Goal: Use online tool/utility: Utilize a website feature to perform a specific function

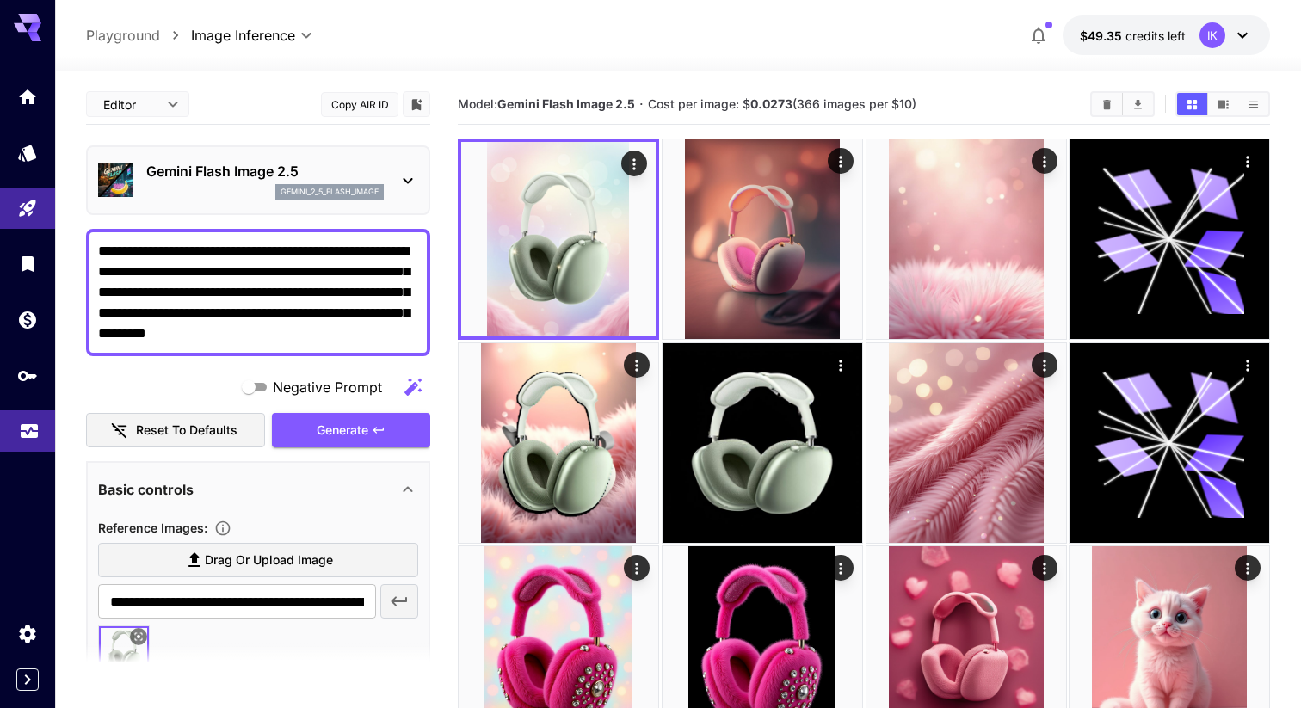
click at [41, 449] on link at bounding box center [27, 432] width 55 height 42
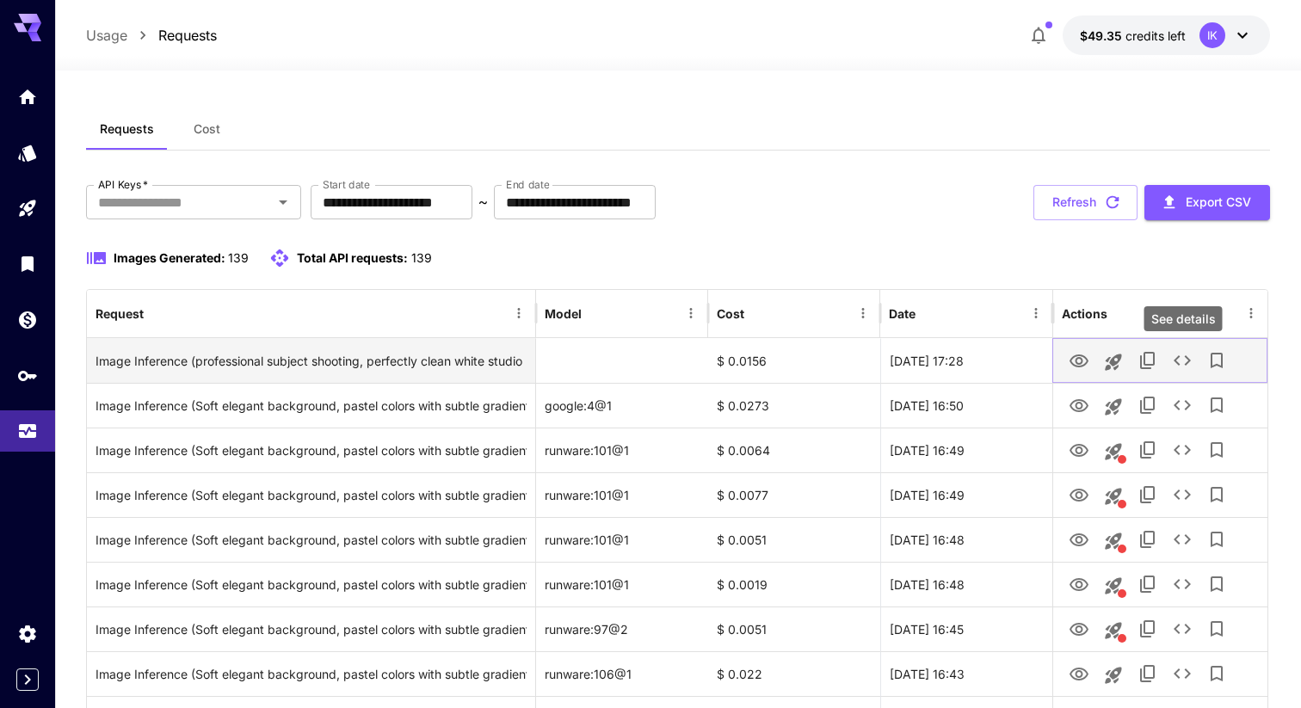
click at [1187, 366] on icon "See details" at bounding box center [1182, 360] width 21 height 21
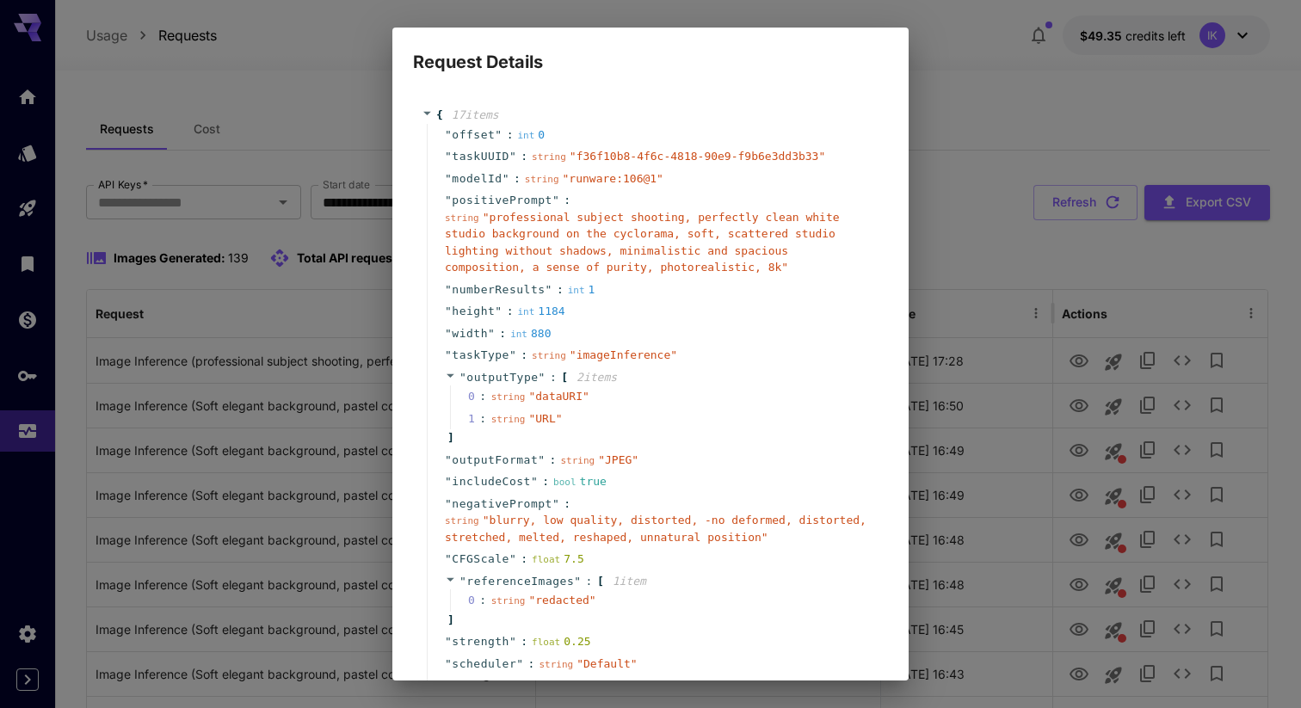
click at [962, 246] on div "Request Details { 17 item s " offset " : int 0 " taskUUID " : string " f36f10b8…" at bounding box center [650, 354] width 1301 height 708
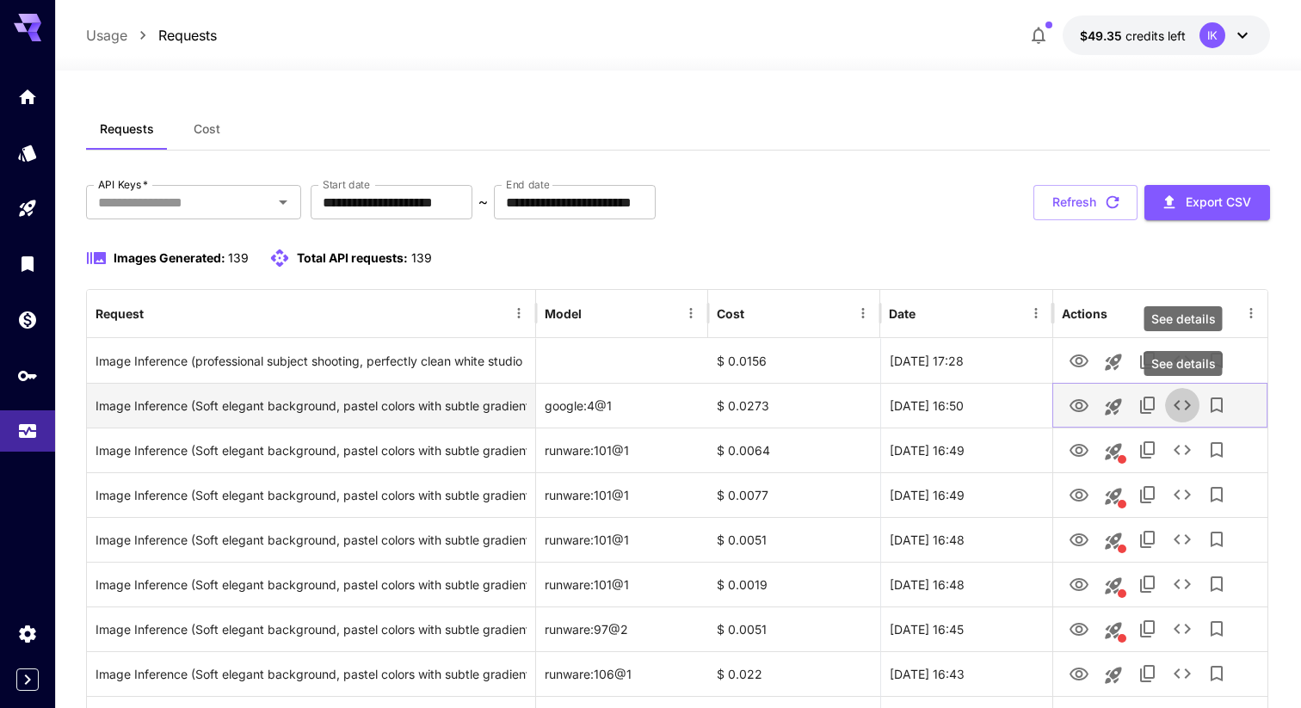
click at [1184, 405] on icon "See details" at bounding box center [1182, 405] width 21 height 21
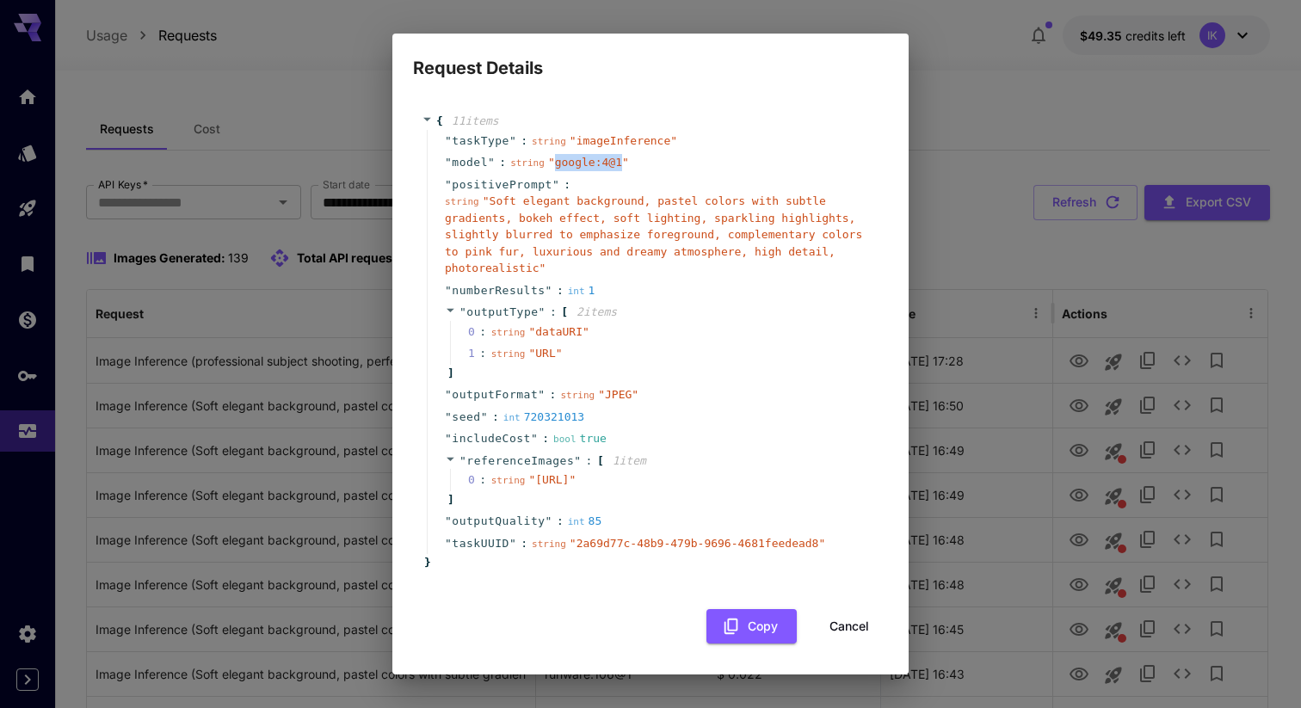
drag, startPoint x: 622, startPoint y: 157, endPoint x: 557, endPoint y: 157, distance: 65.4
click at [557, 157] on span "" google:4@1 "" at bounding box center [588, 162] width 81 height 13
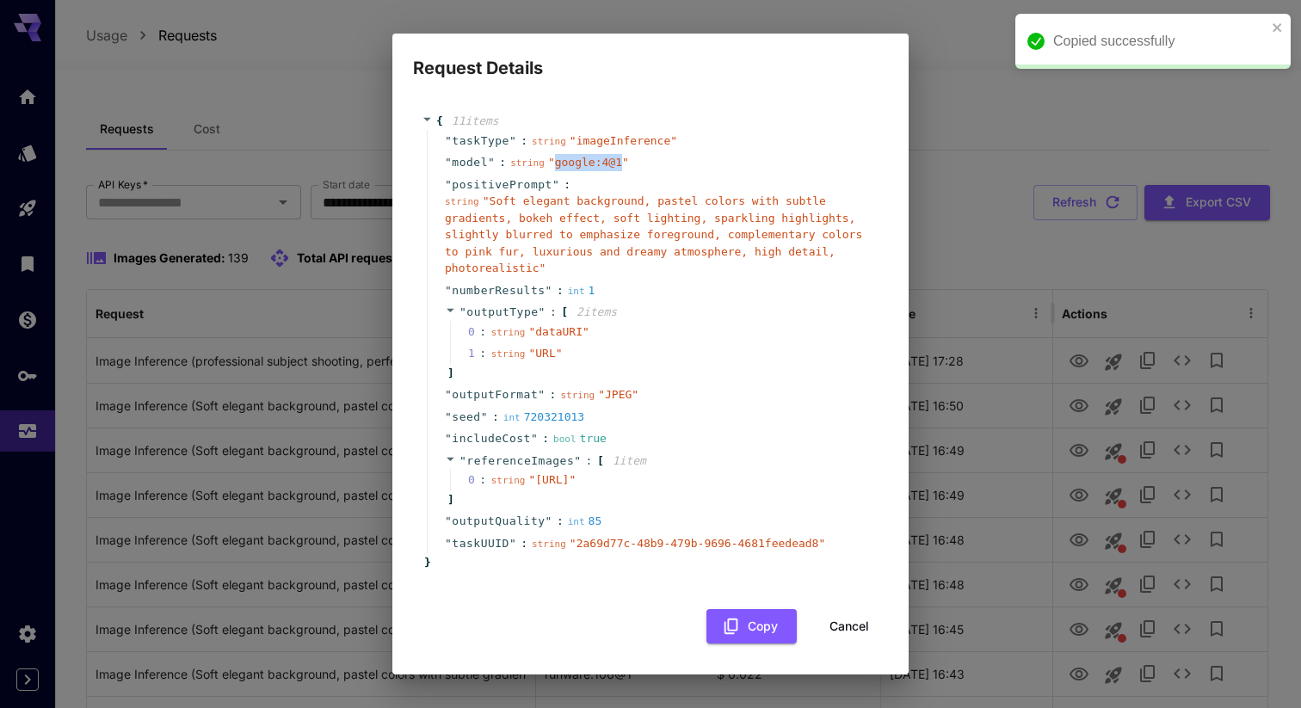
copy span "google:4@1"
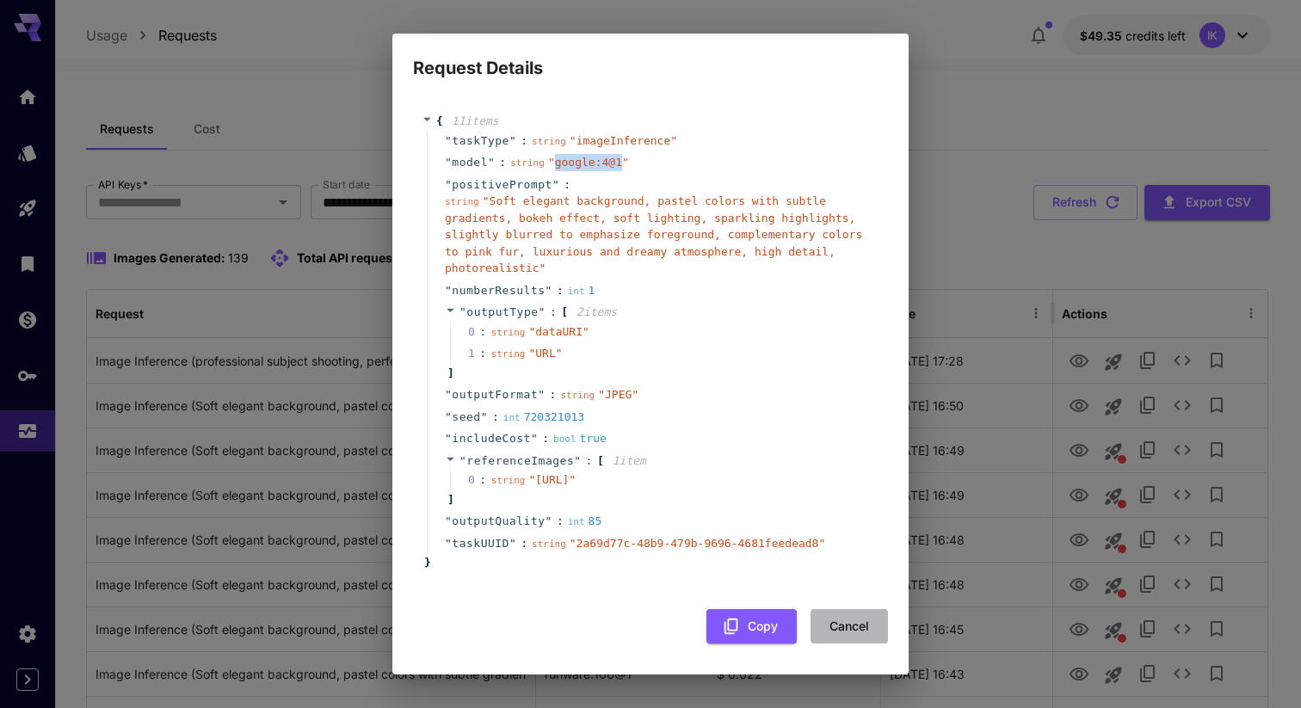
click at [847, 645] on button "Cancel" at bounding box center [849, 626] width 77 height 35
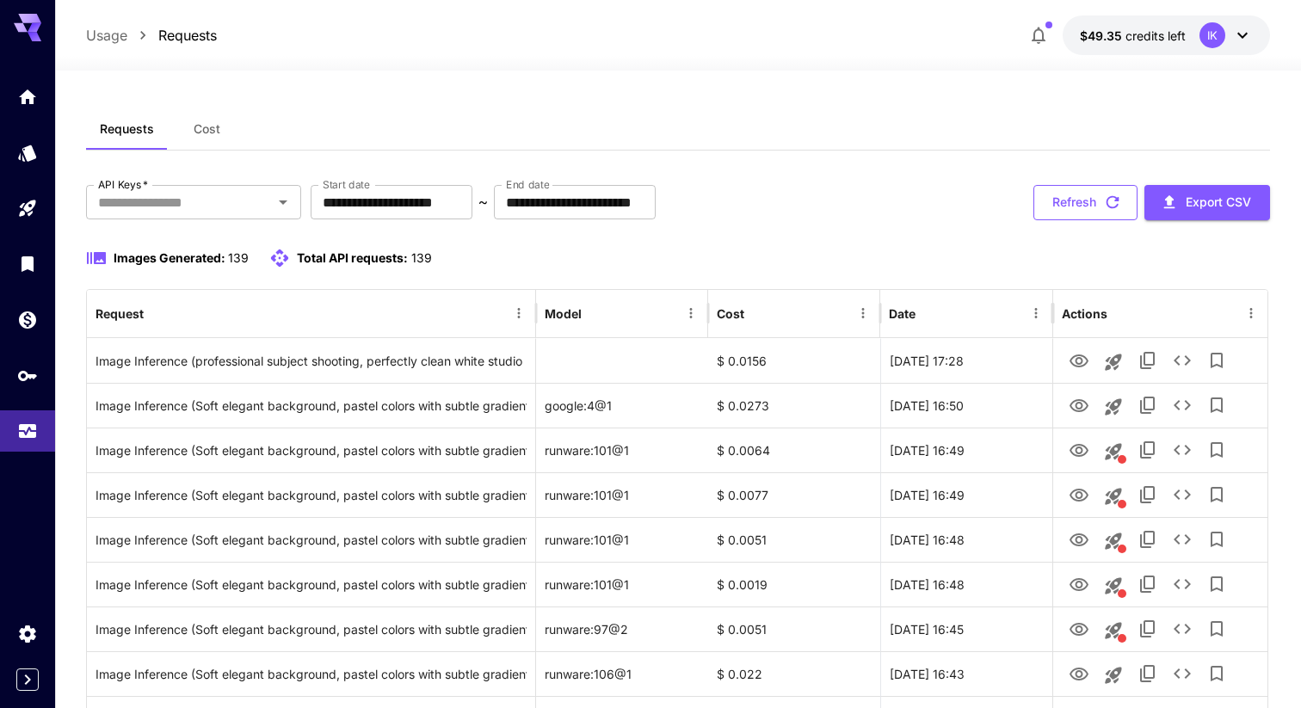
click at [1107, 204] on icon "button" at bounding box center [1112, 202] width 13 height 13
click at [1095, 194] on button "Refresh" at bounding box center [1086, 202] width 104 height 35
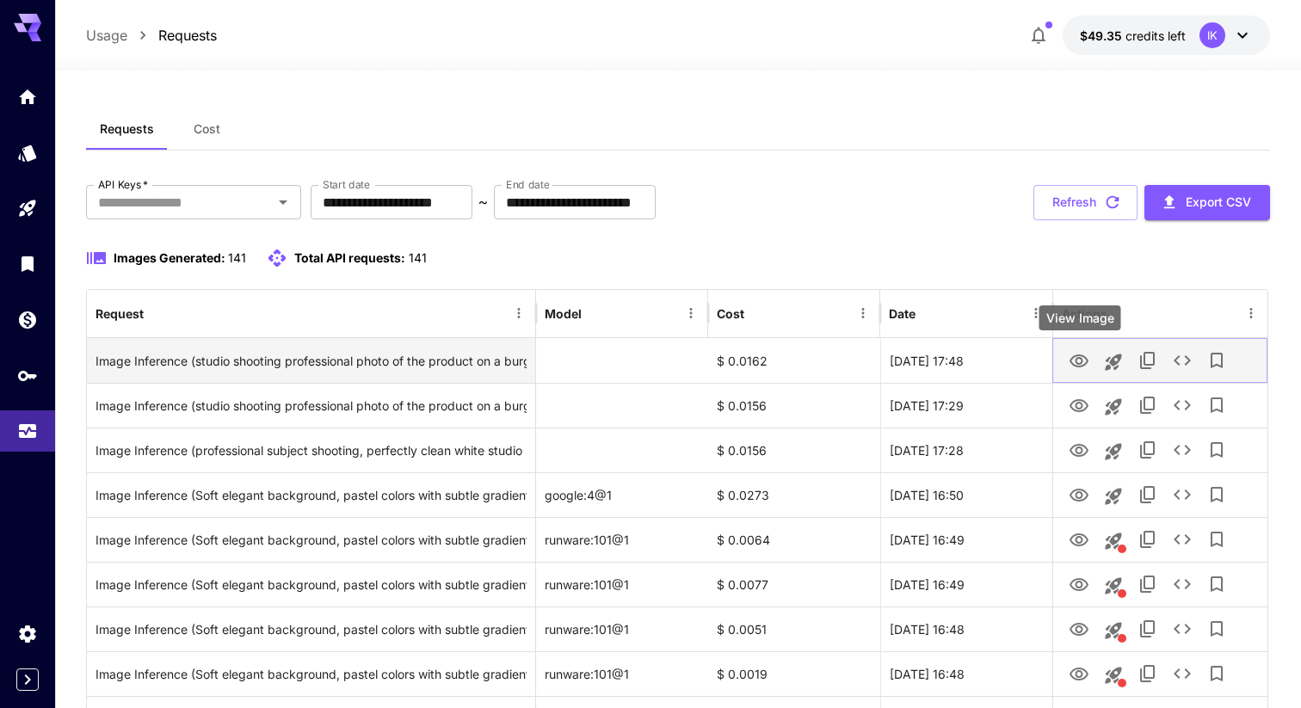
click at [1084, 368] on icon "View Image" at bounding box center [1079, 361] width 21 height 21
click at [1184, 360] on icon "See details" at bounding box center [1182, 360] width 21 height 21
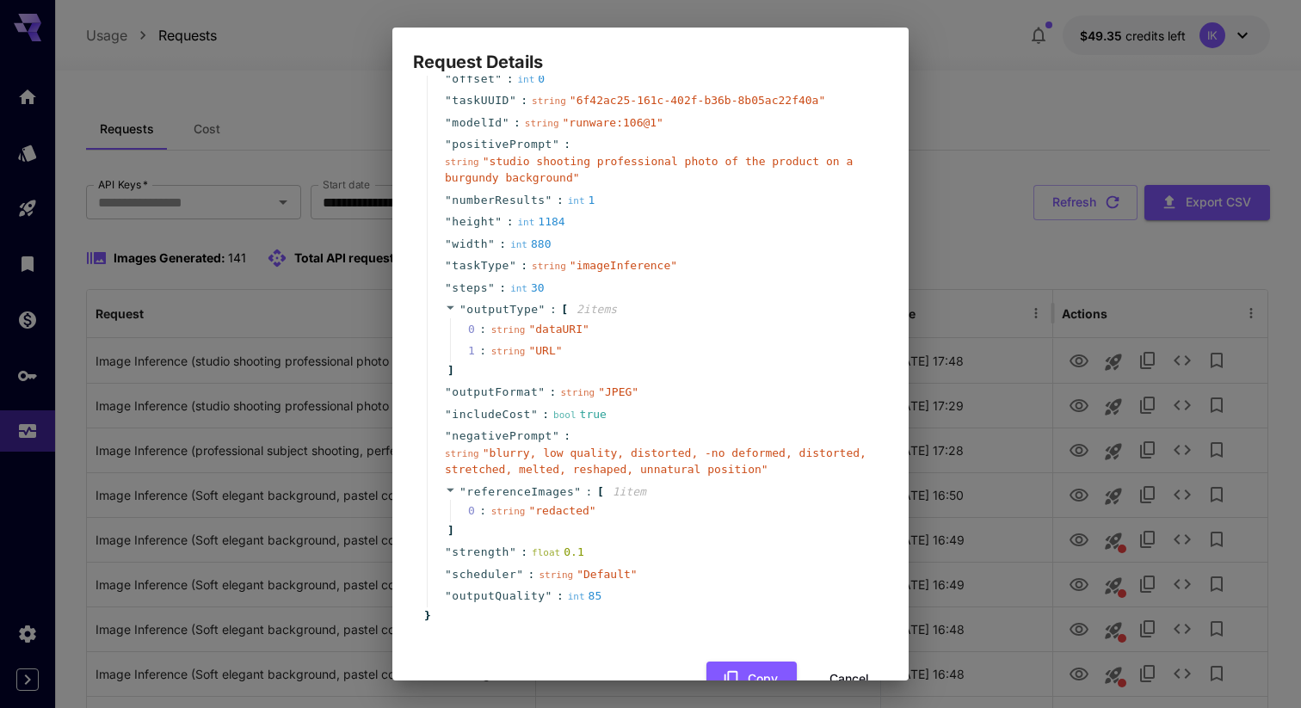
scroll to position [59, 0]
click at [1096, 162] on div "Request Details { 17 item s " offset " : int 0 " taskUUID " : string " 6f42ac25…" at bounding box center [650, 354] width 1301 height 708
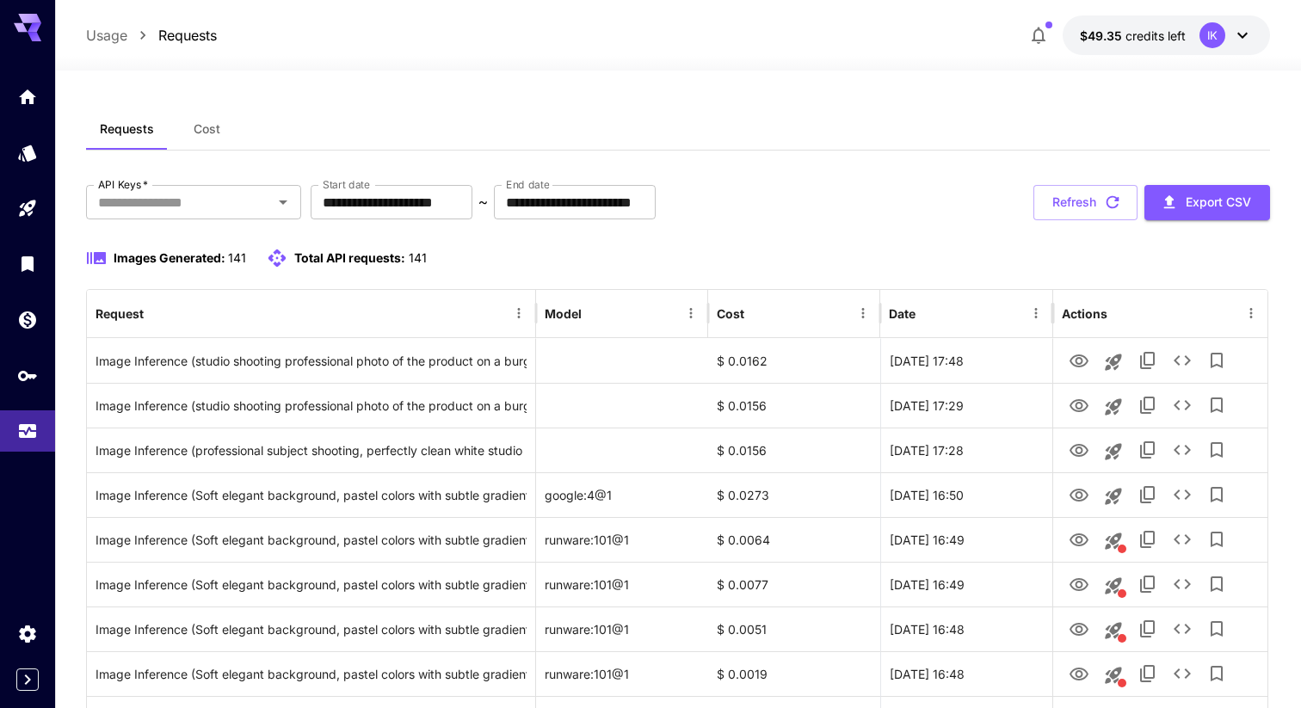
click at [930, 267] on div "Images Generated: 141 Total API requests: 141" at bounding box center [678, 258] width 1184 height 21
click at [1105, 193] on icon "button" at bounding box center [1112, 202] width 19 height 19
click at [1094, 189] on button "Refresh" at bounding box center [1086, 202] width 104 height 35
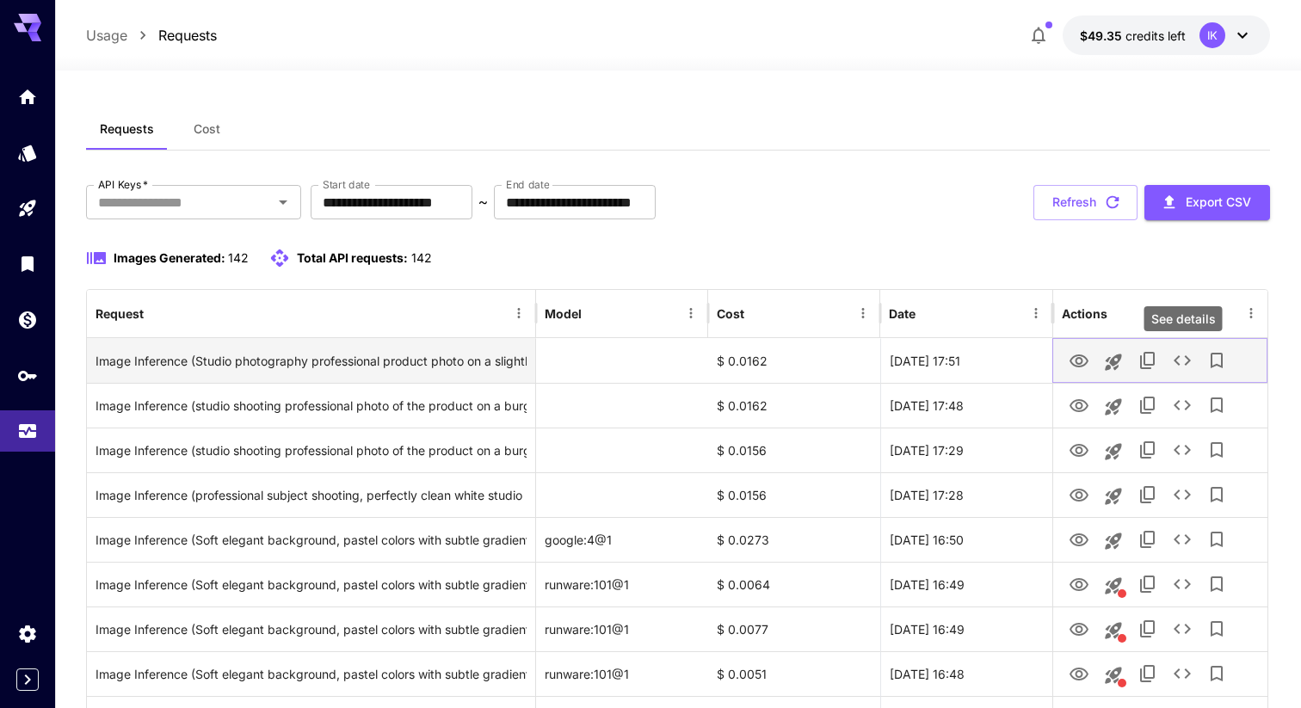
click at [1177, 361] on icon "See details" at bounding box center [1182, 360] width 17 height 10
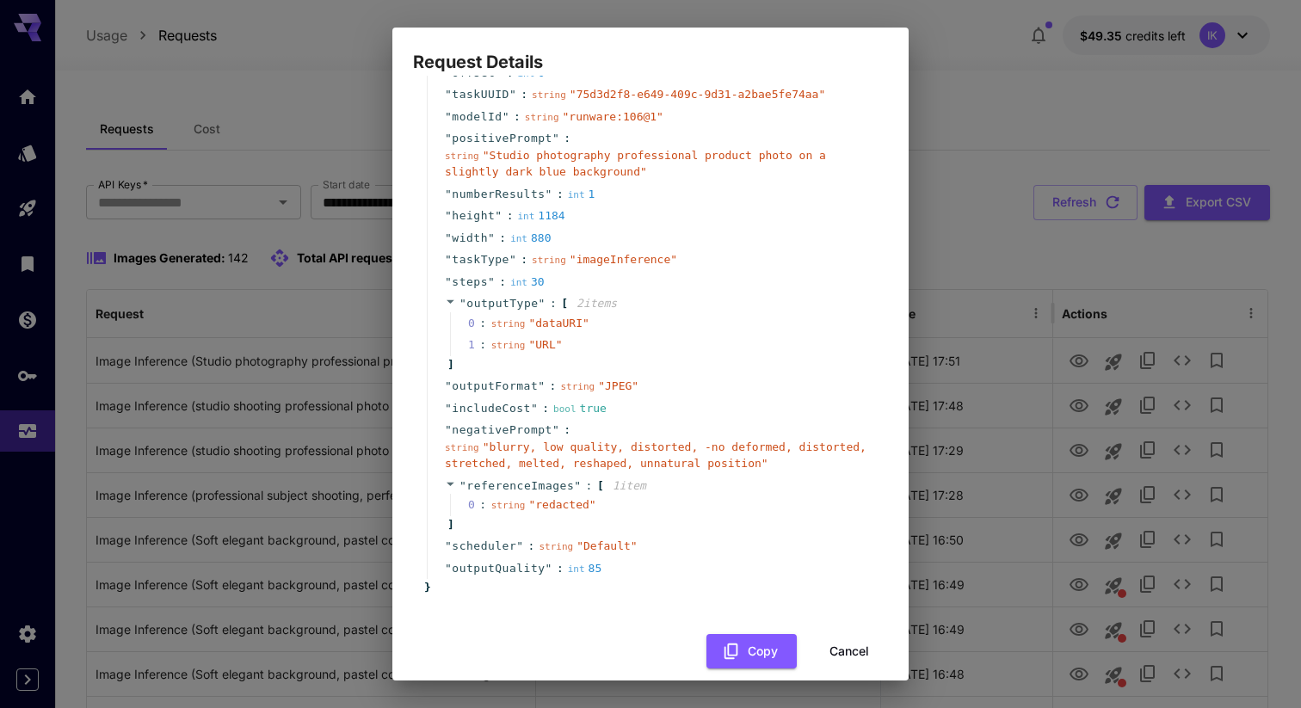
scroll to position [67, 0]
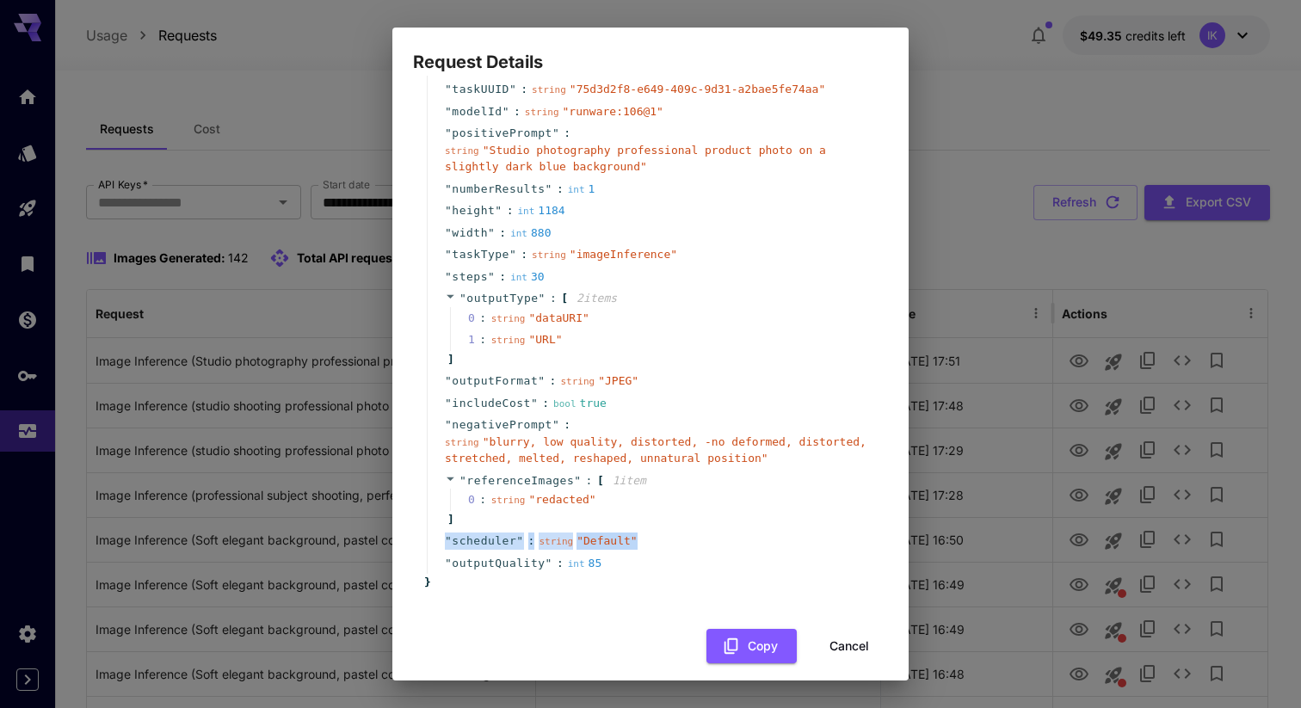
drag, startPoint x: 643, startPoint y: 534, endPoint x: 445, endPoint y: 537, distance: 198.0
click at [445, 537] on div "" scheduler " : string " Default "" at bounding box center [653, 541] width 453 height 22
click at [466, 587] on div "{ 16 item s " offset " : int 0 " taskUUID " : string " 75d3d2f8-e649-409c-9d31-…" at bounding box center [651, 316] width 458 height 552
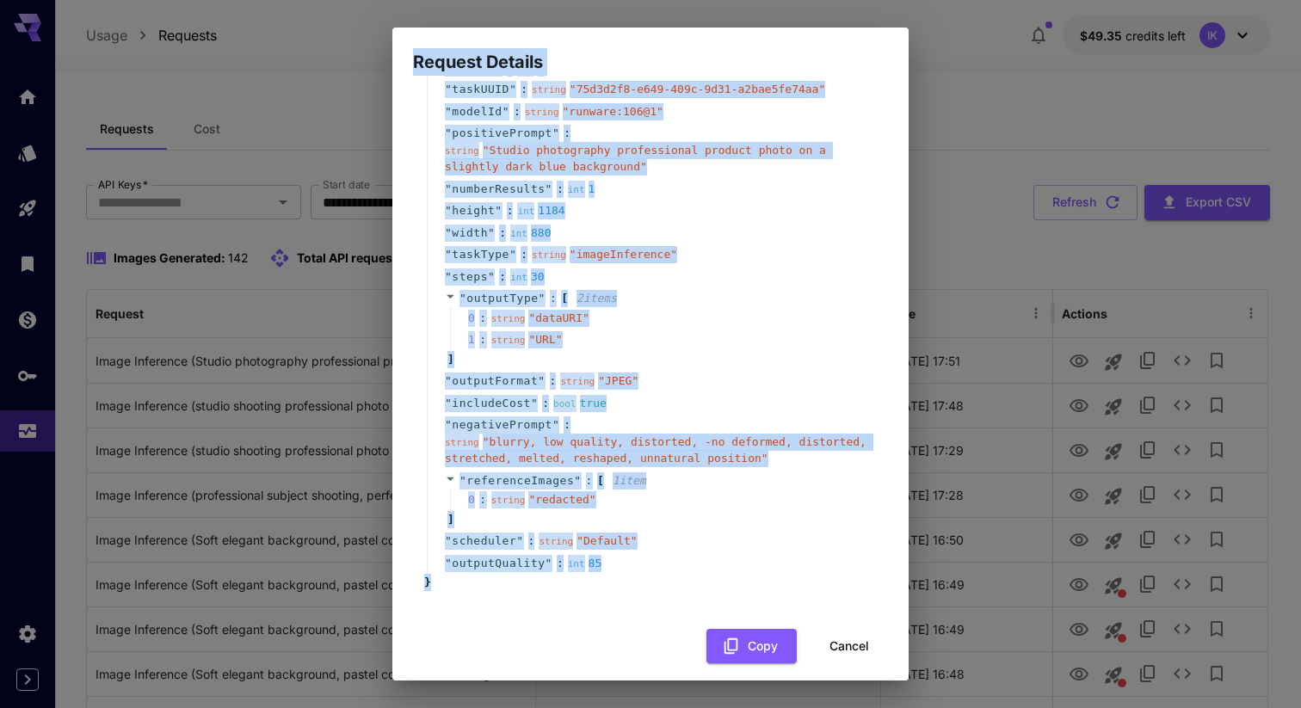
scroll to position [0, 0]
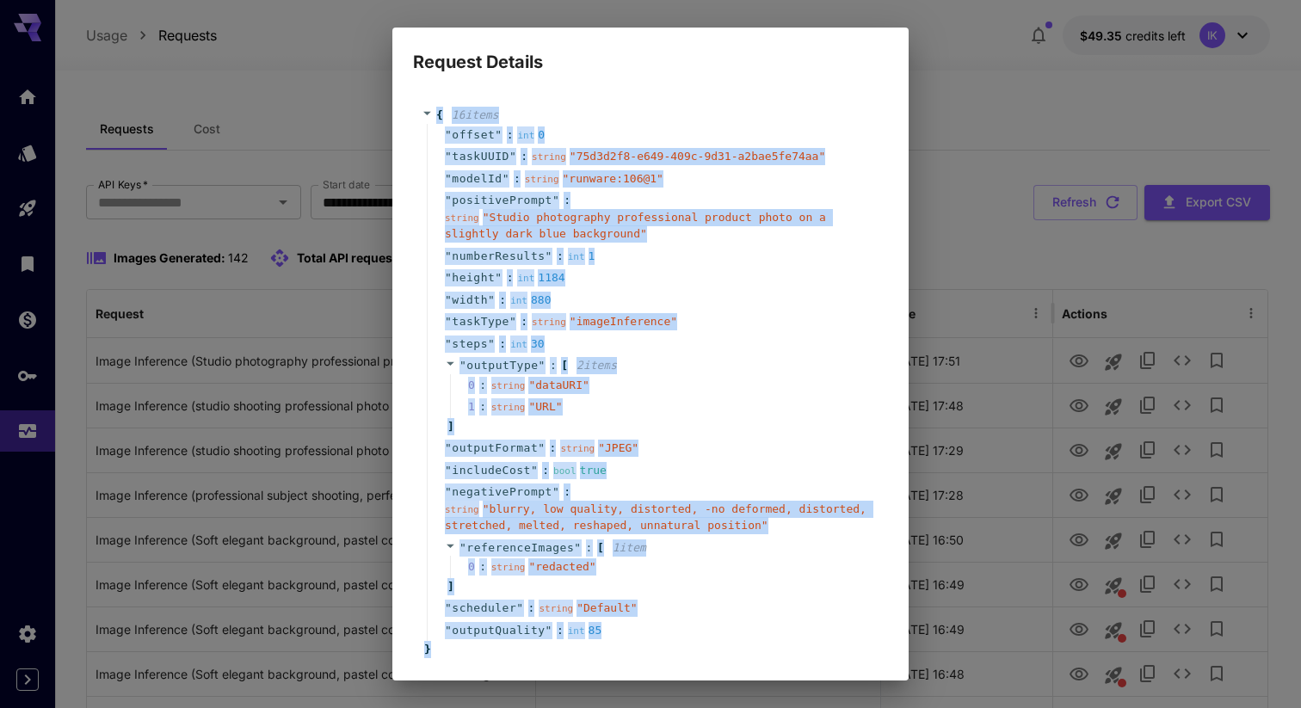
drag, startPoint x: 469, startPoint y: 580, endPoint x: 432, endPoint y: 109, distance: 472.2
click at [432, 109] on div "{ 16 item s " offset " : int 0 " taskUUID " : string " 75d3d2f8-e649-409c-9d31-…" at bounding box center [651, 383] width 458 height 552
copy div "{ 16 item s " offset " : int 0 " taskUUID " : string " 75d3d2f8-e649-409c-9d31-…"
click at [695, 408] on div "1 : string " URL "" at bounding box center [662, 407] width 425 height 22
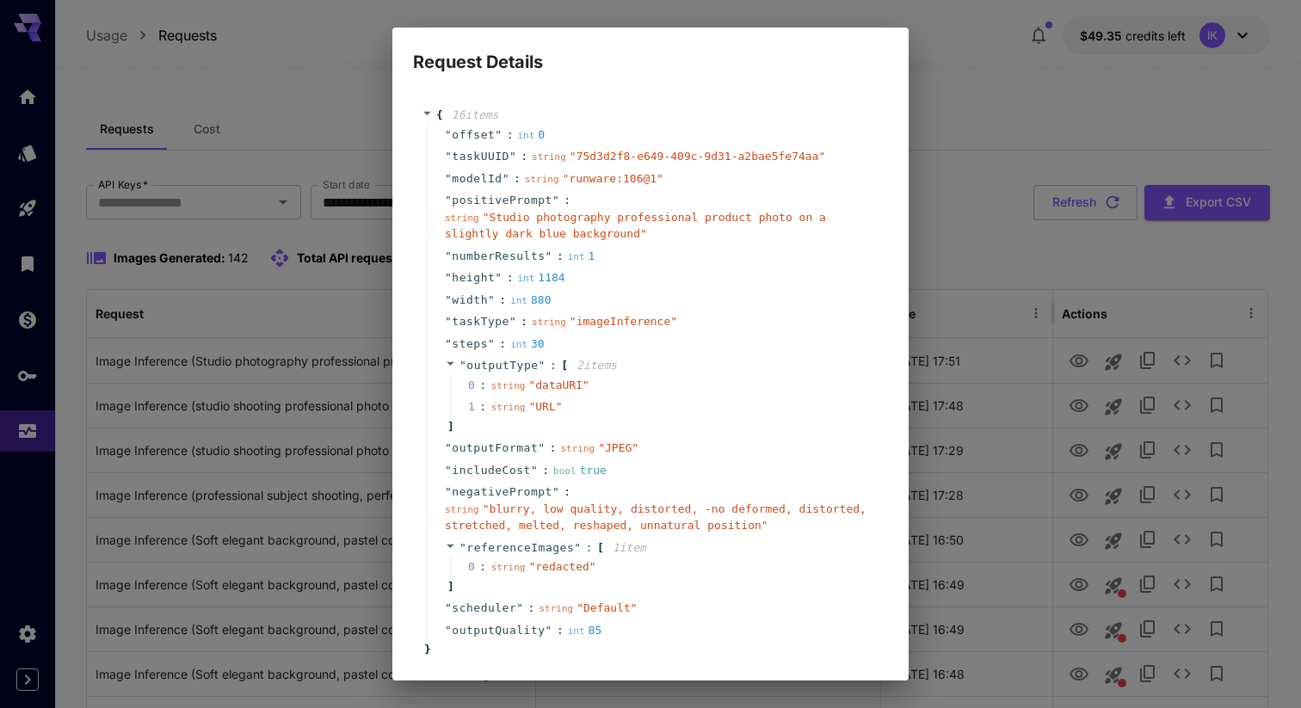
click at [307, 302] on div "Request Details { 16 item s " offset " : int 0 " taskUUID " : string " 75d3d2f8…" at bounding box center [650, 354] width 1301 height 708
click at [265, 172] on div "Request Details { 16 item s " offset " : int 0 " taskUUID " : string " 75d3d2f8…" at bounding box center [650, 354] width 1301 height 708
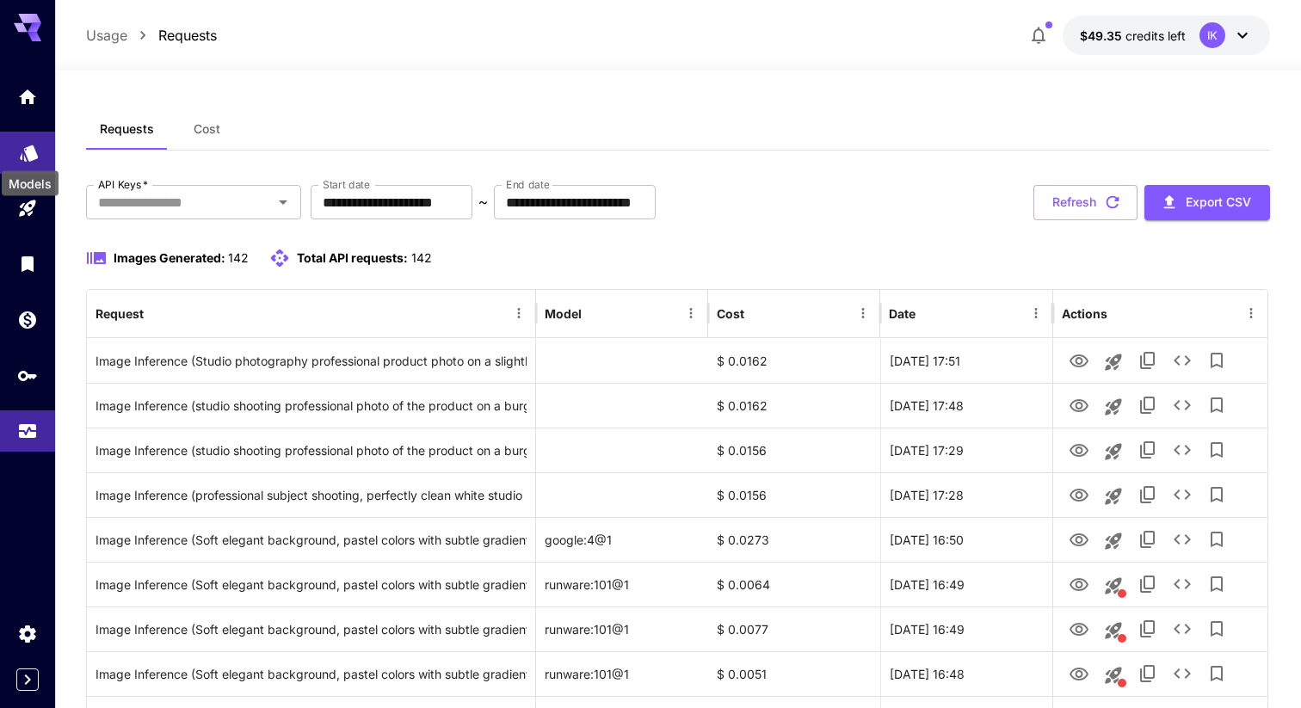
click at [31, 147] on icon "Models" at bounding box center [29, 147] width 18 height 16
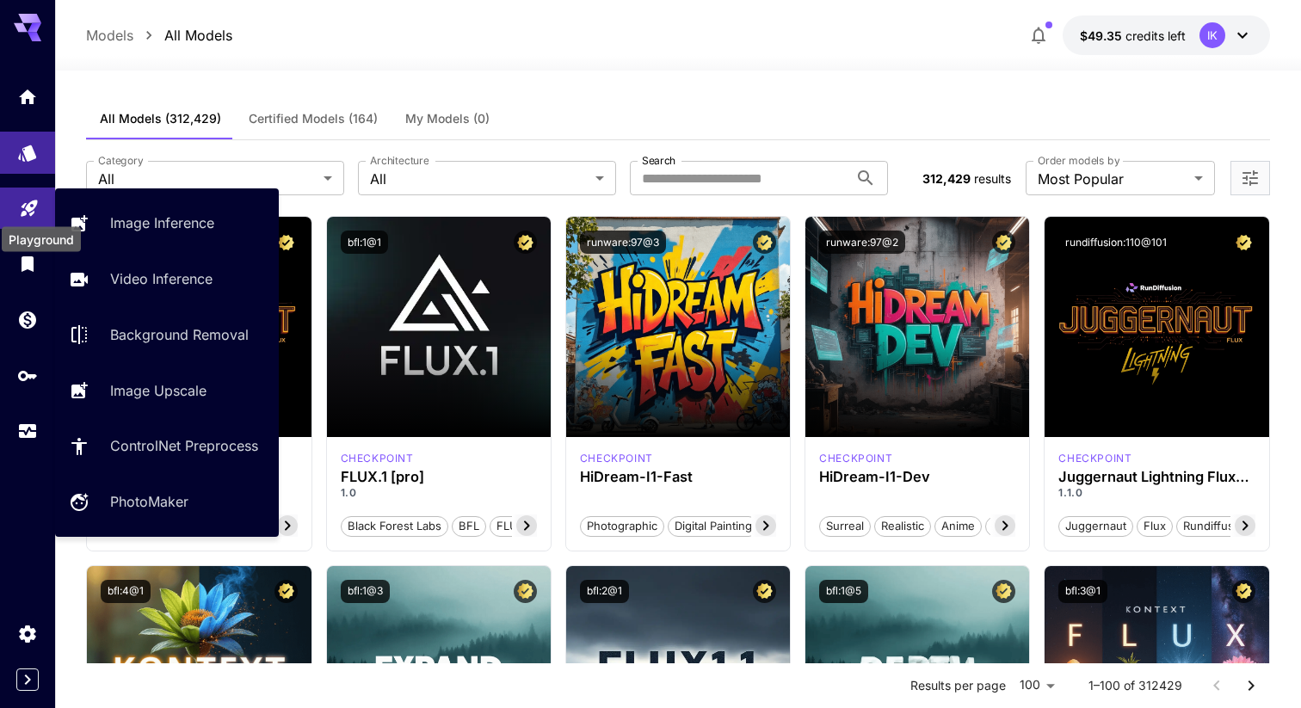
click at [36, 199] on icon "Playground" at bounding box center [29, 203] width 21 height 21
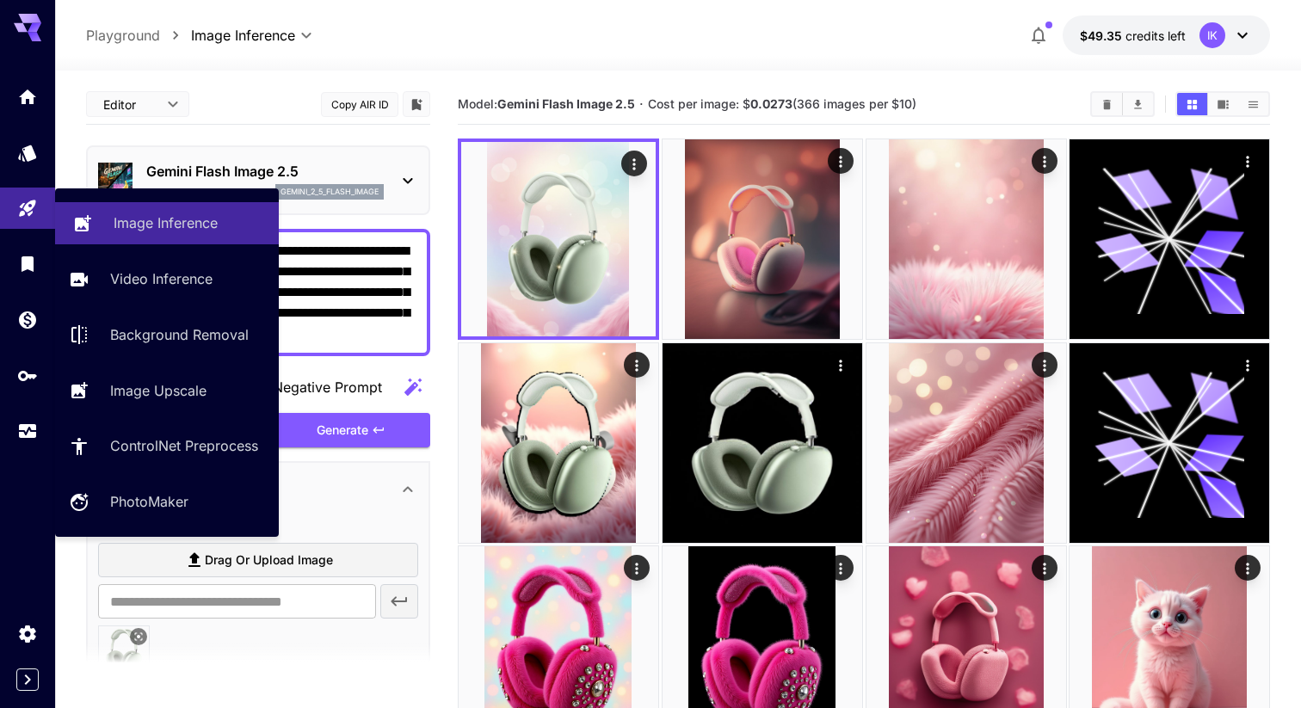
click at [199, 225] on p "Image Inference" at bounding box center [166, 223] width 104 height 21
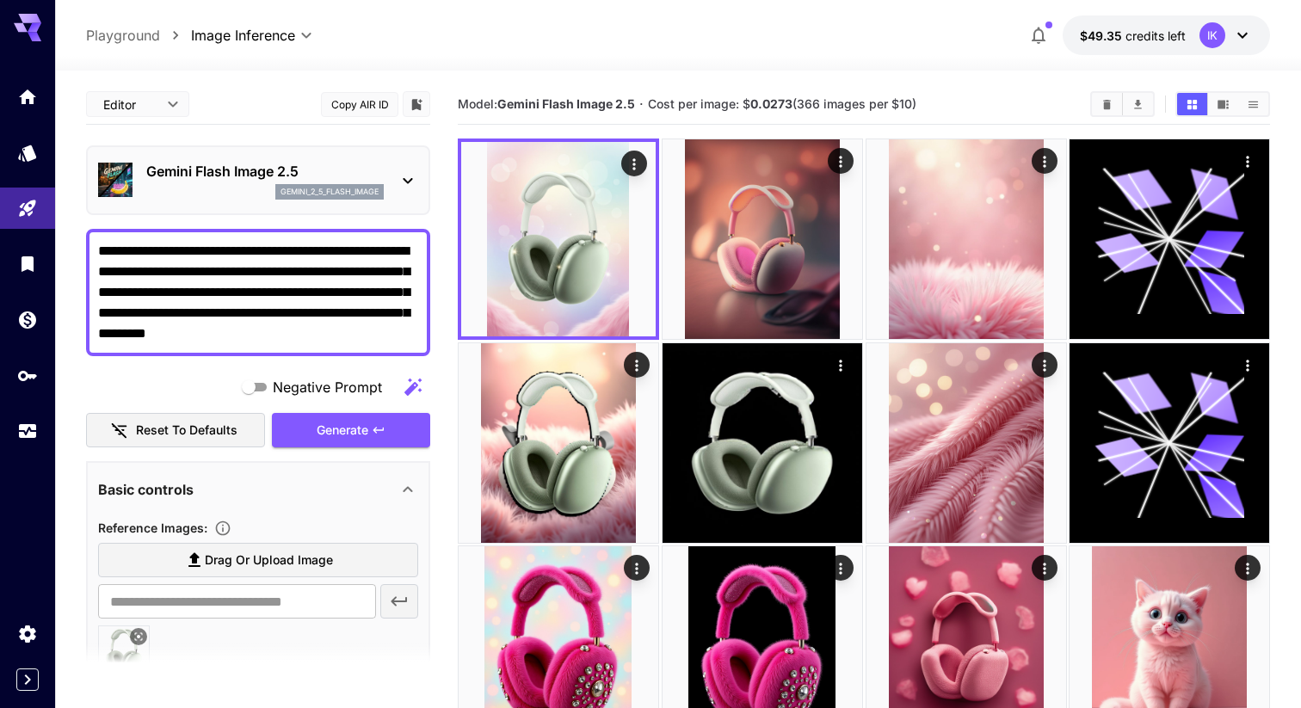
click at [269, 175] on p "Gemini Flash Image 2.5" at bounding box center [265, 171] width 238 height 21
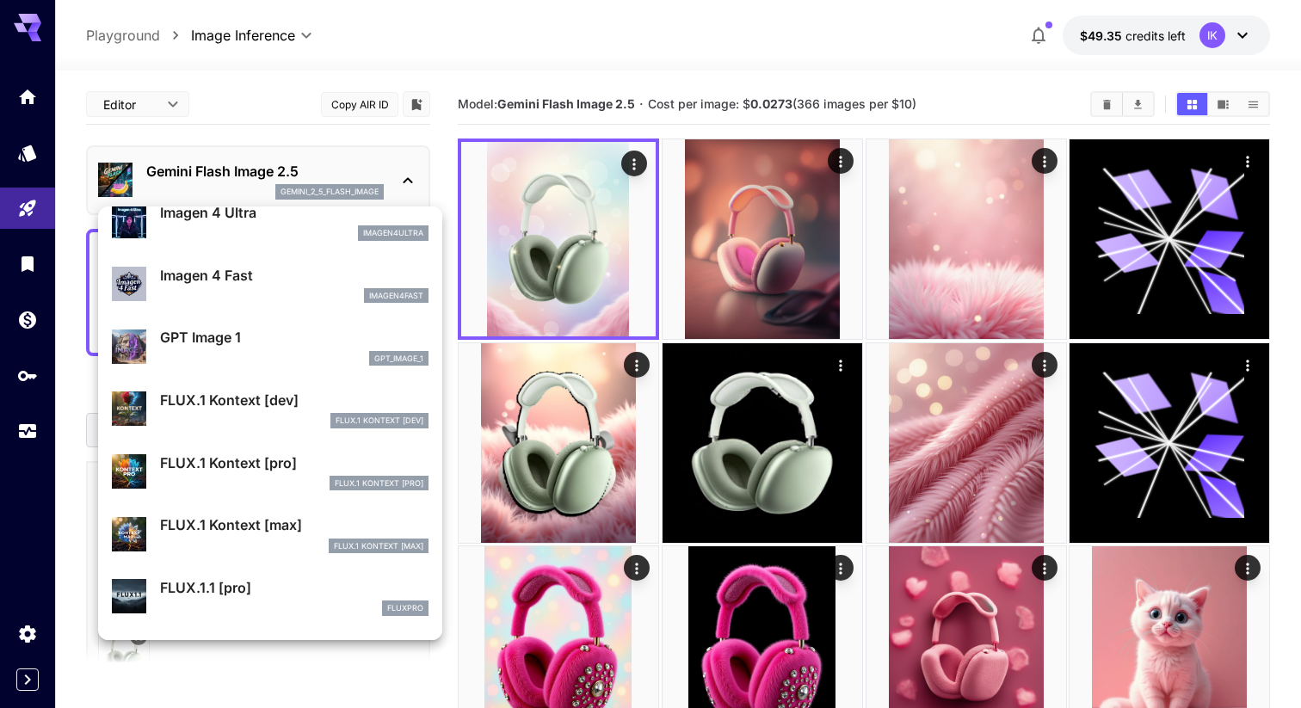
scroll to position [904, 0]
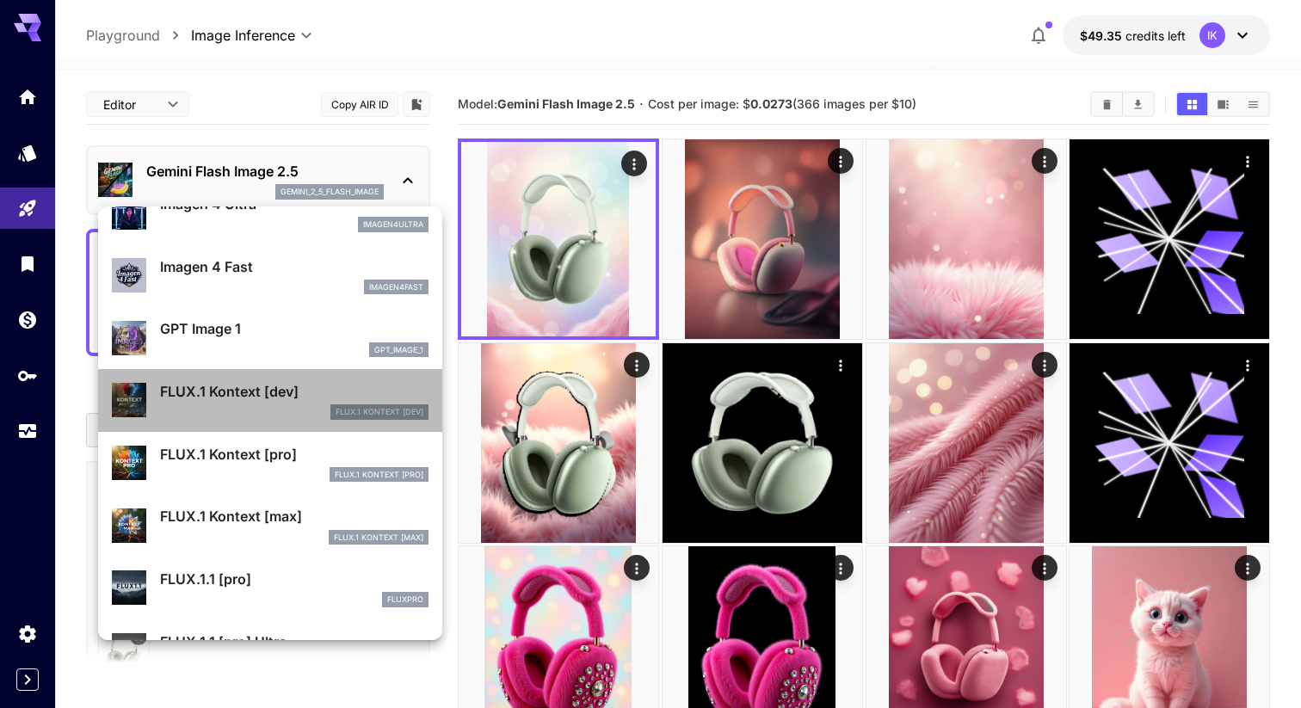
click at [263, 388] on p "FLUX.1 Kontext [dev]" at bounding box center [294, 391] width 269 height 21
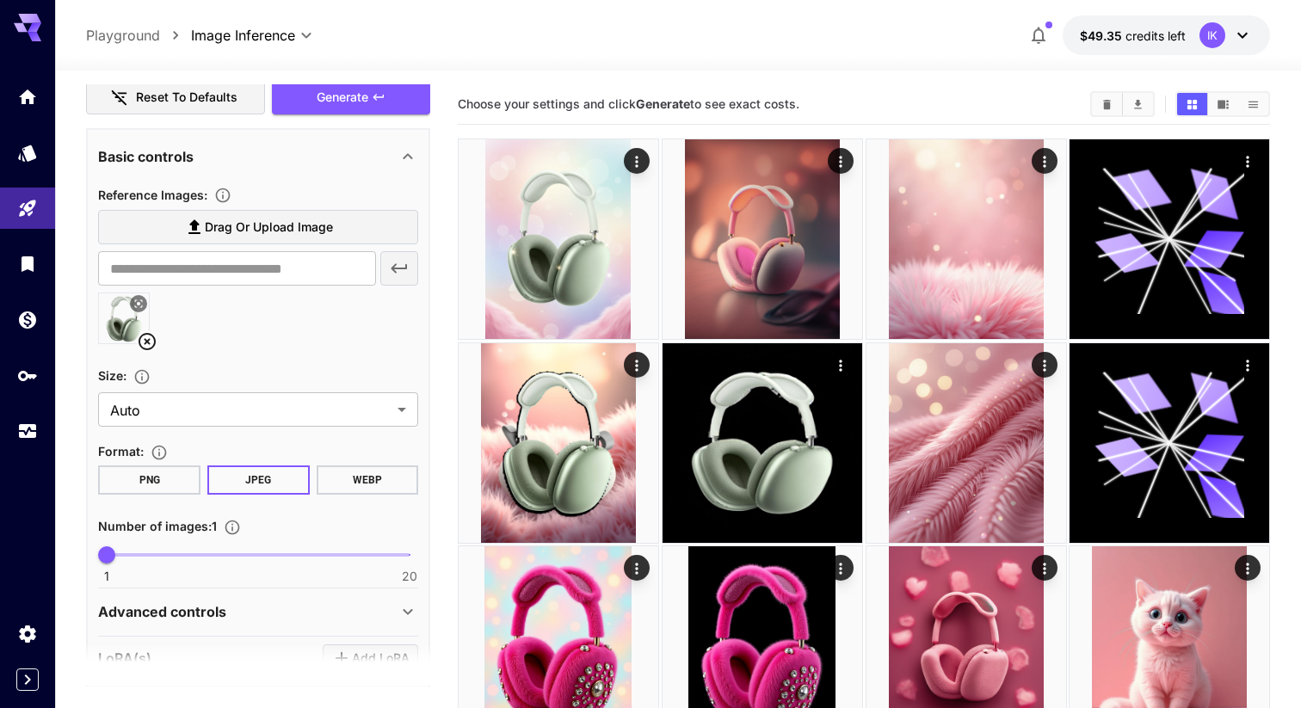
scroll to position [467, 0]
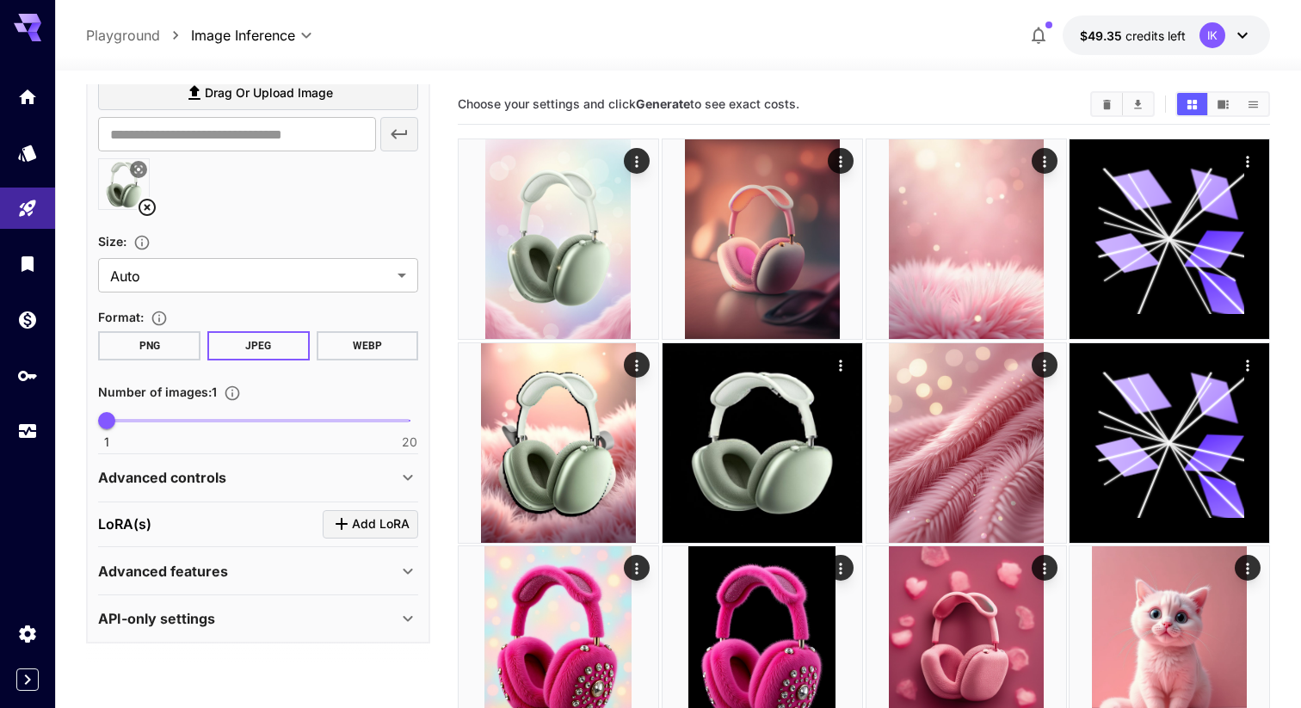
click at [205, 478] on p "Advanced controls" at bounding box center [162, 477] width 128 height 21
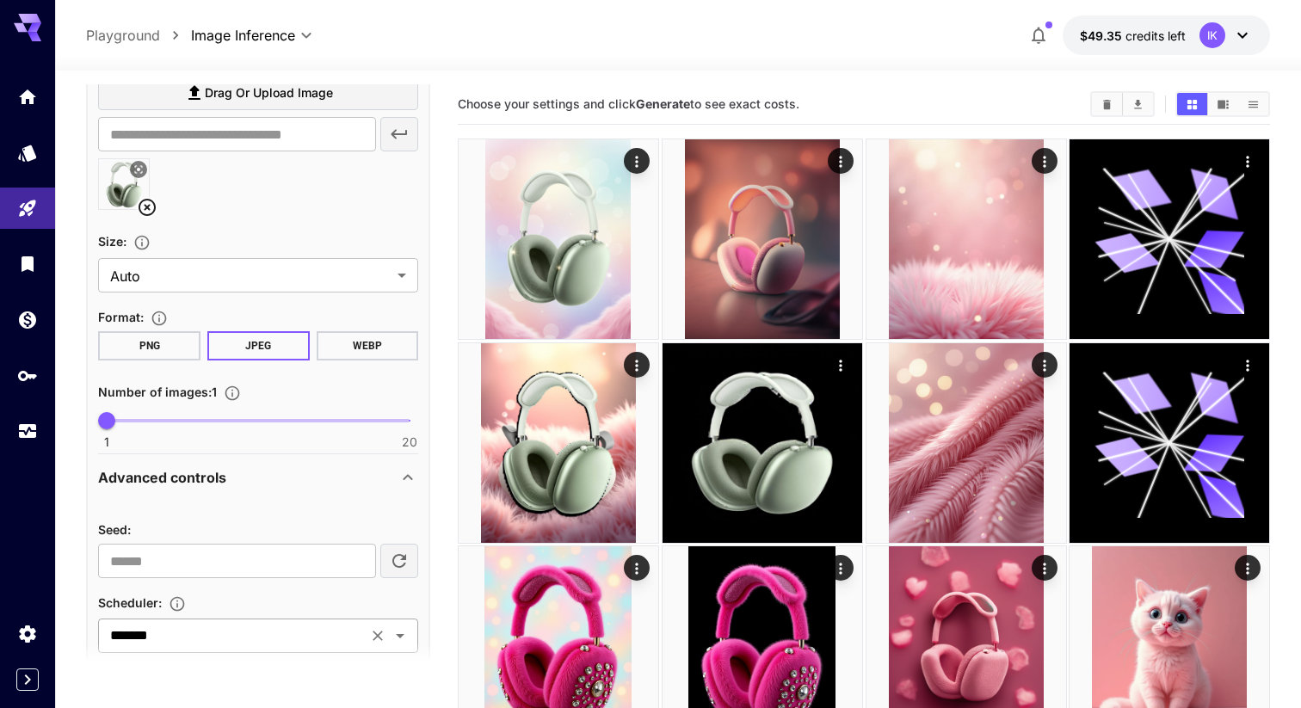
click at [250, 625] on input "*******" at bounding box center [232, 636] width 259 height 24
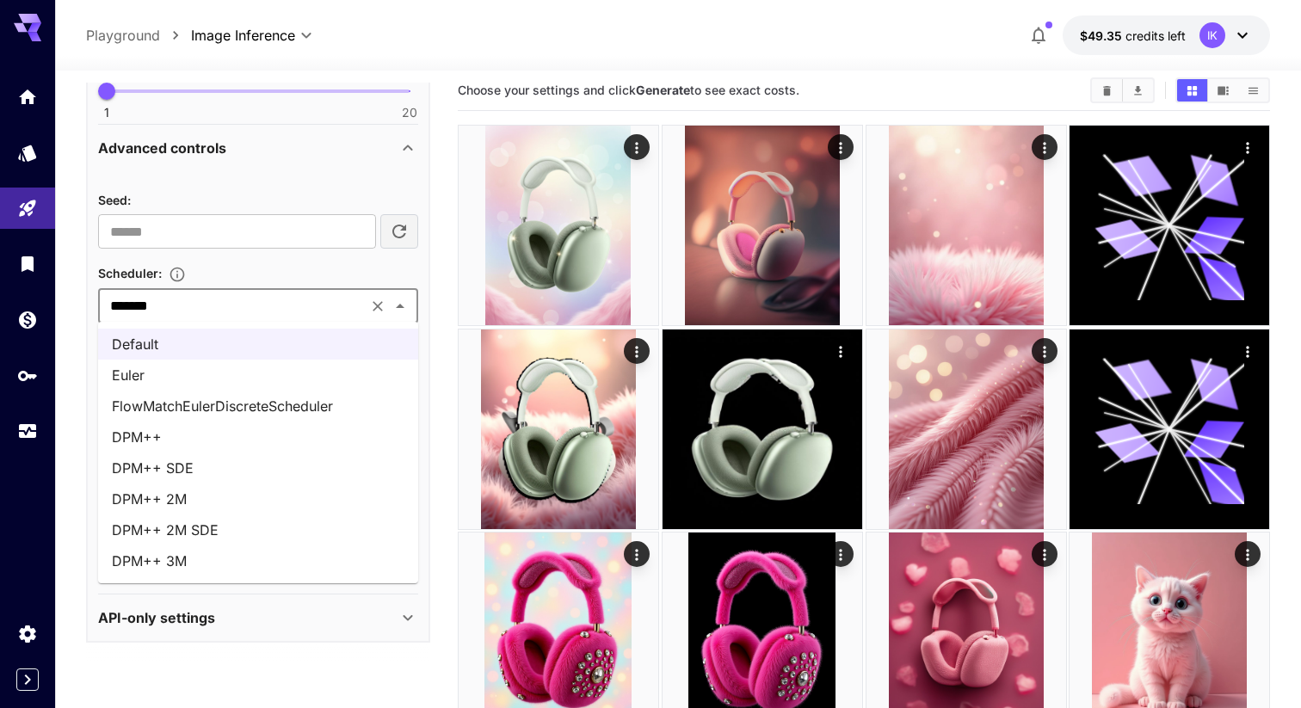
scroll to position [0, 0]
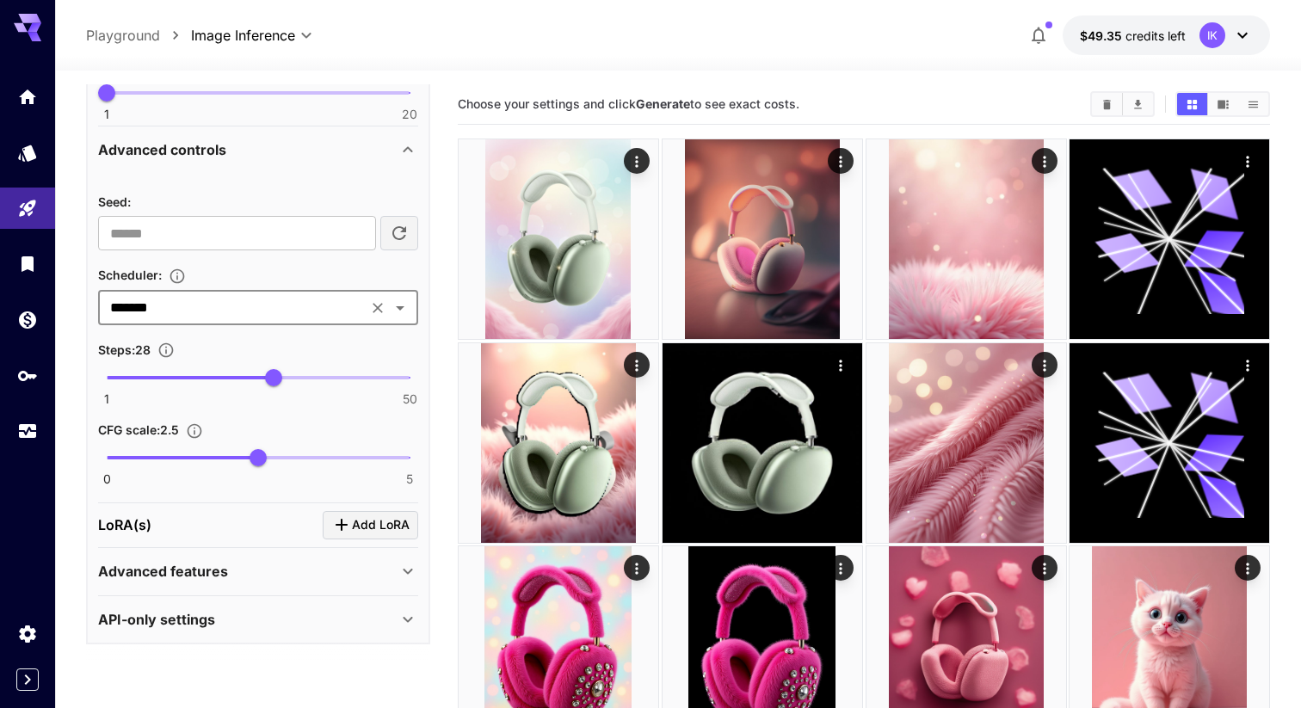
click at [262, 293] on div "******* ​" at bounding box center [258, 308] width 320 height 34
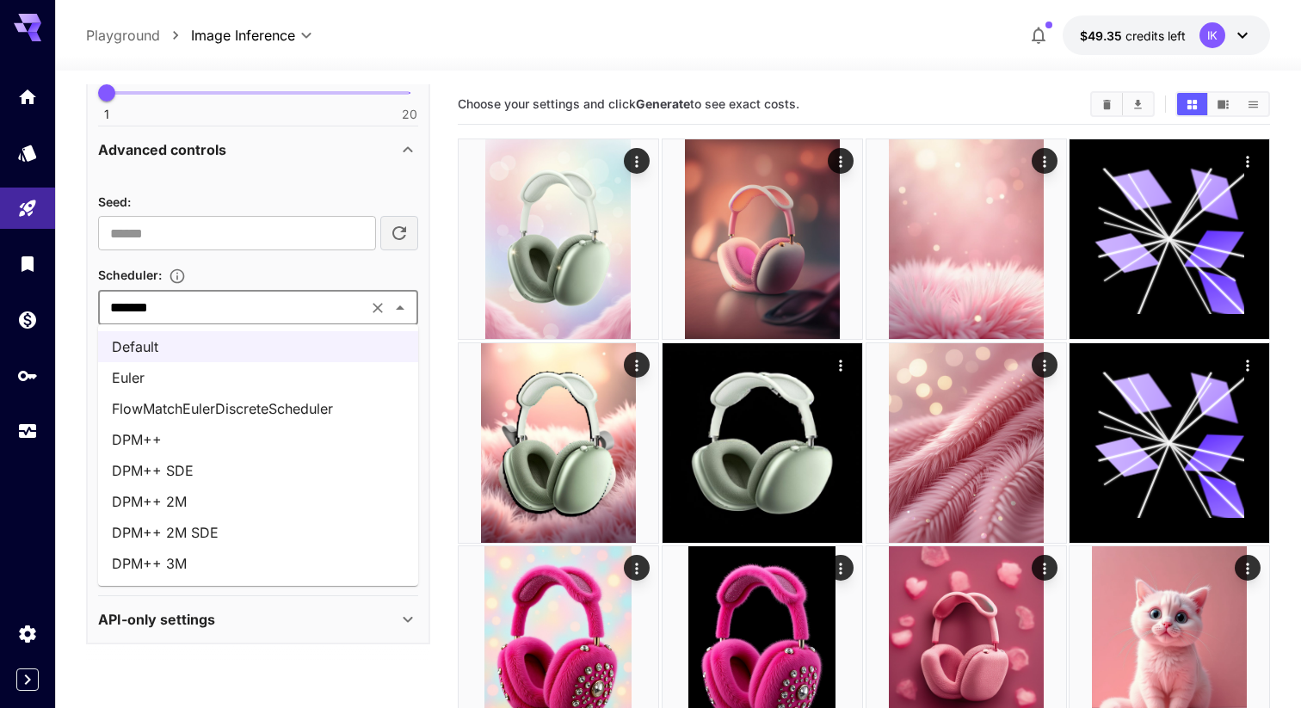
click at [228, 529] on li "DPM++ 2M SDE" at bounding box center [258, 532] width 320 height 31
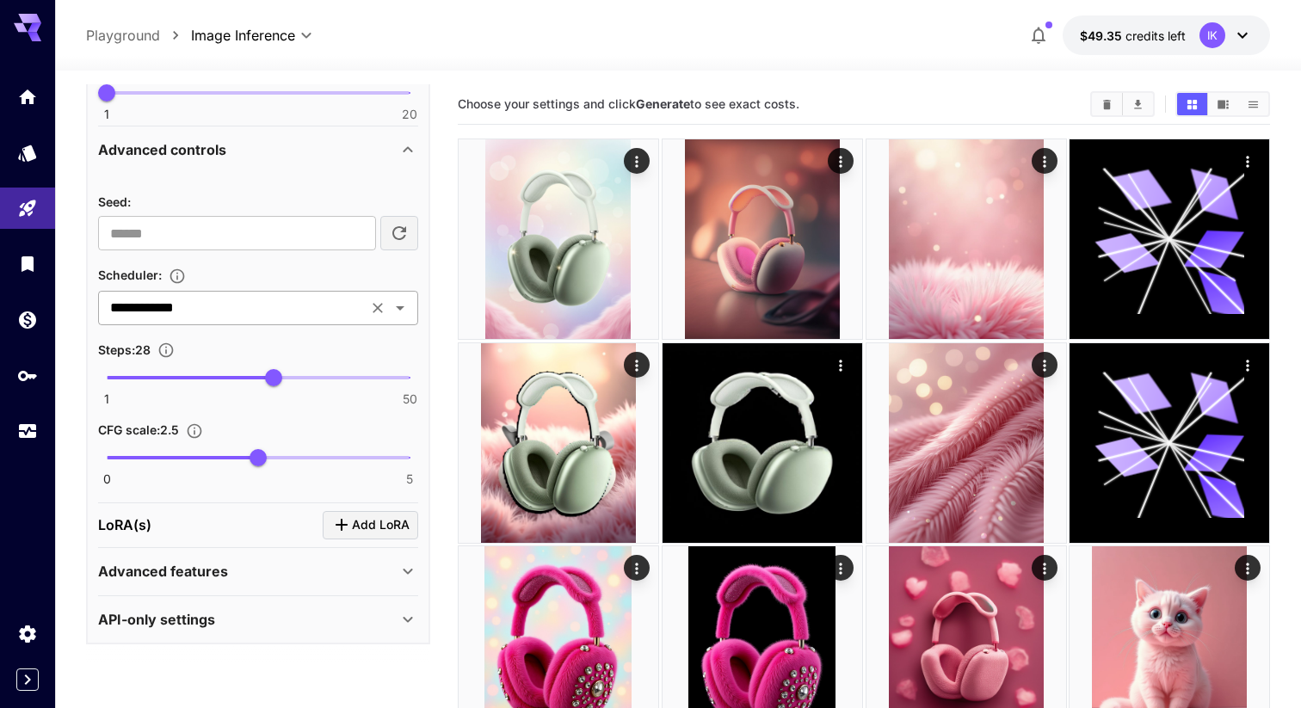
click at [275, 316] on input "**********" at bounding box center [232, 308] width 259 height 24
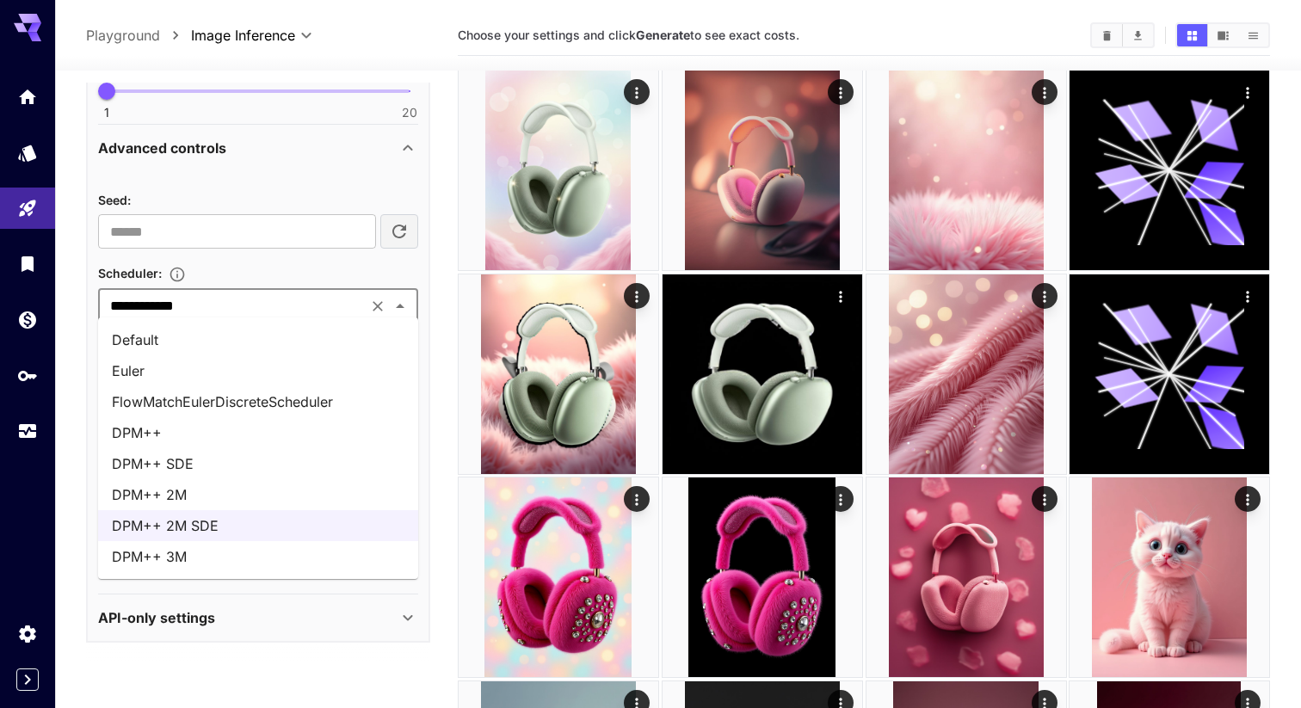
scroll to position [33, 0]
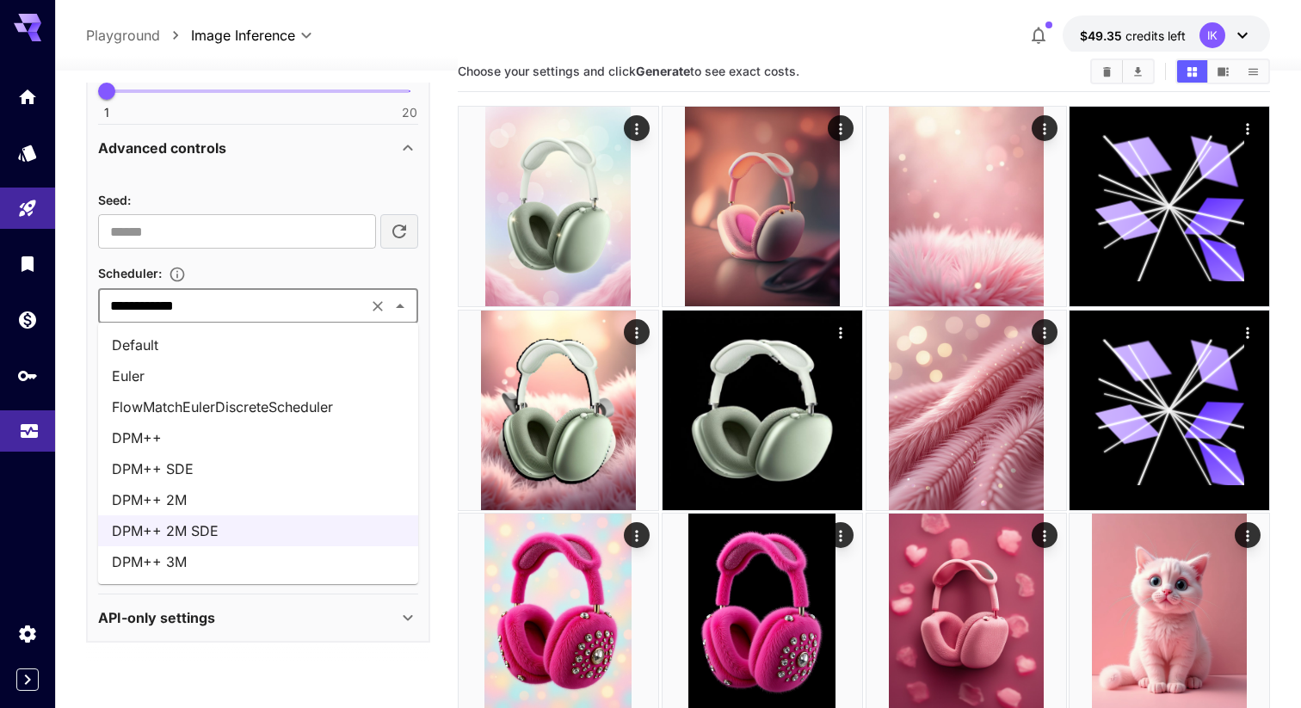
click at [0, 415] on link at bounding box center [27, 432] width 55 height 42
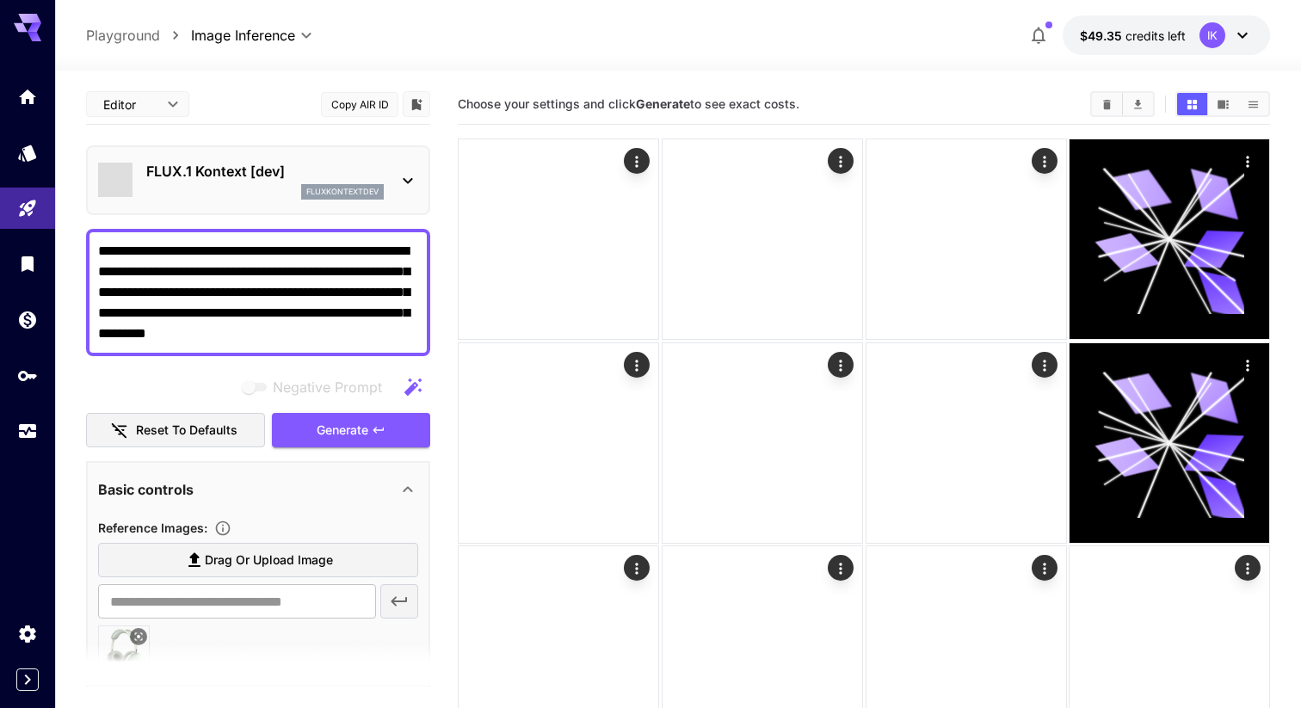
type input "*******"
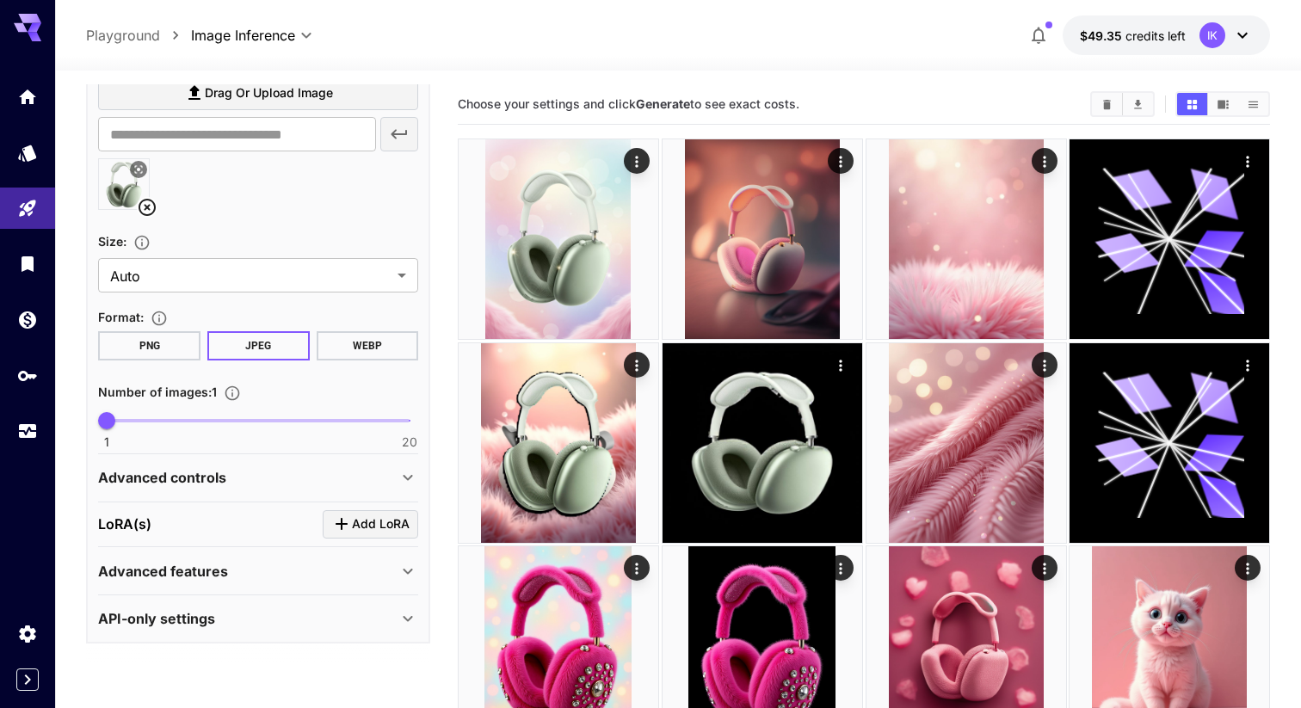
click at [262, 473] on div "Advanced controls" at bounding box center [247, 477] width 299 height 21
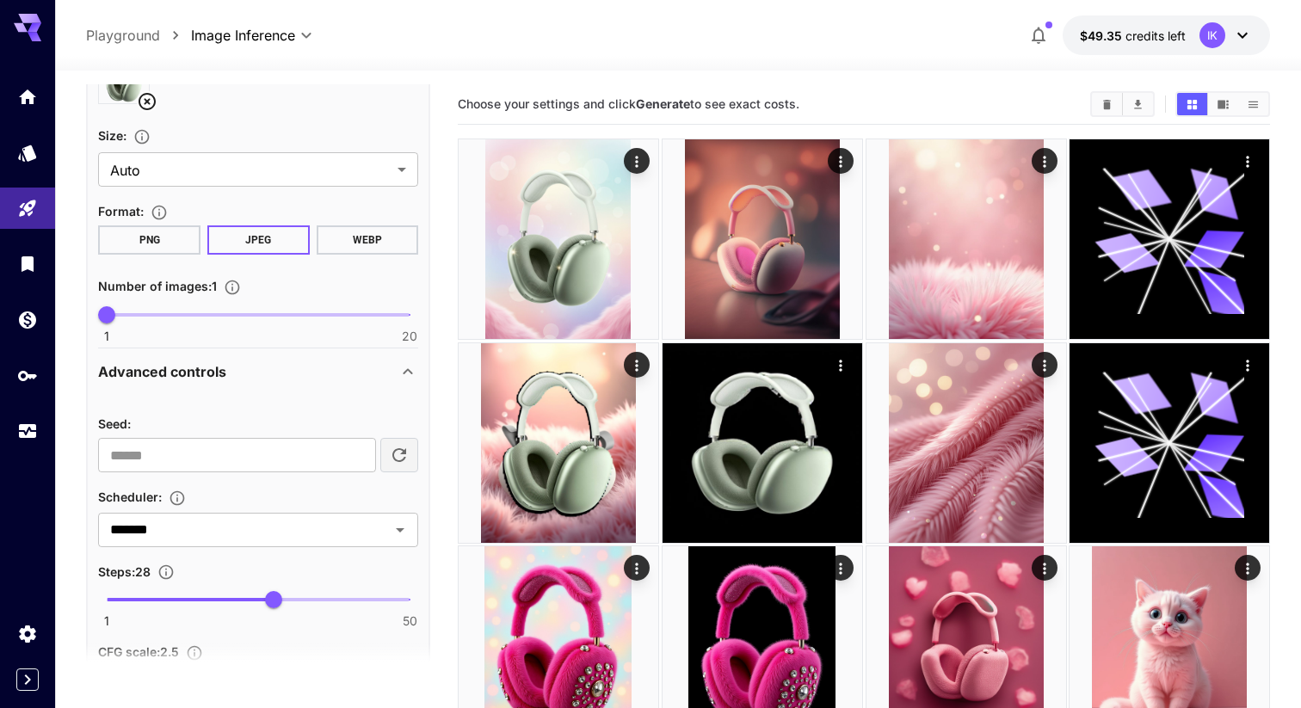
scroll to position [690, 0]
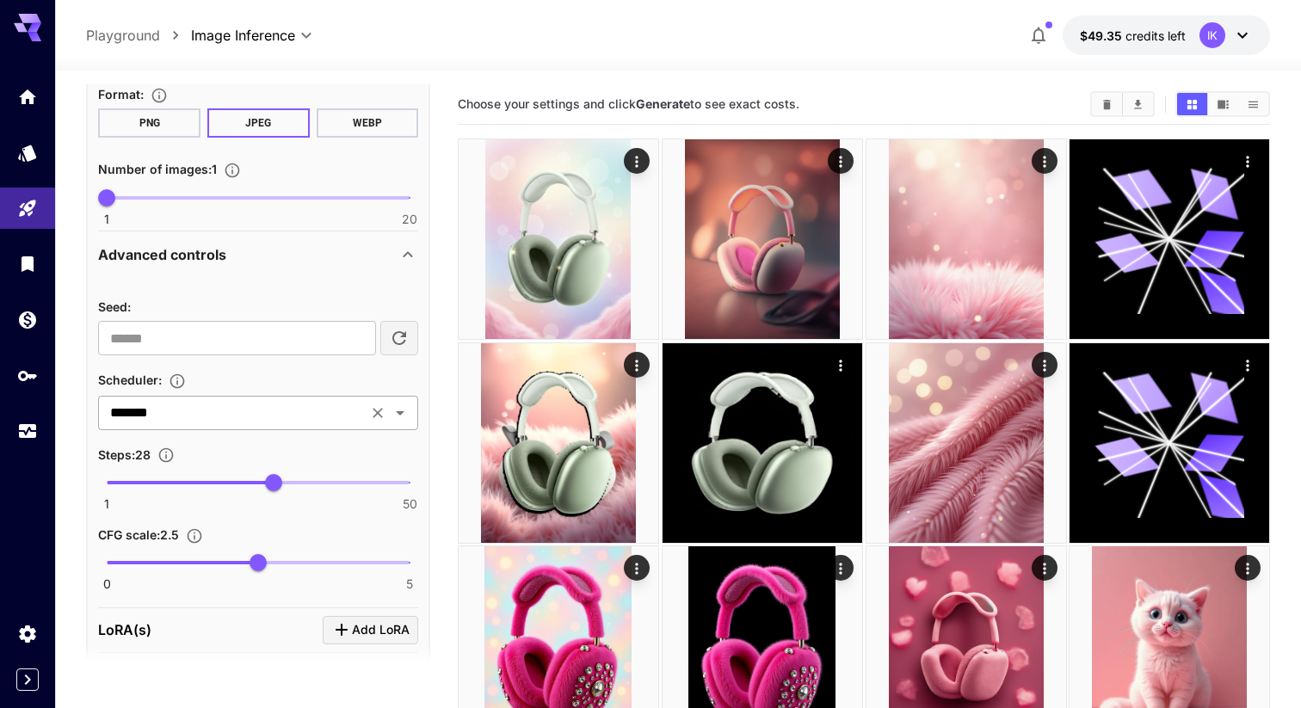
click at [215, 405] on input "*******" at bounding box center [232, 413] width 259 height 24
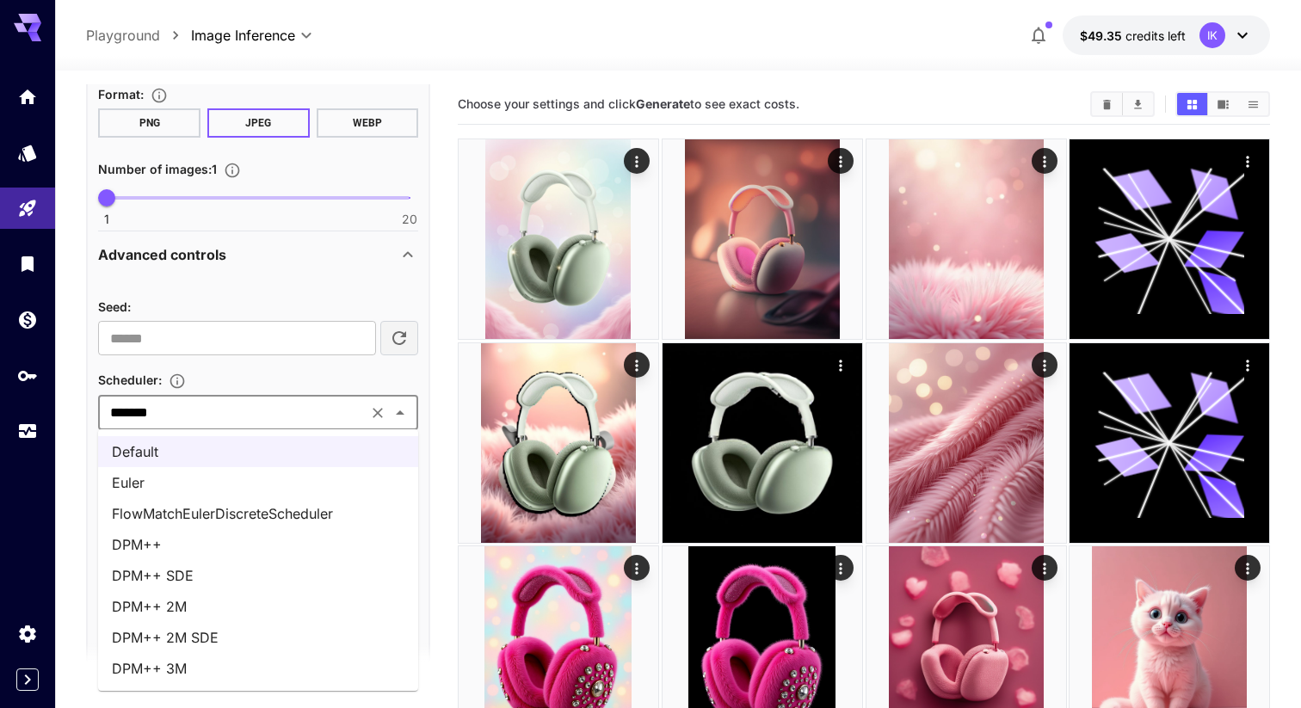
click at [224, 627] on li "DPM++ 2M SDE" at bounding box center [258, 637] width 320 height 31
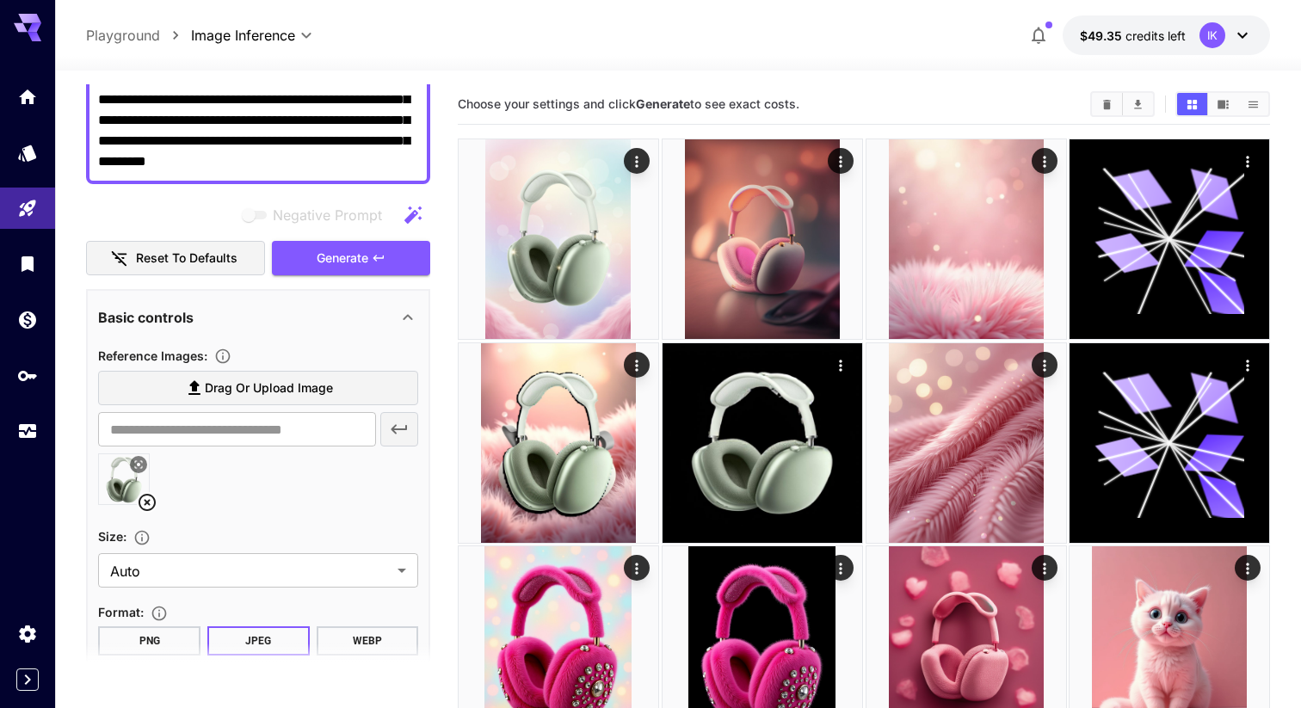
scroll to position [0, 0]
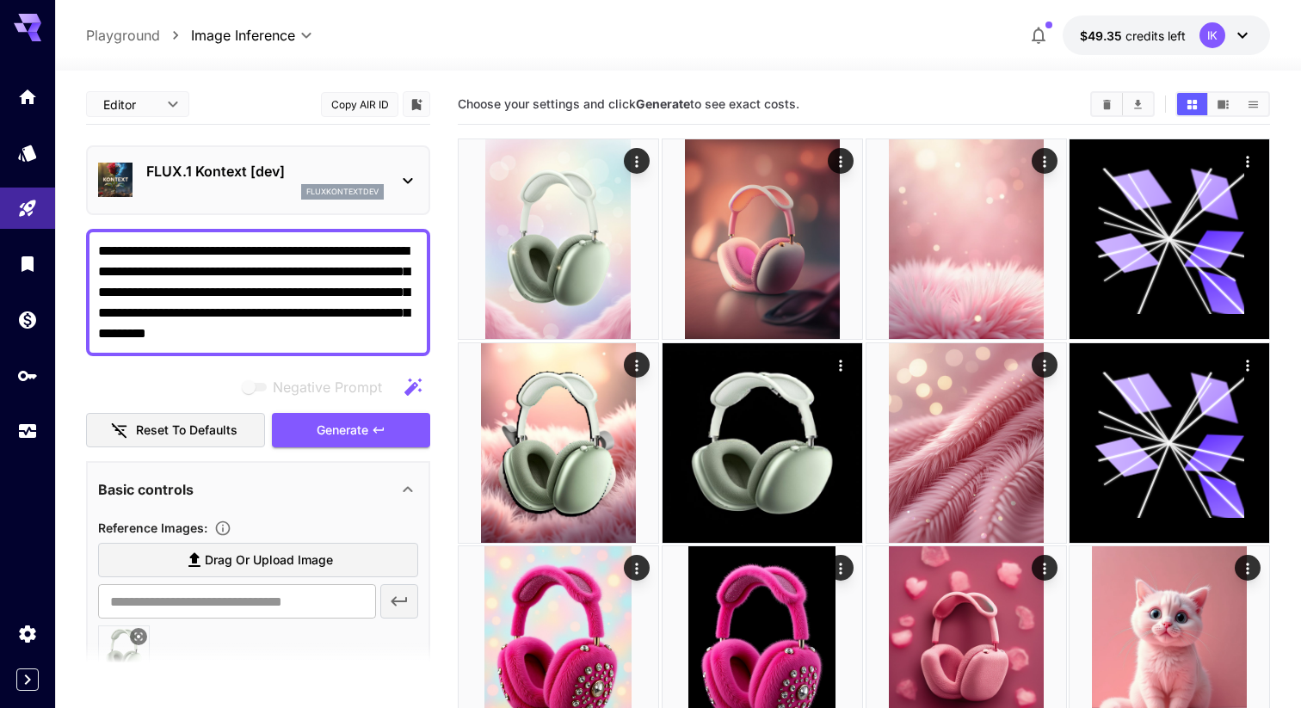
click at [386, 315] on textarea "**********" at bounding box center [258, 292] width 320 height 103
click at [331, 318] on textarea "**********" at bounding box center [258, 292] width 320 height 103
paste textarea
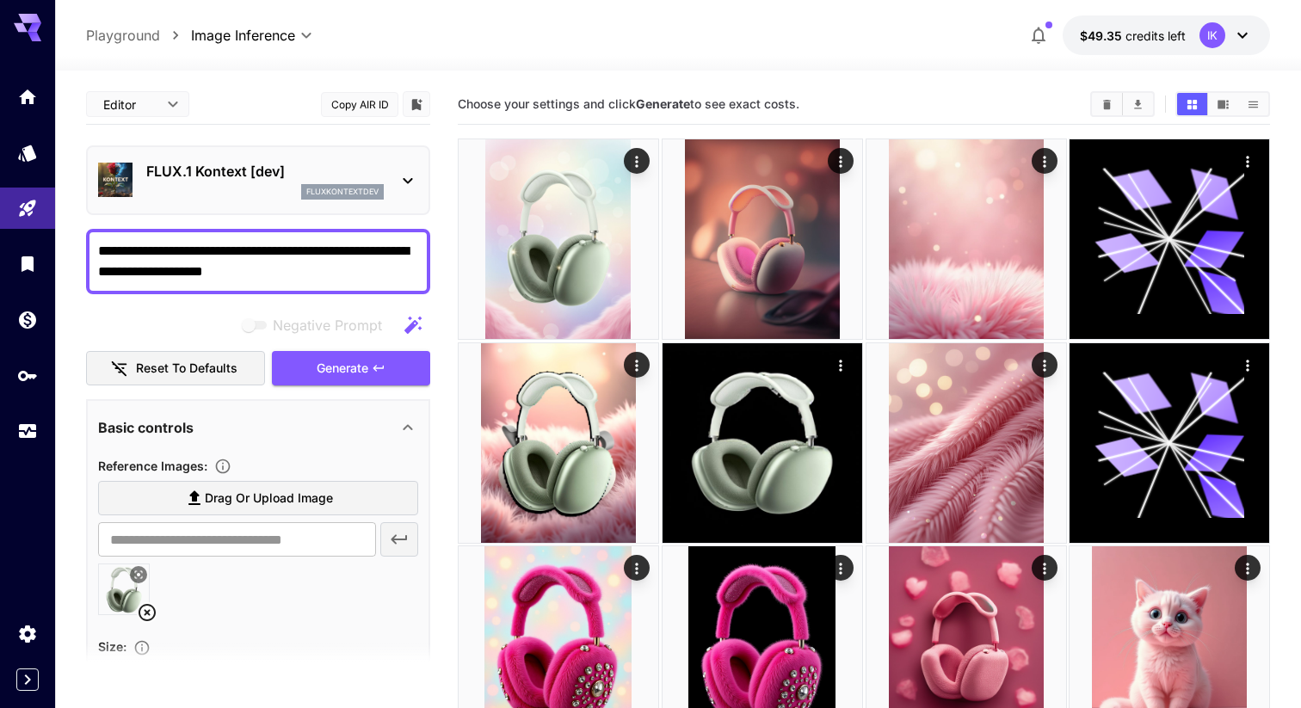
click at [204, 247] on textarea "**********" at bounding box center [258, 261] width 320 height 41
type textarea "**********"
click at [370, 358] on button "Generate" at bounding box center [351, 368] width 158 height 35
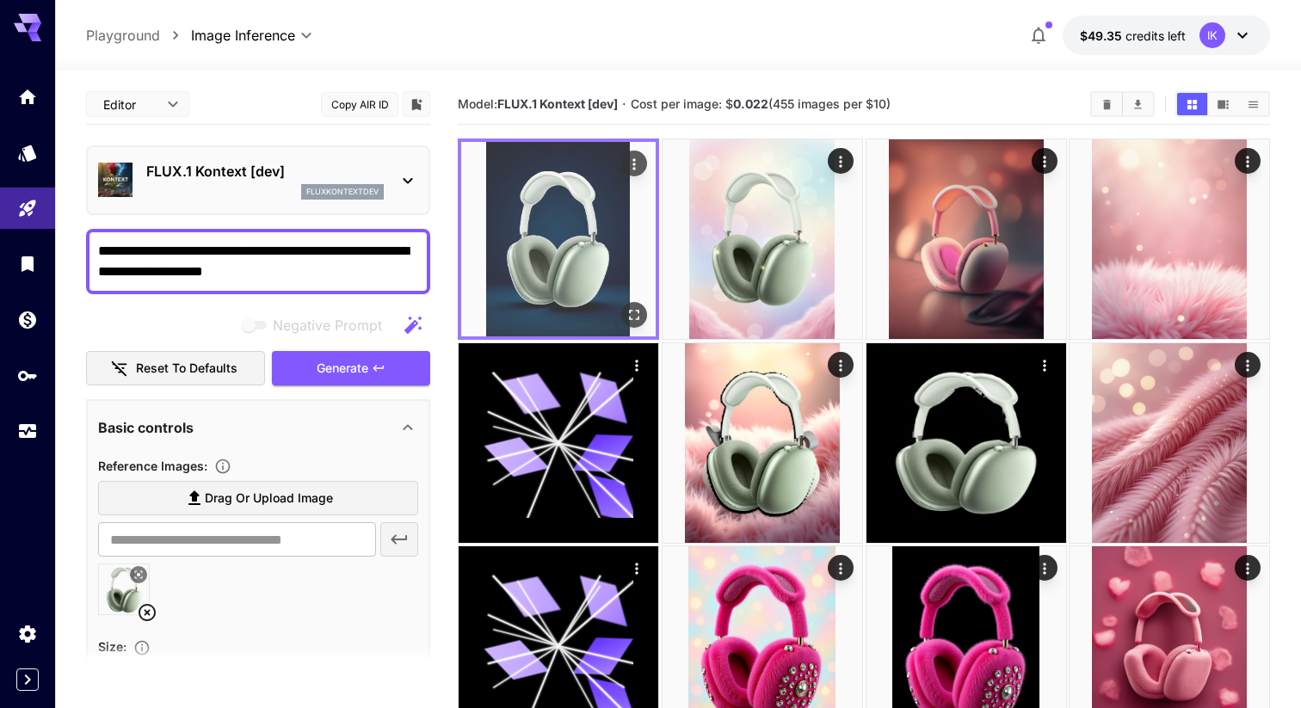
click at [613, 225] on img at bounding box center [558, 239] width 194 height 194
click at [639, 318] on icon "Open in fullscreen" at bounding box center [634, 314] width 17 height 17
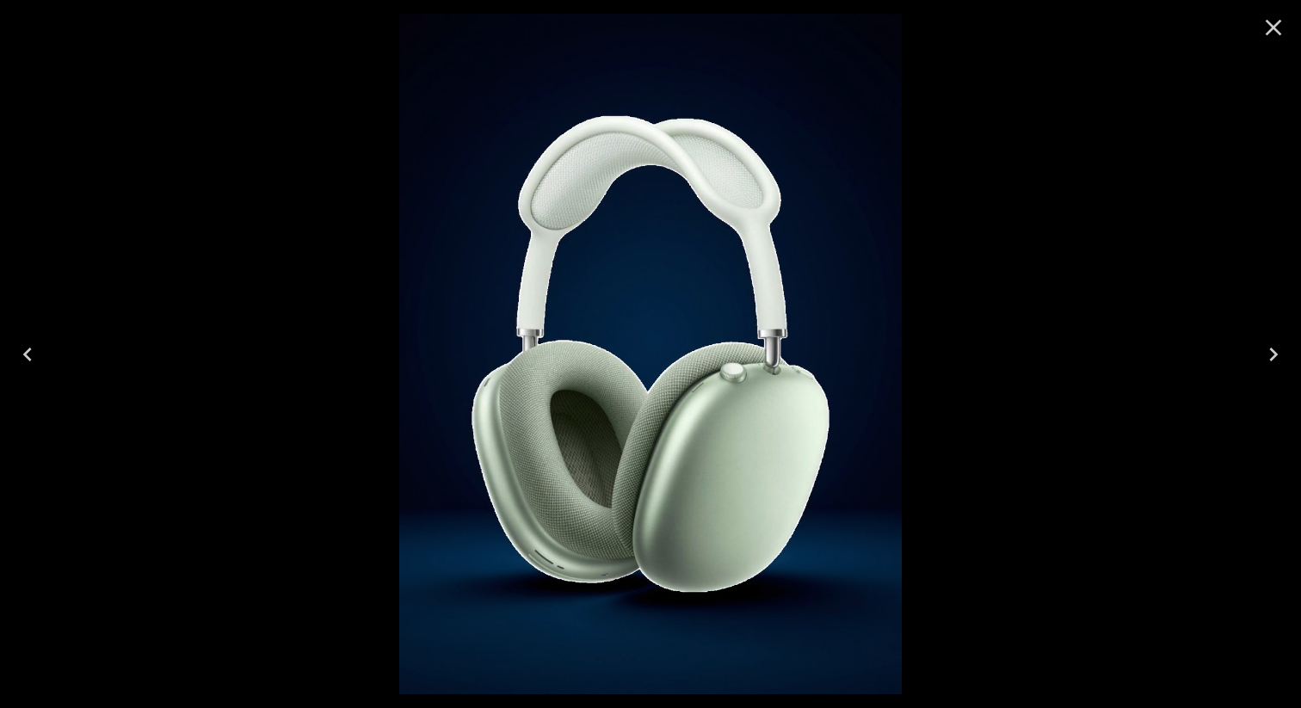
click at [1273, 34] on icon "Close" at bounding box center [1274, 28] width 28 height 28
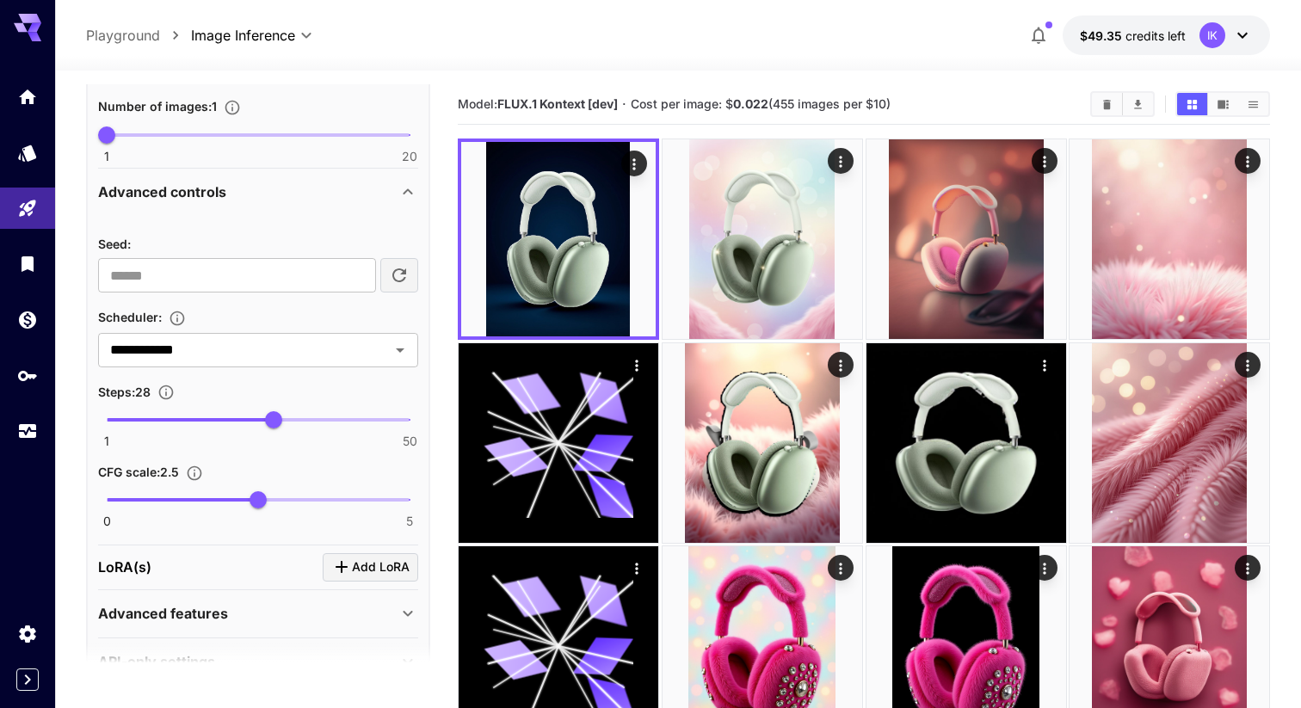
scroll to position [733, 0]
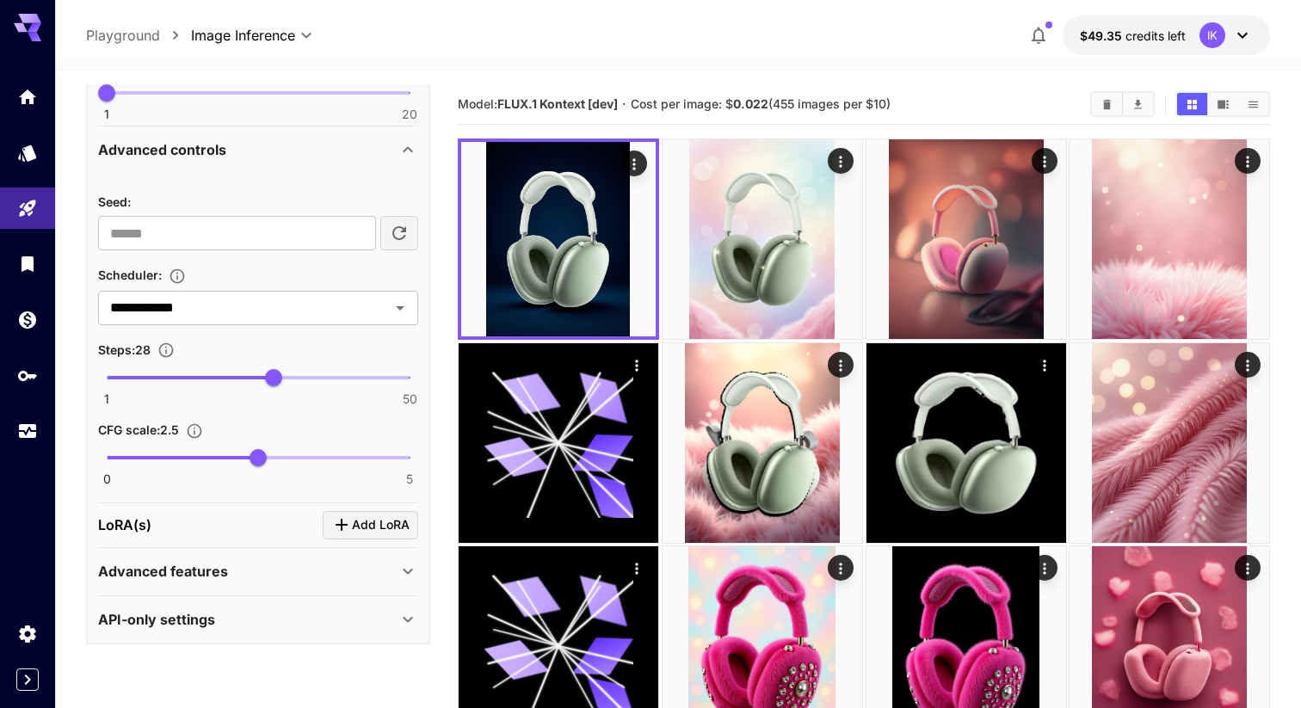
click at [252, 579] on div "Advanced features" at bounding box center [247, 571] width 299 height 21
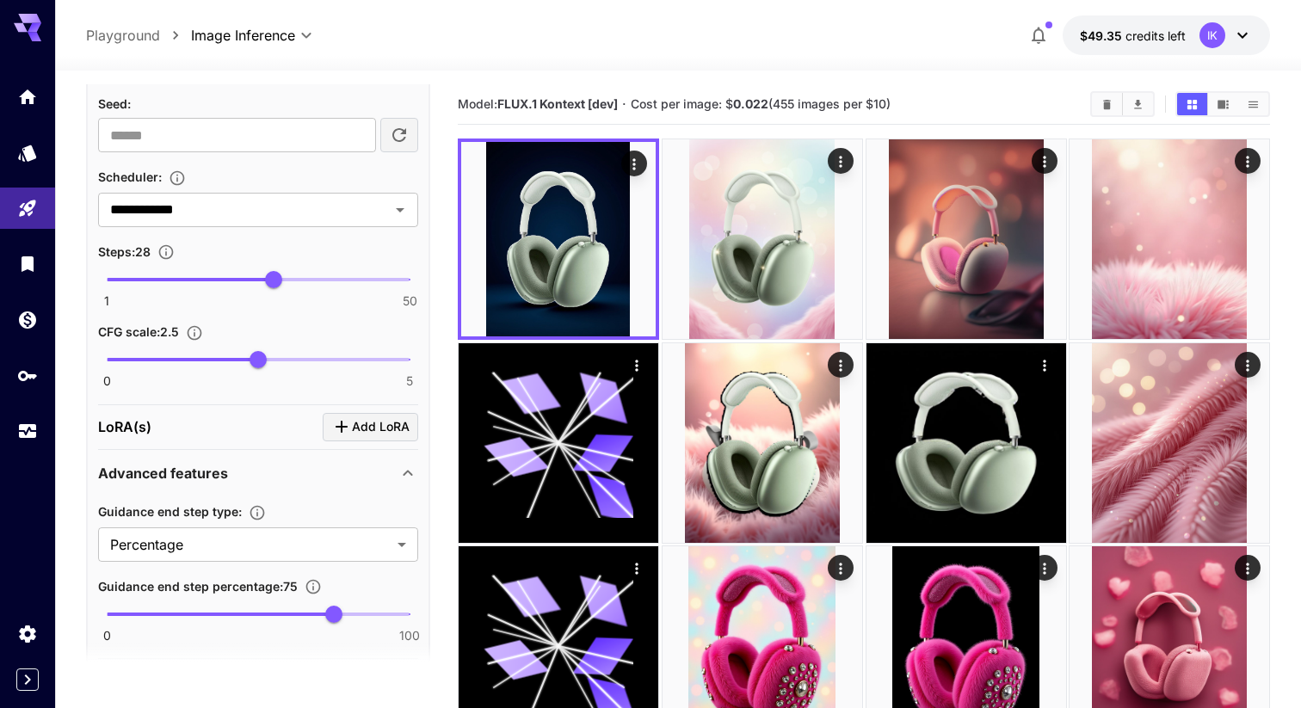
scroll to position [894, 0]
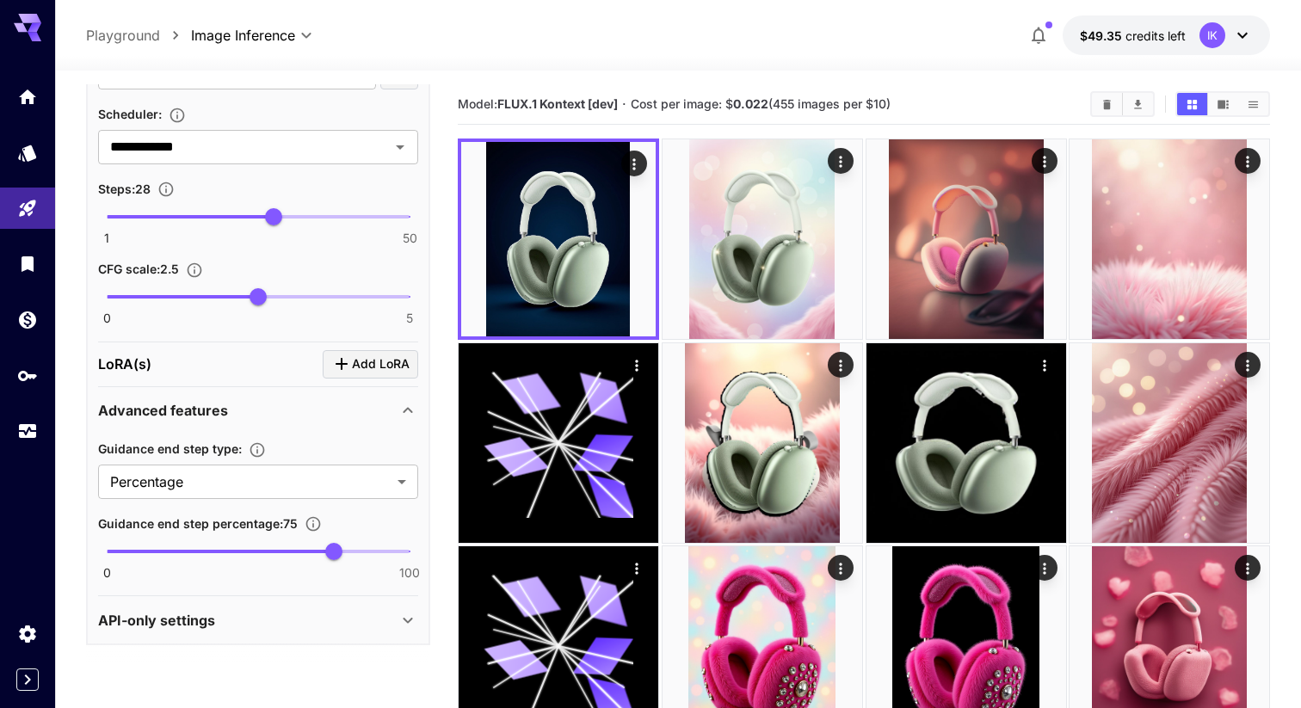
click at [293, 627] on div "API-only settings" at bounding box center [247, 620] width 299 height 21
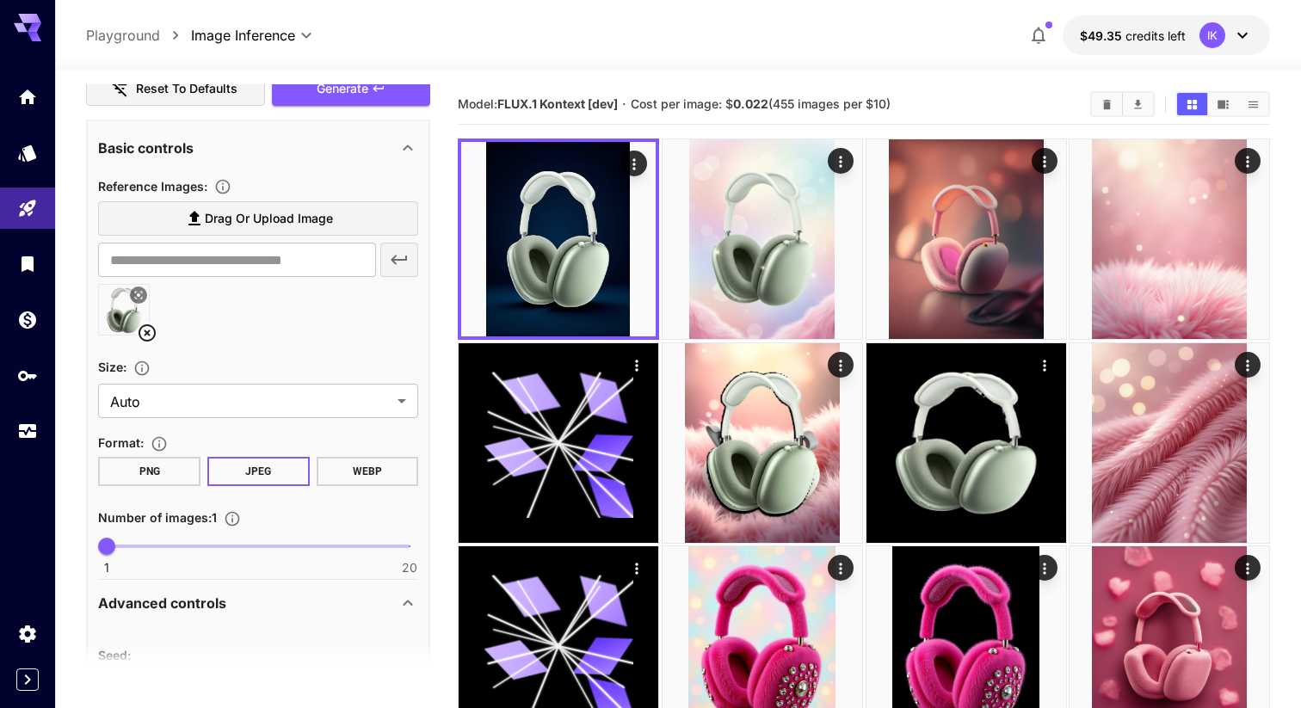
scroll to position [283, 0]
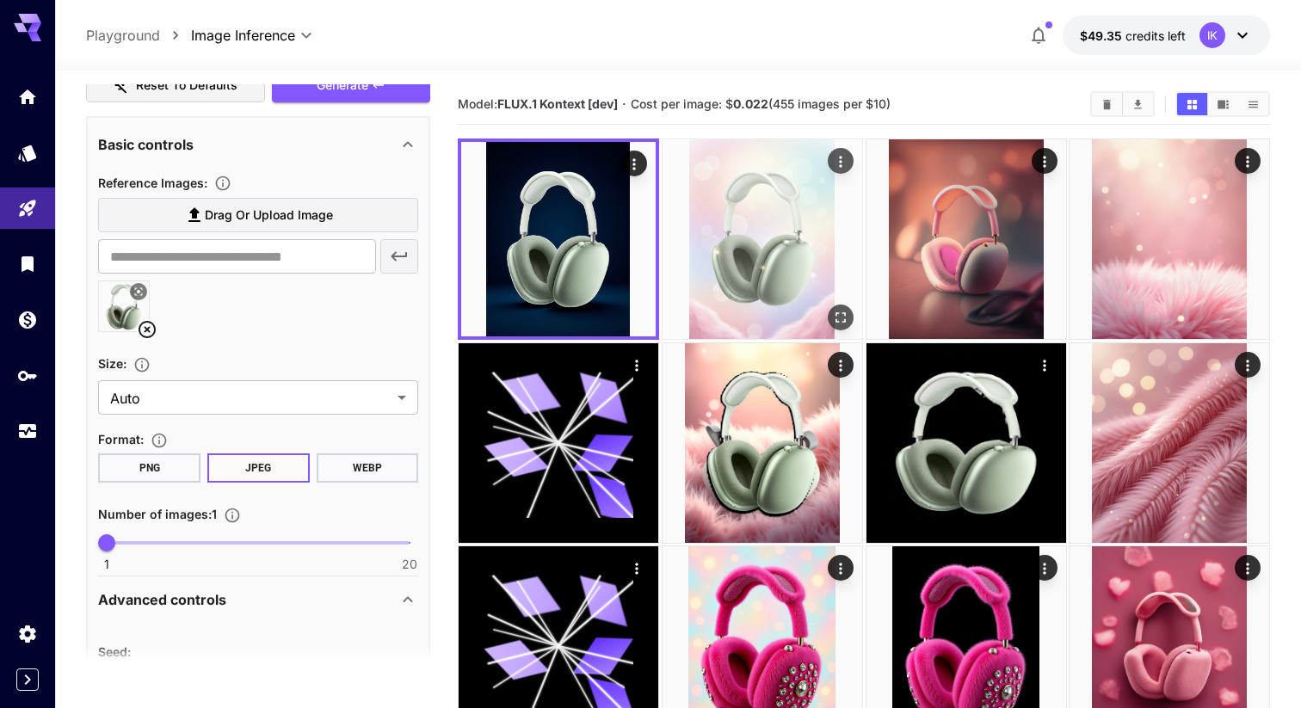
click at [698, 250] on img at bounding box center [763, 239] width 200 height 200
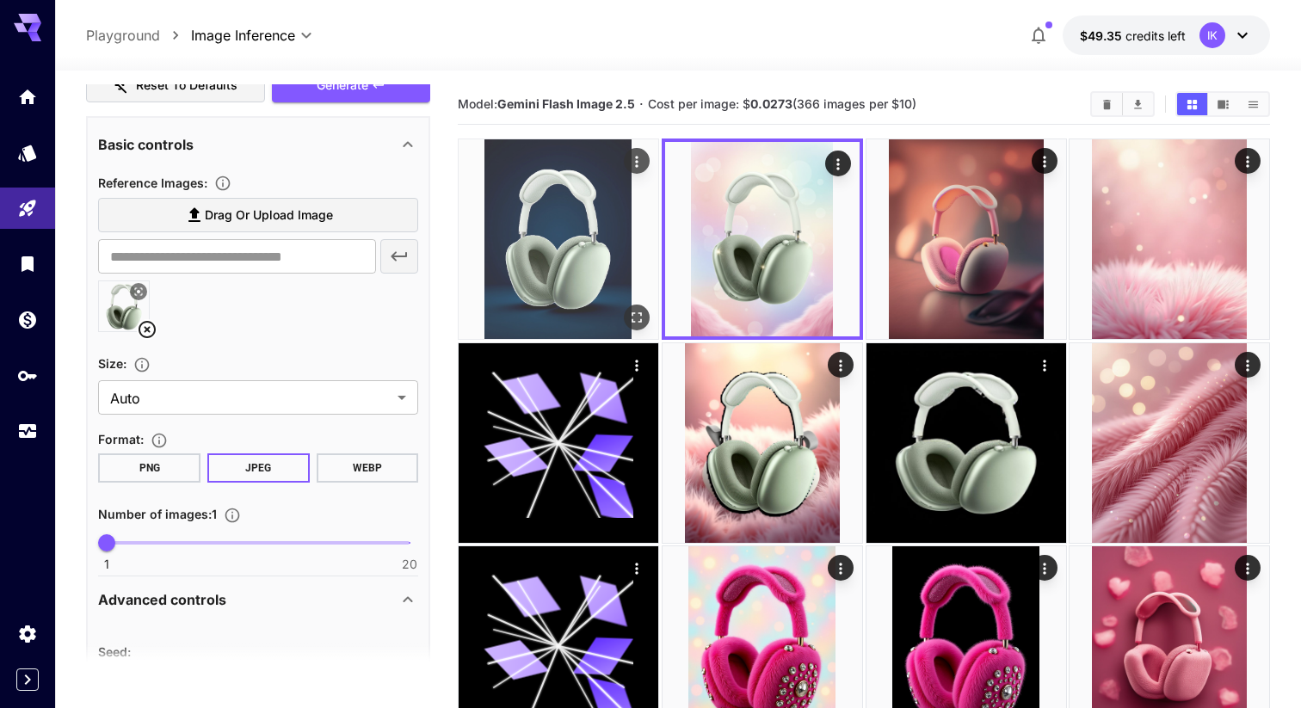
click at [593, 250] on img at bounding box center [559, 239] width 200 height 200
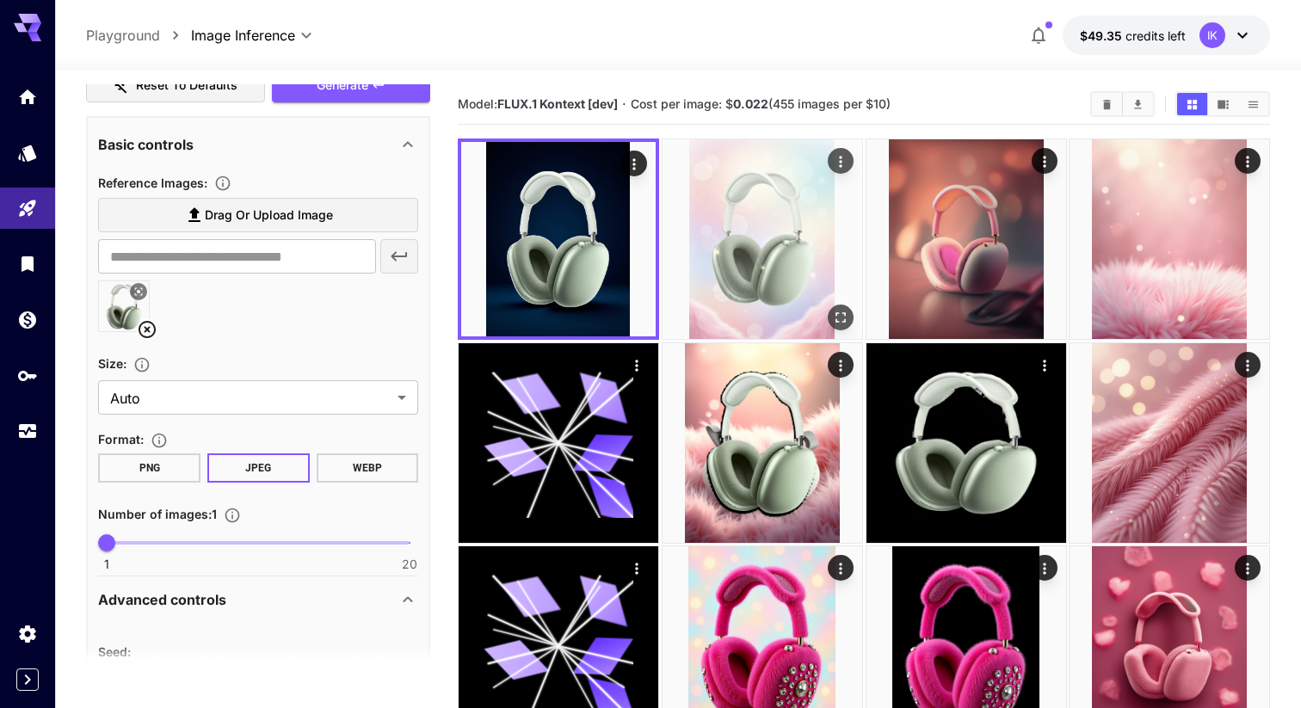
click at [813, 255] on img at bounding box center [763, 239] width 200 height 200
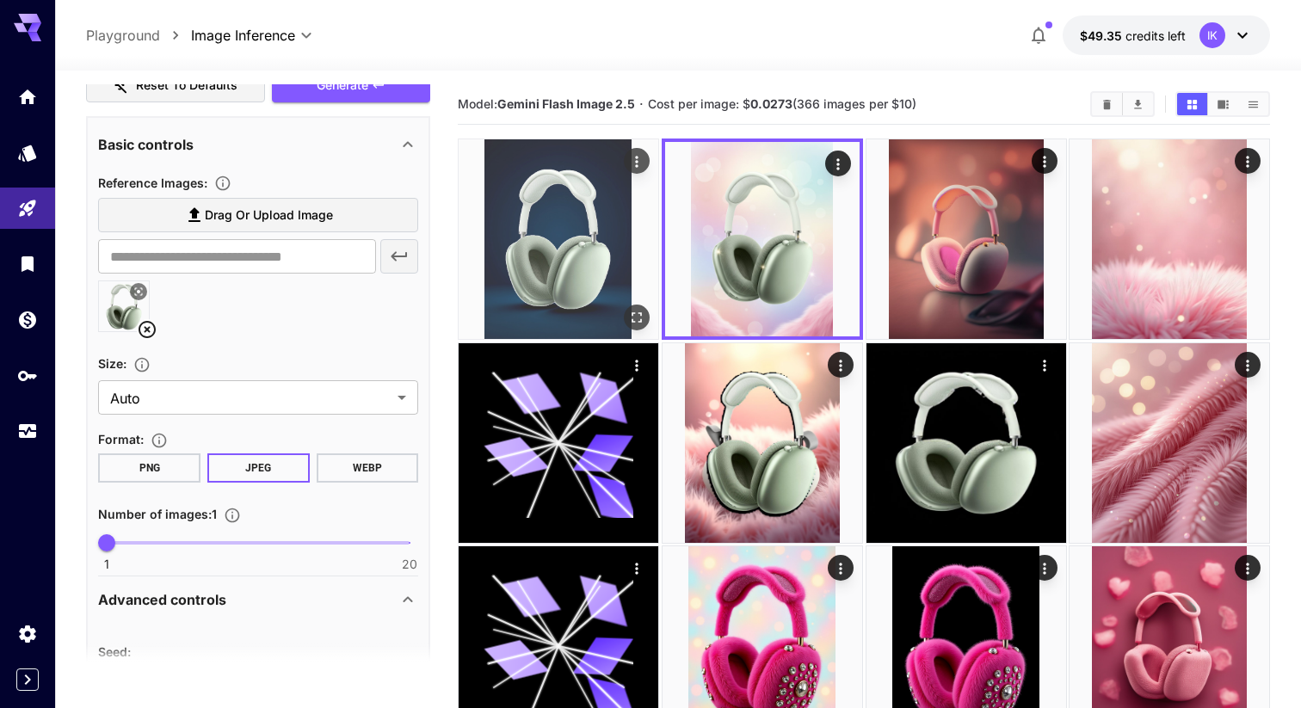
click at [585, 258] on img at bounding box center [559, 239] width 200 height 200
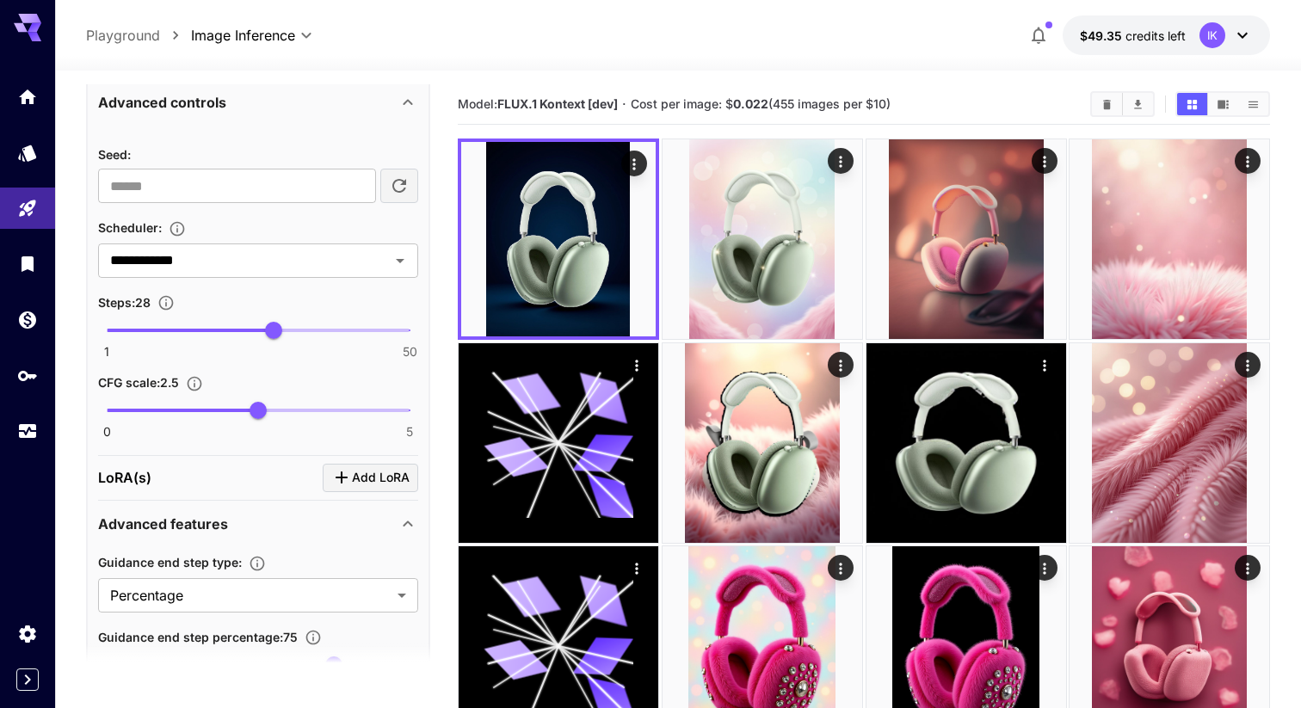
scroll to position [787, 0]
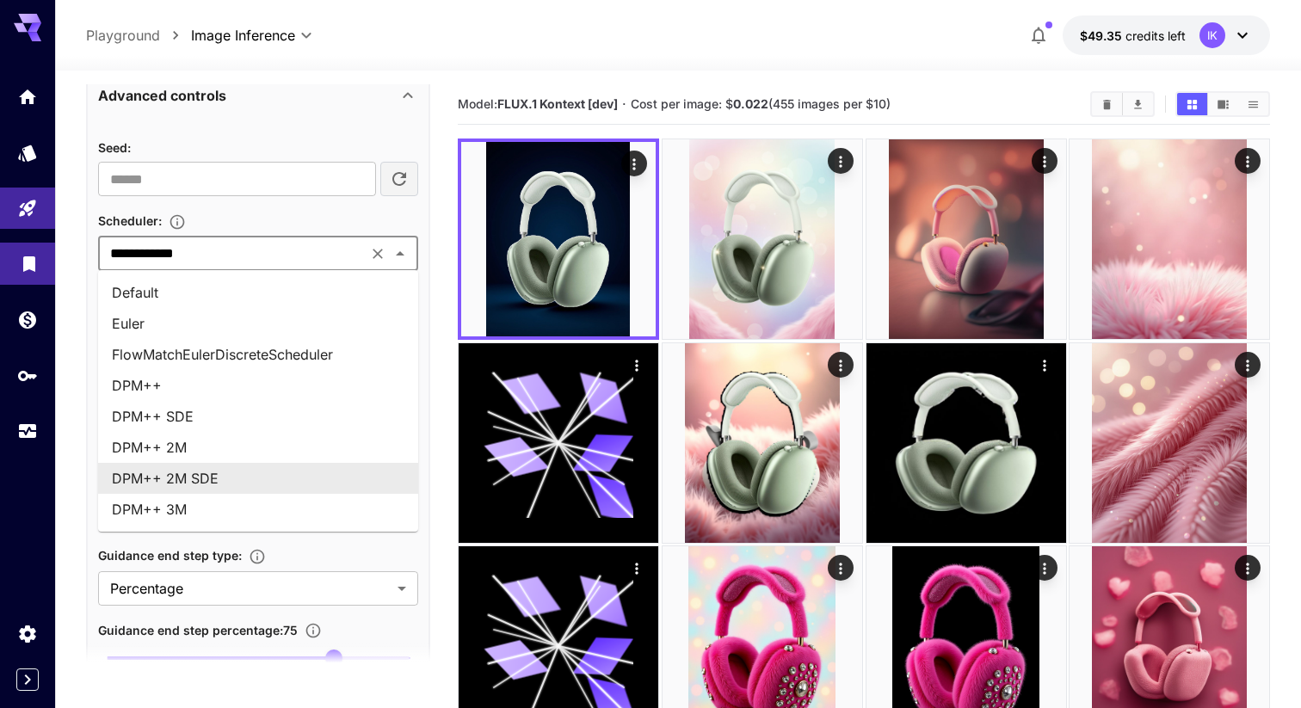
drag, startPoint x: 289, startPoint y: 259, endPoint x: 28, endPoint y: 255, distance: 261.7
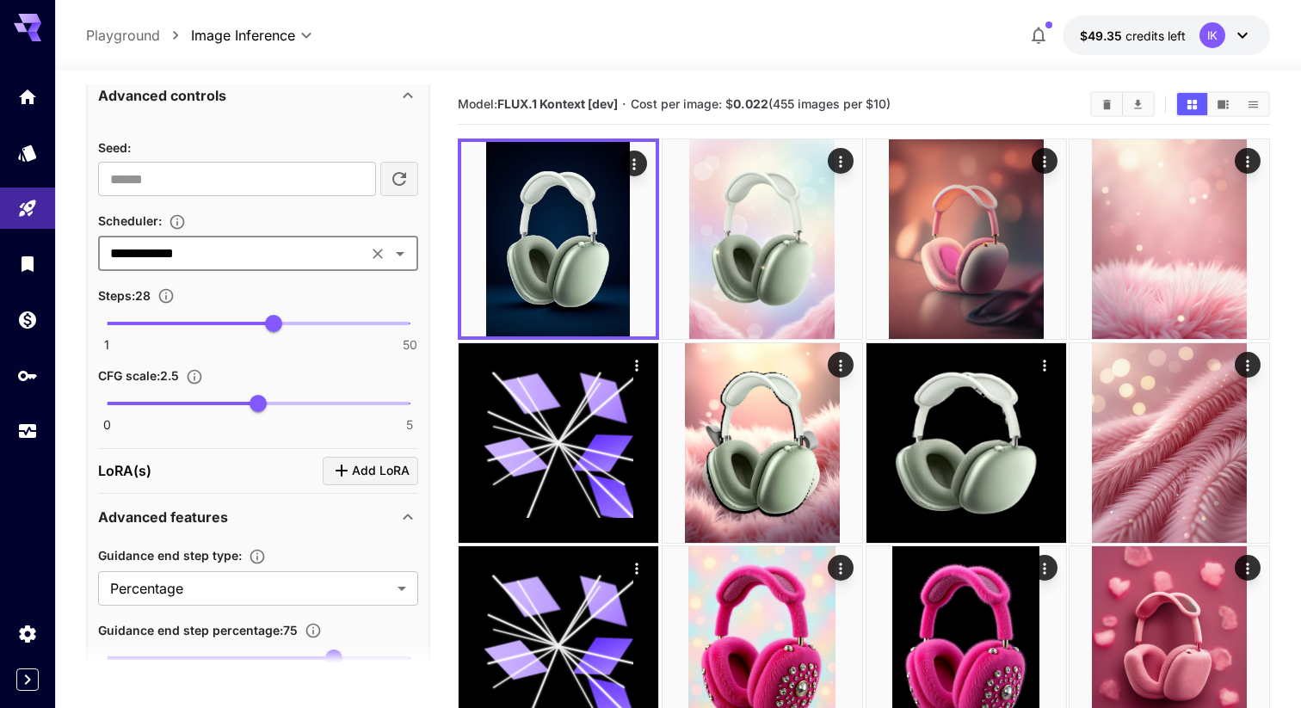
click at [360, 238] on div "**********" at bounding box center [258, 254] width 320 height 34
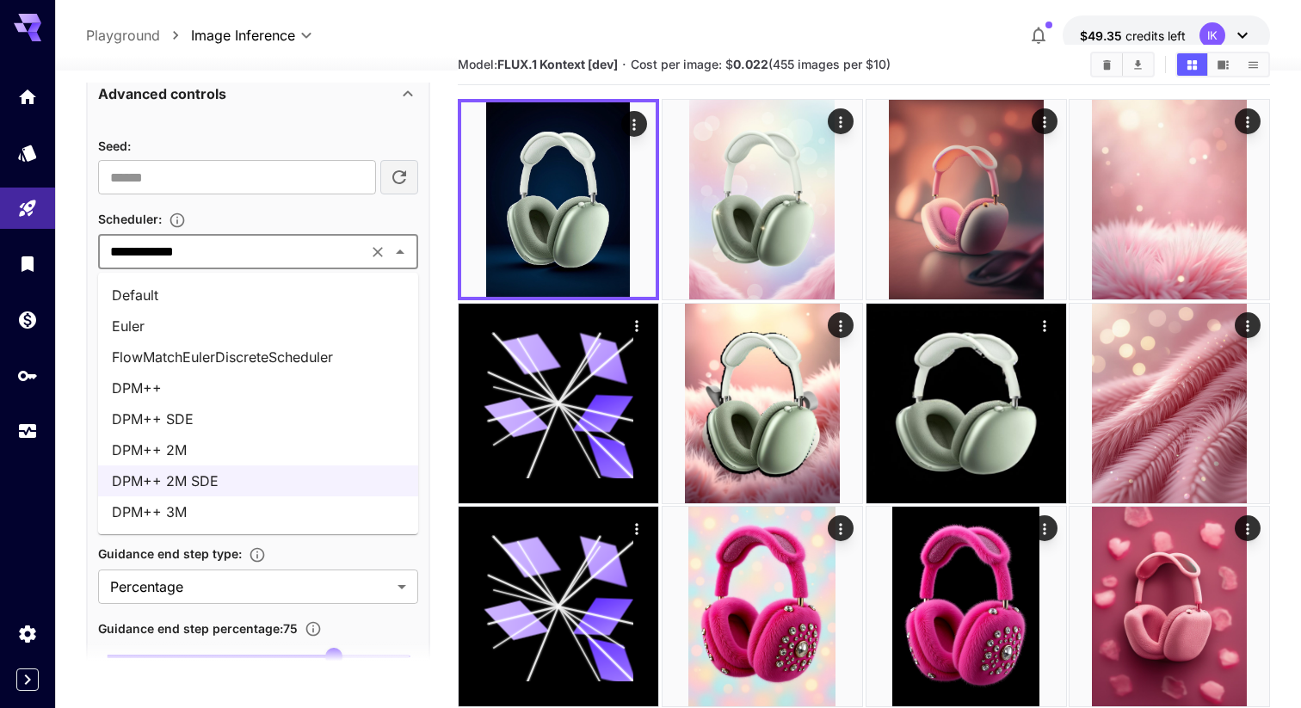
scroll to position [0, 0]
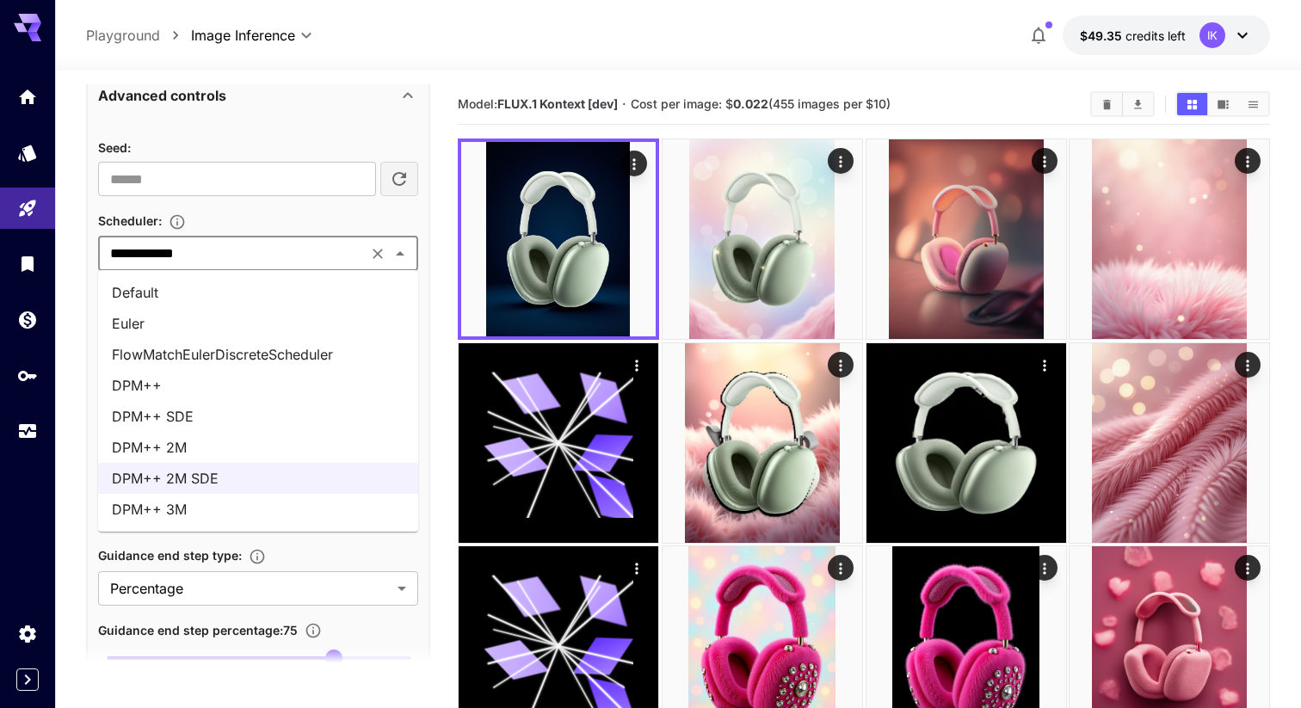
click at [270, 381] on li "DPM++" at bounding box center [258, 385] width 320 height 31
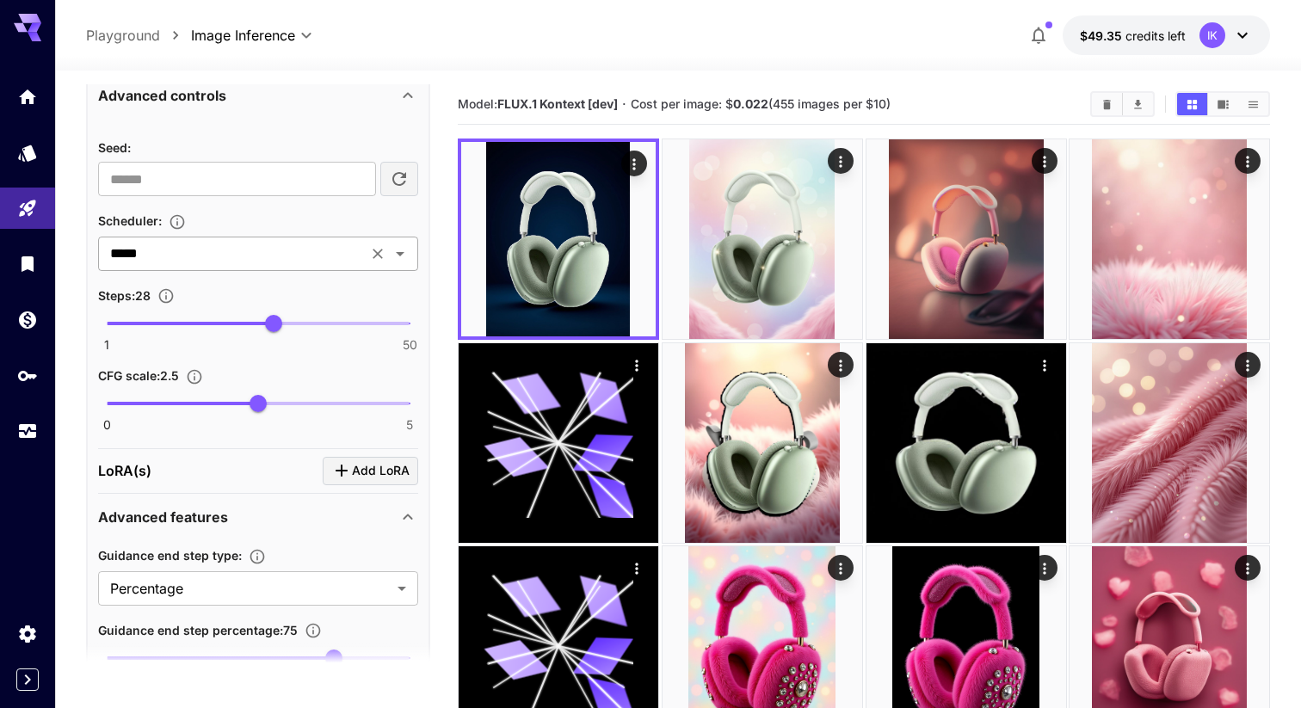
click at [303, 237] on div "***** ​" at bounding box center [258, 254] width 320 height 34
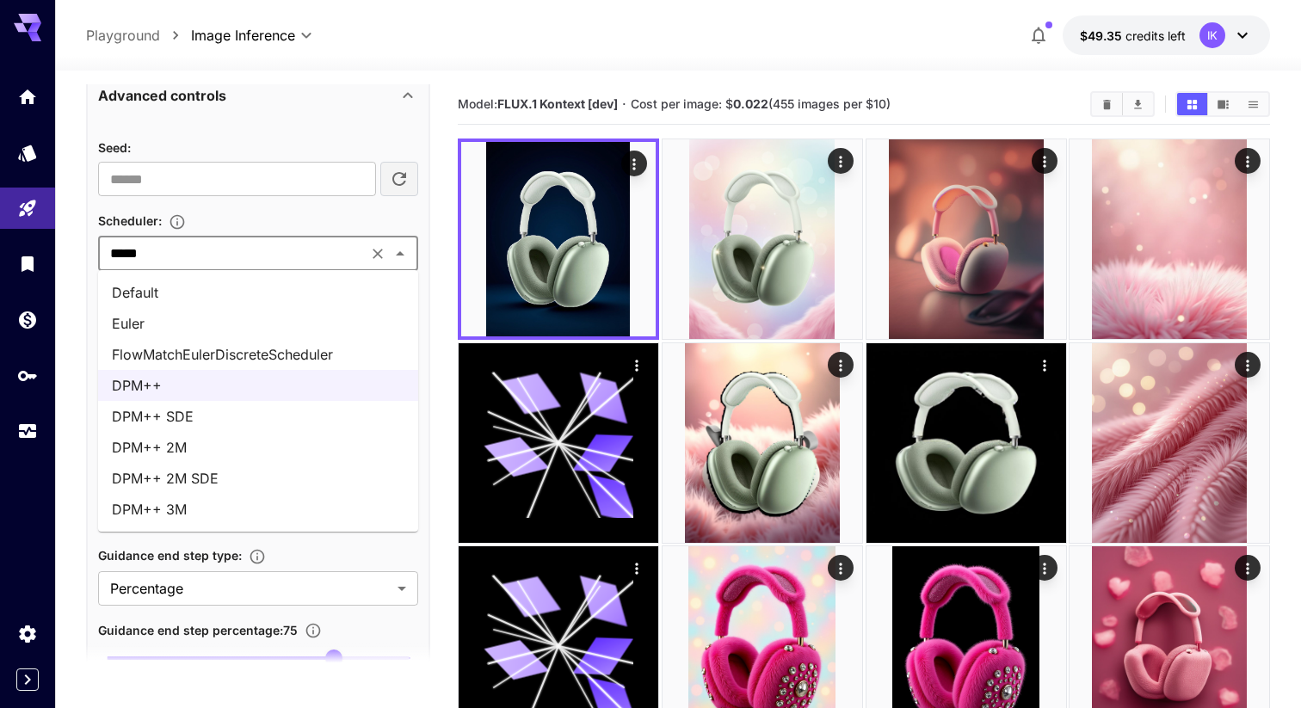
click at [187, 312] on li "Euler" at bounding box center [258, 323] width 320 height 31
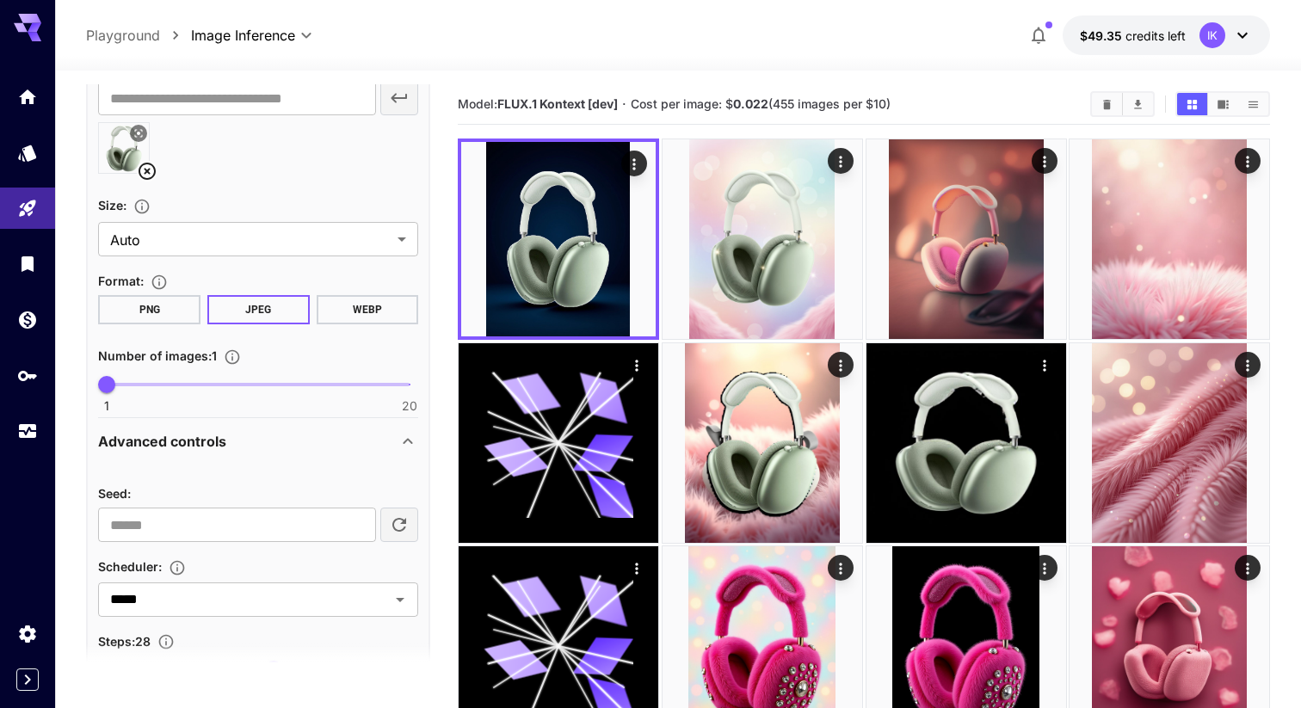
scroll to position [16, 0]
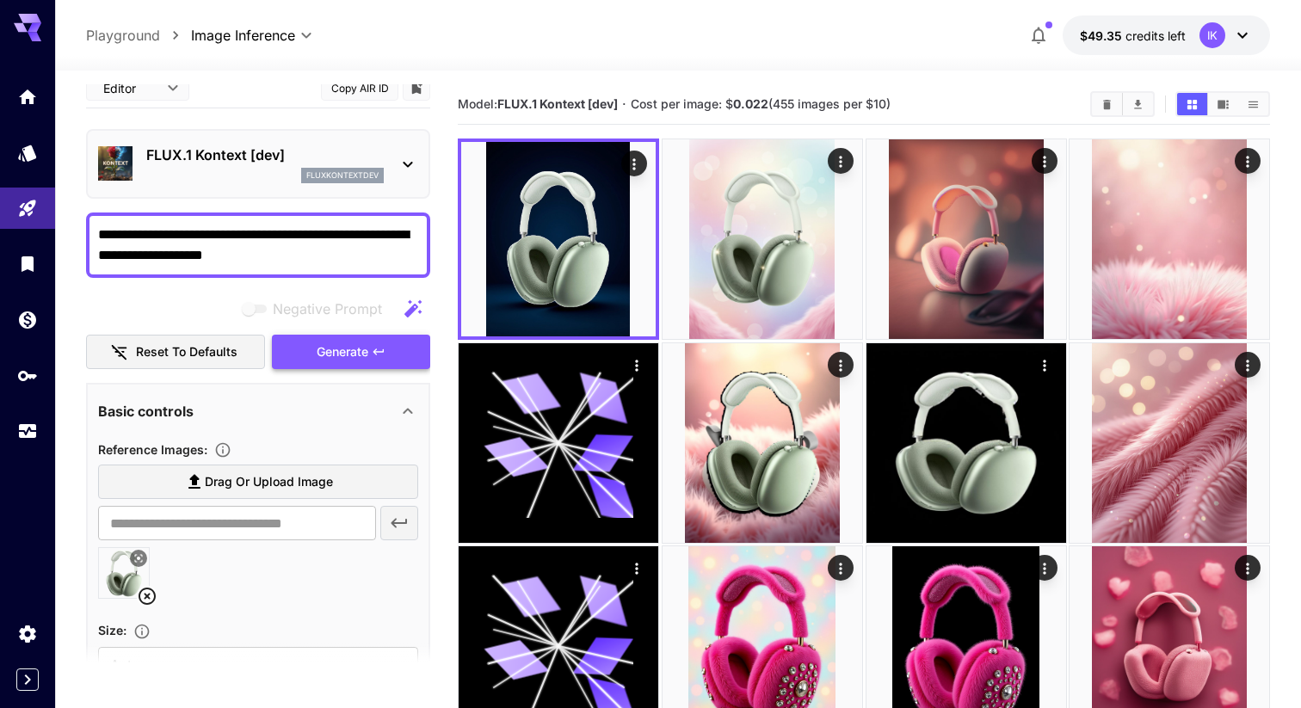
click at [363, 350] on span "Generate" at bounding box center [343, 353] width 52 height 22
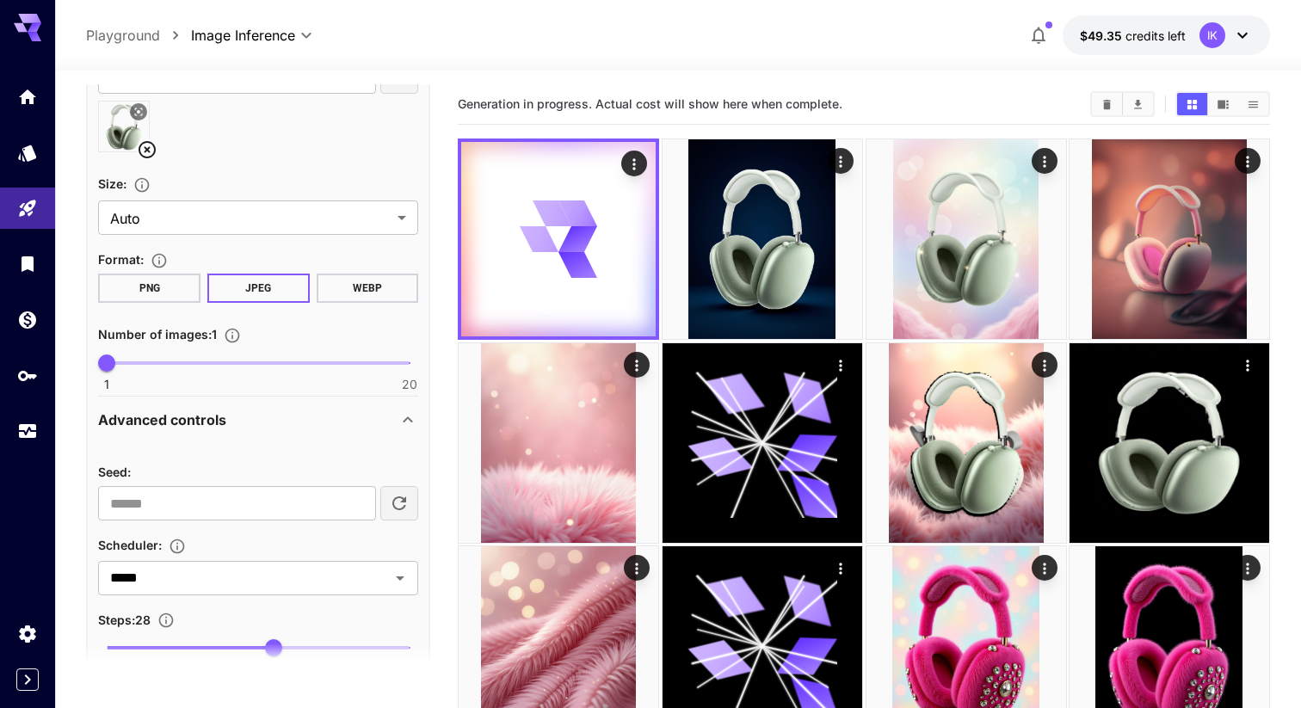
scroll to position [0, 0]
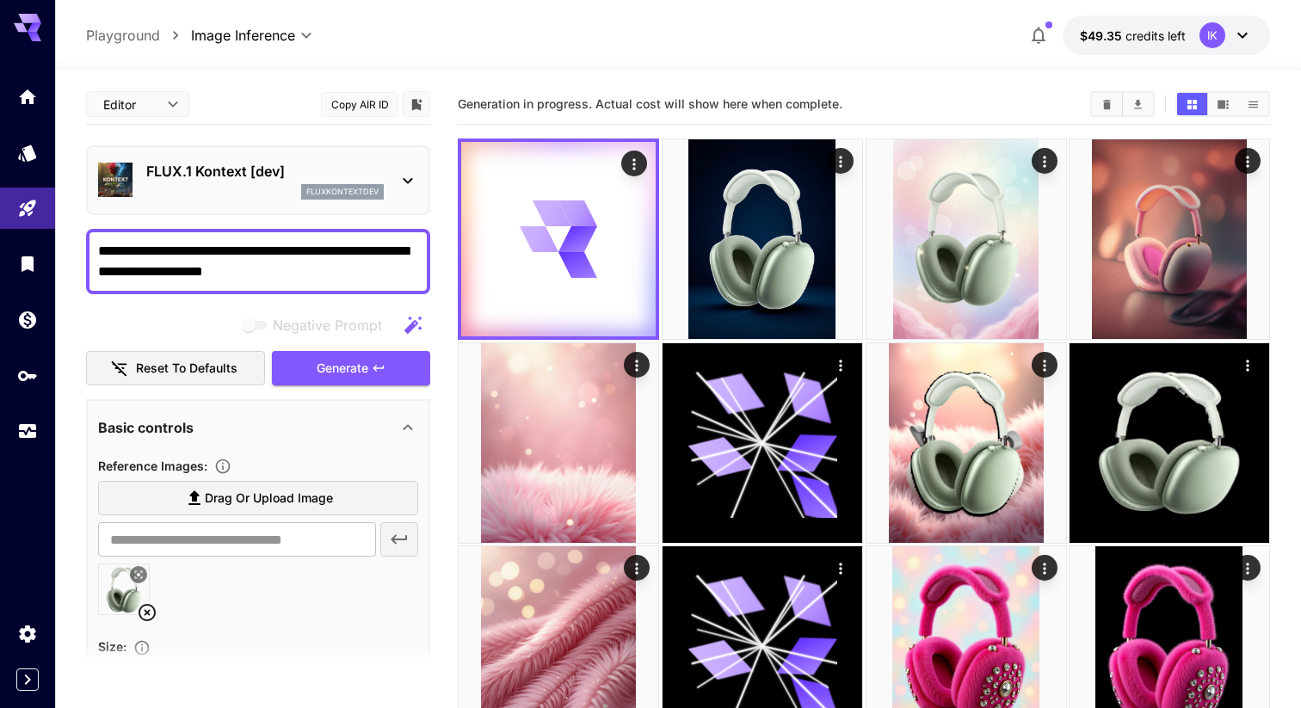
click at [650, 114] on div "Generation in progress. Actual cost will show here when complete." at bounding box center [864, 104] width 812 height 26
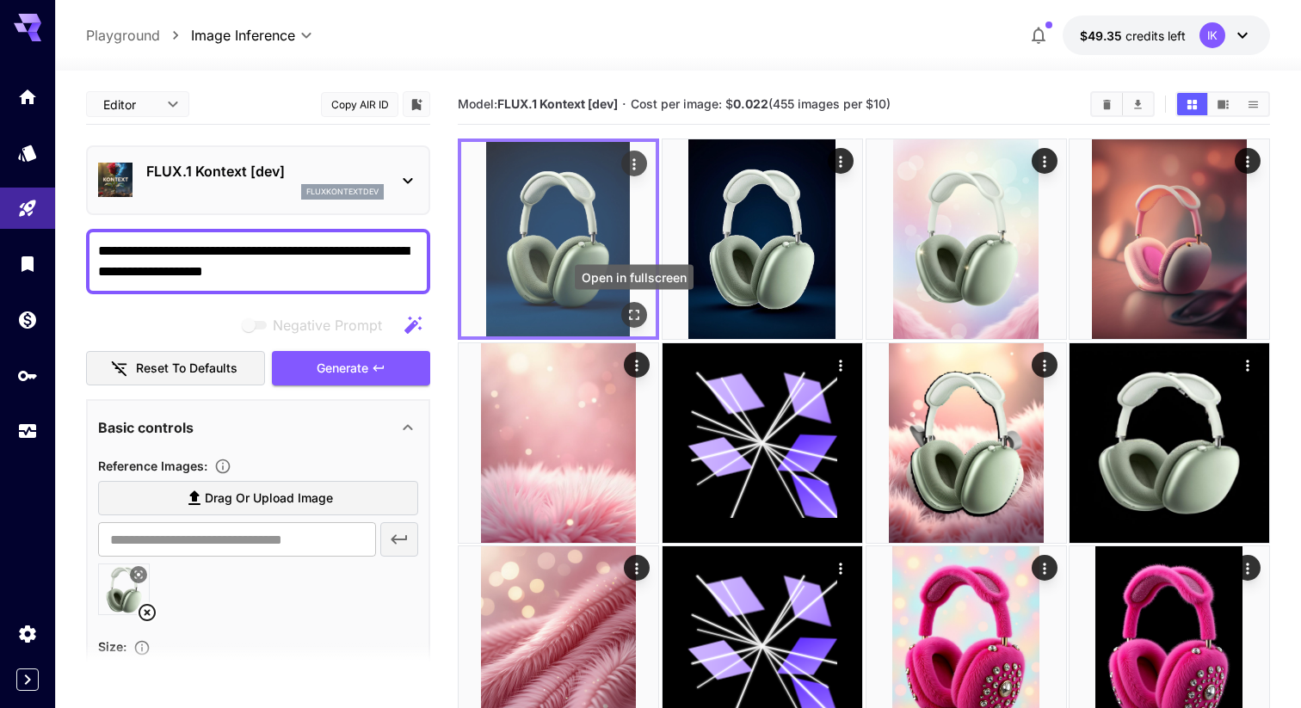
click at [633, 312] on icon "Open in fullscreen" at bounding box center [634, 314] width 17 height 17
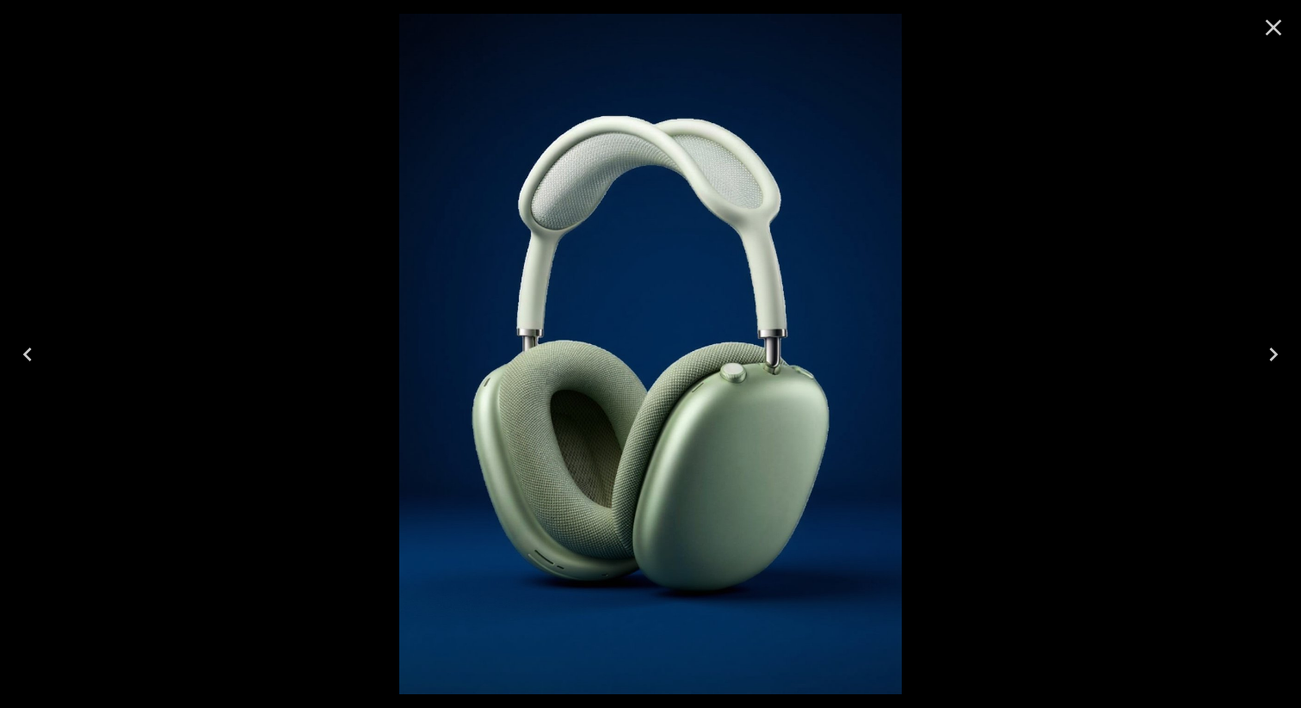
click at [1286, 29] on icon "Close" at bounding box center [1274, 28] width 28 height 28
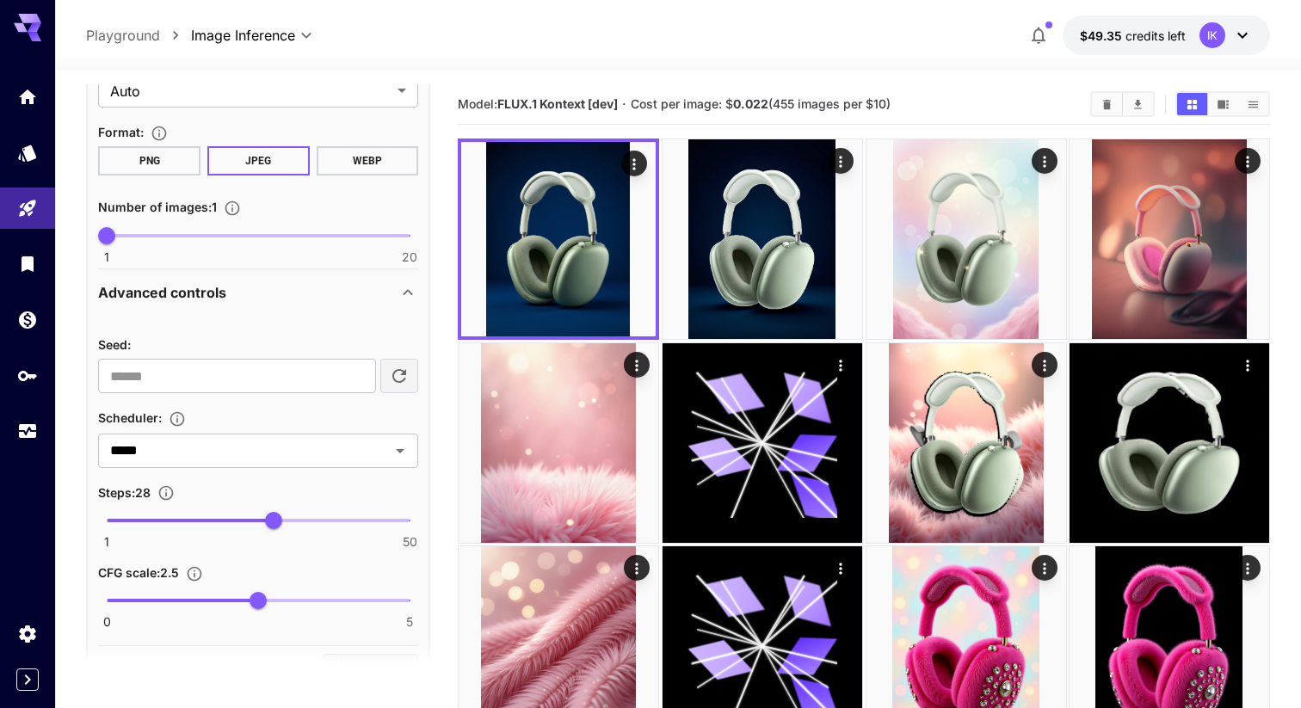
scroll to position [818, 0]
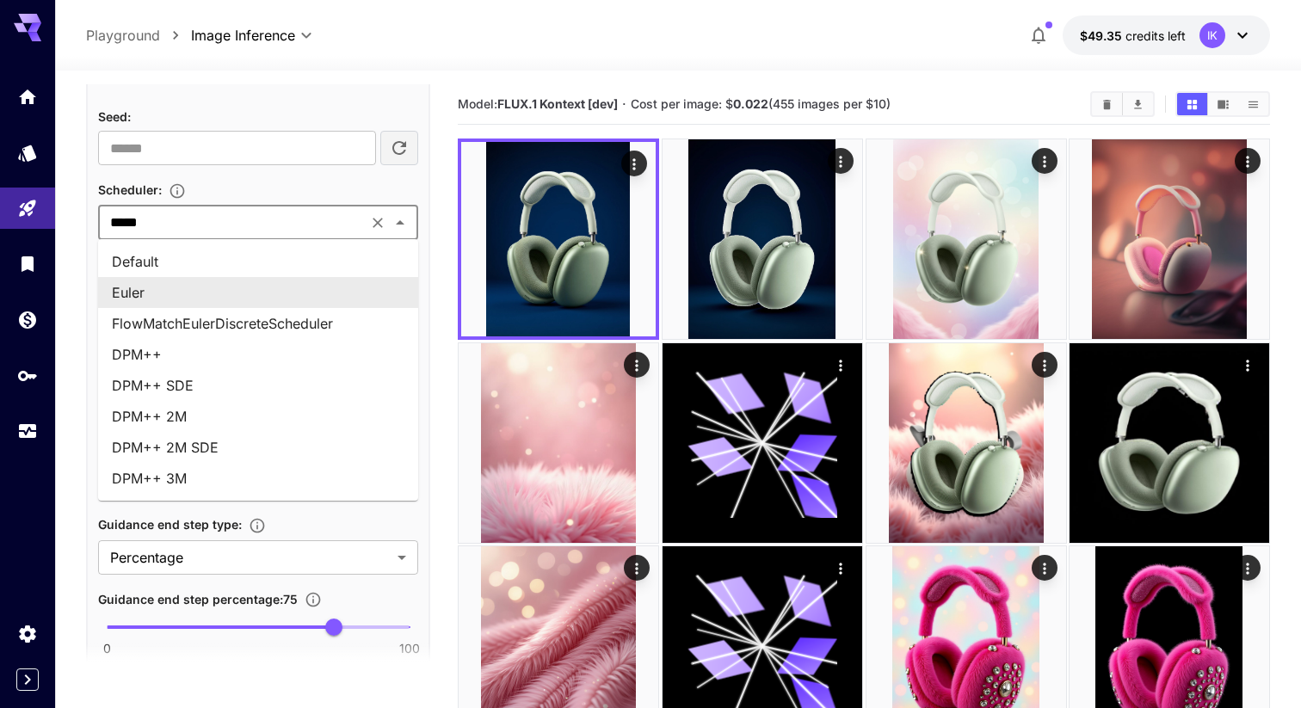
drag, startPoint x: 161, startPoint y: 226, endPoint x: 103, endPoint y: 226, distance: 57.7
click at [103, 226] on input "*****" at bounding box center [232, 223] width 259 height 24
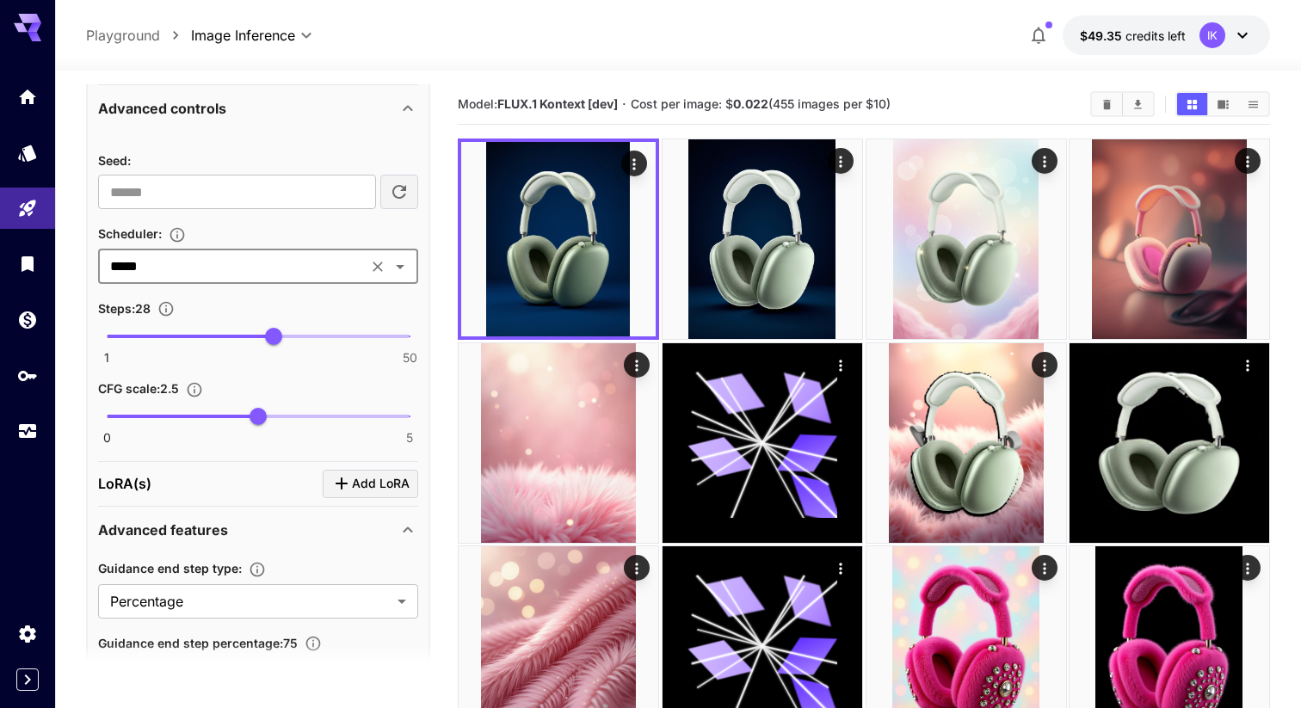
scroll to position [676, 0]
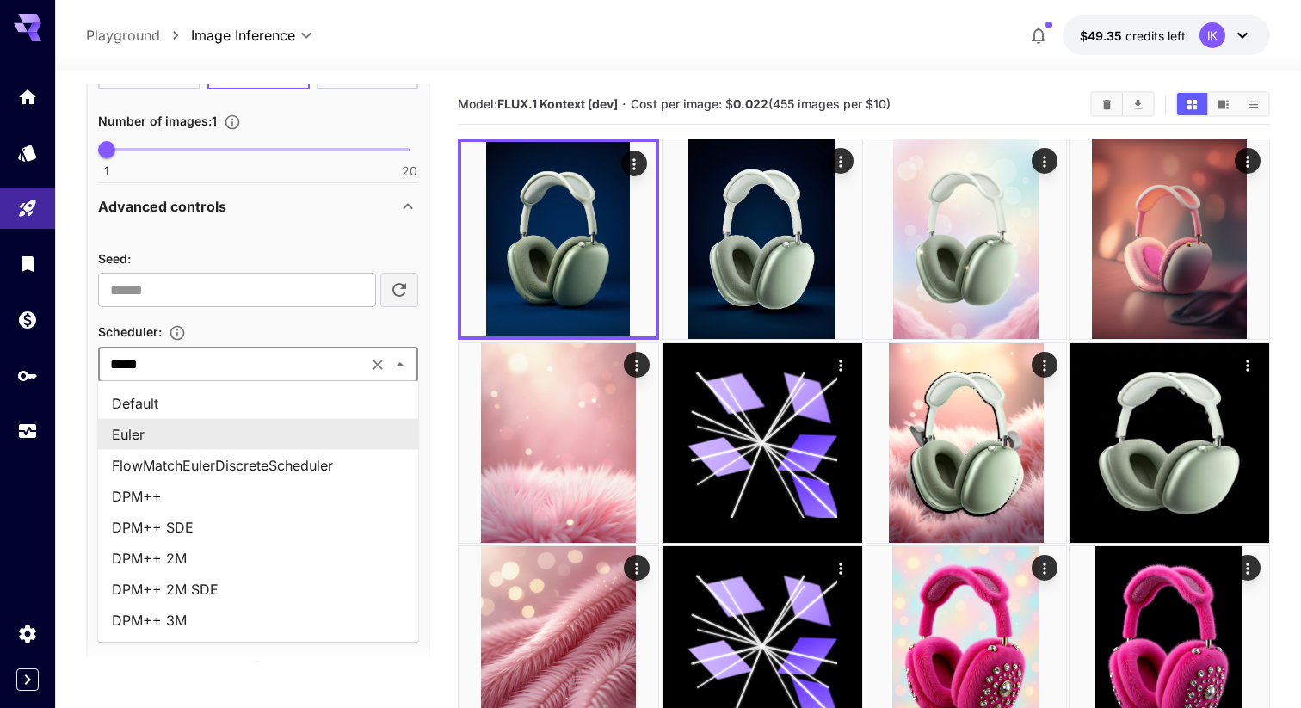
click at [337, 369] on input "*****" at bounding box center [232, 365] width 259 height 24
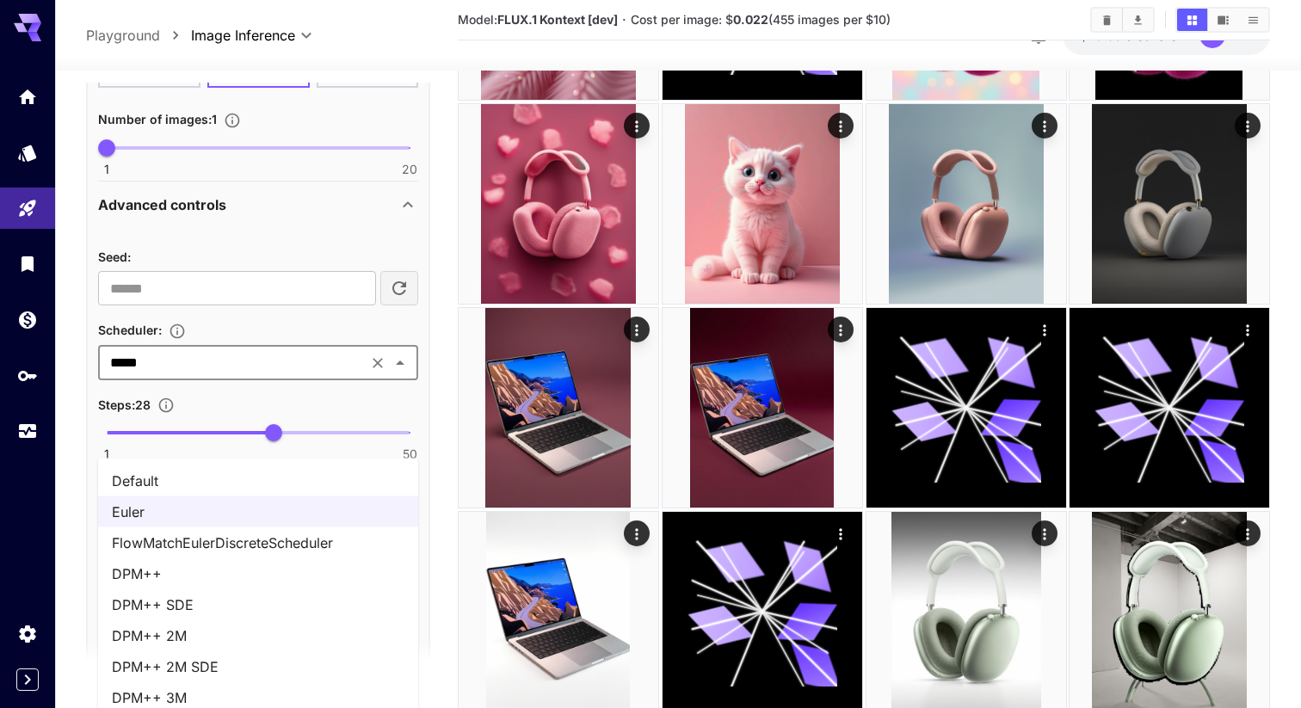
scroll to position [0, 0]
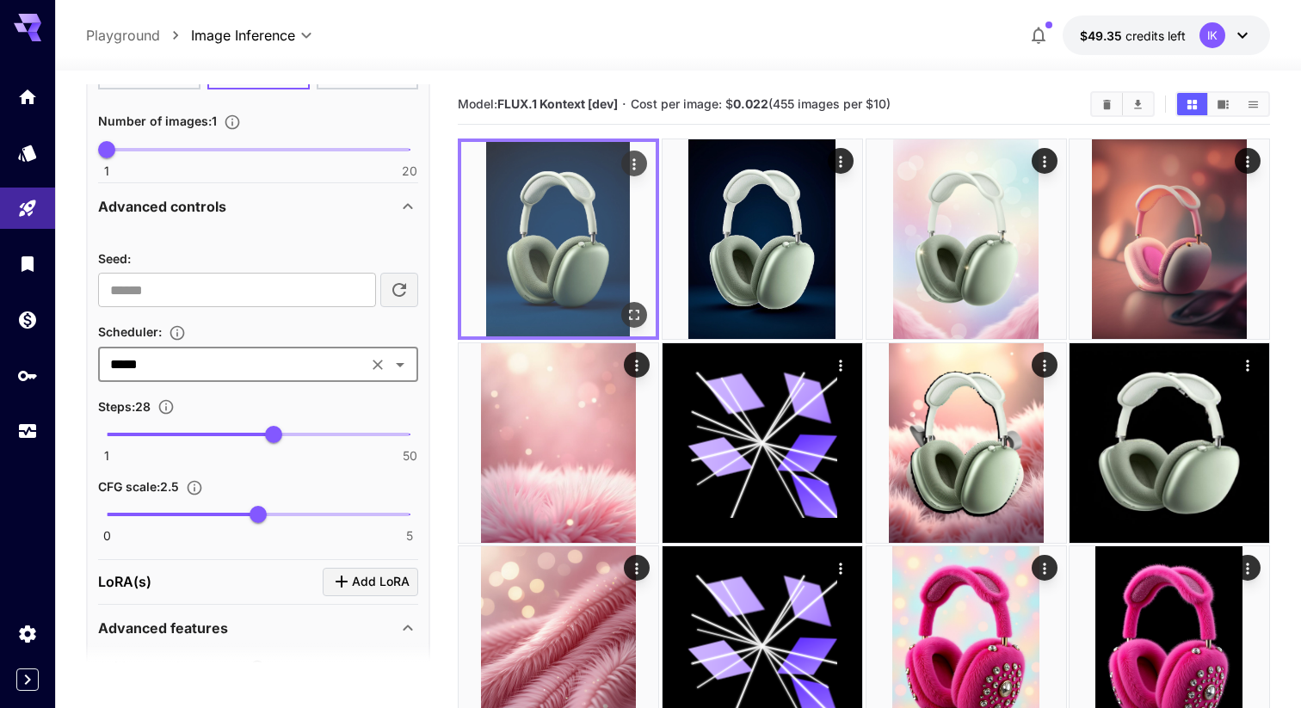
click at [593, 224] on img at bounding box center [558, 239] width 194 height 194
click at [624, 319] on button "Open in fullscreen" at bounding box center [634, 315] width 26 height 26
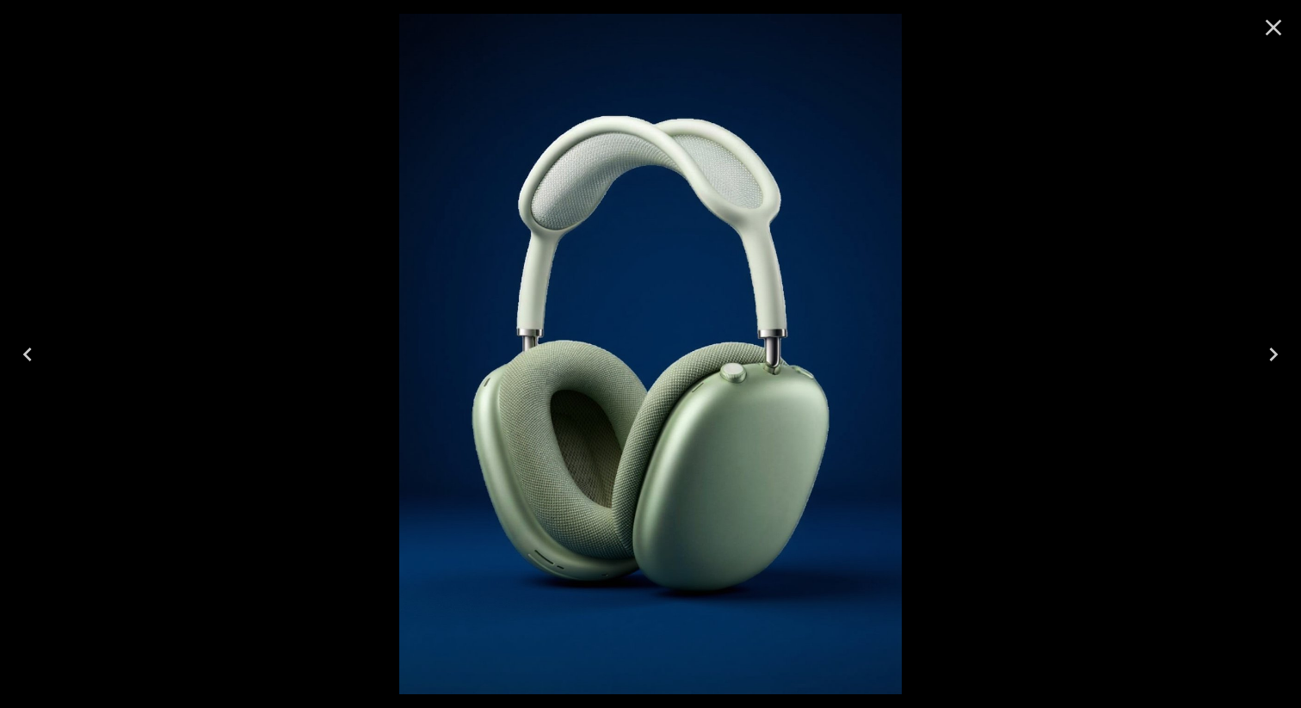
click at [1281, 29] on icon "Close" at bounding box center [1274, 28] width 28 height 28
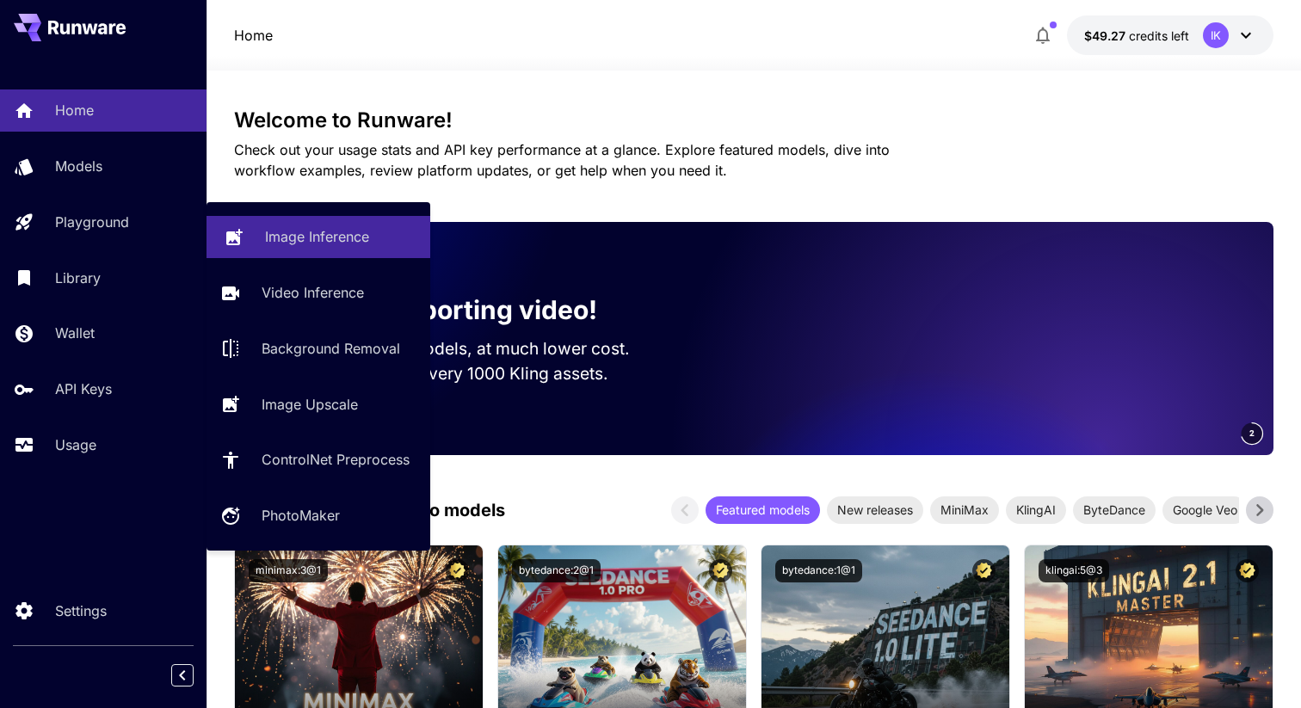
click at [334, 219] on link "Image Inference" at bounding box center [319, 237] width 224 height 42
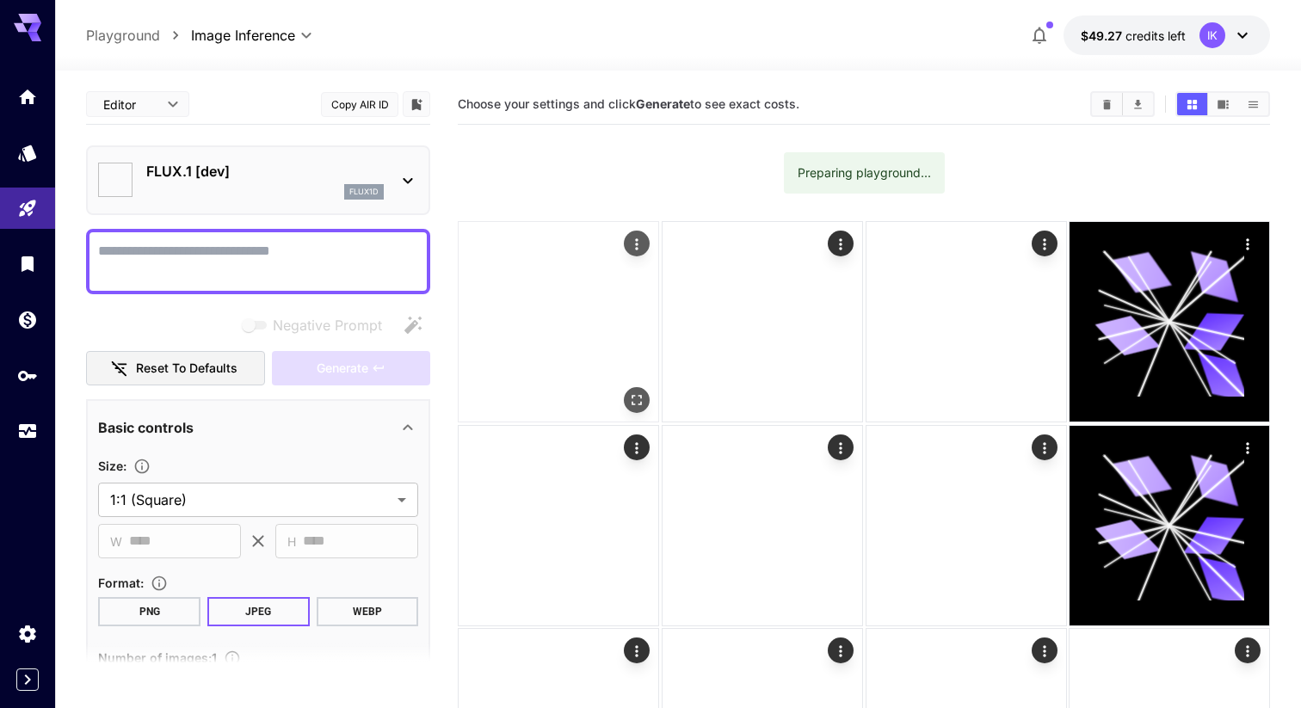
type input "**********"
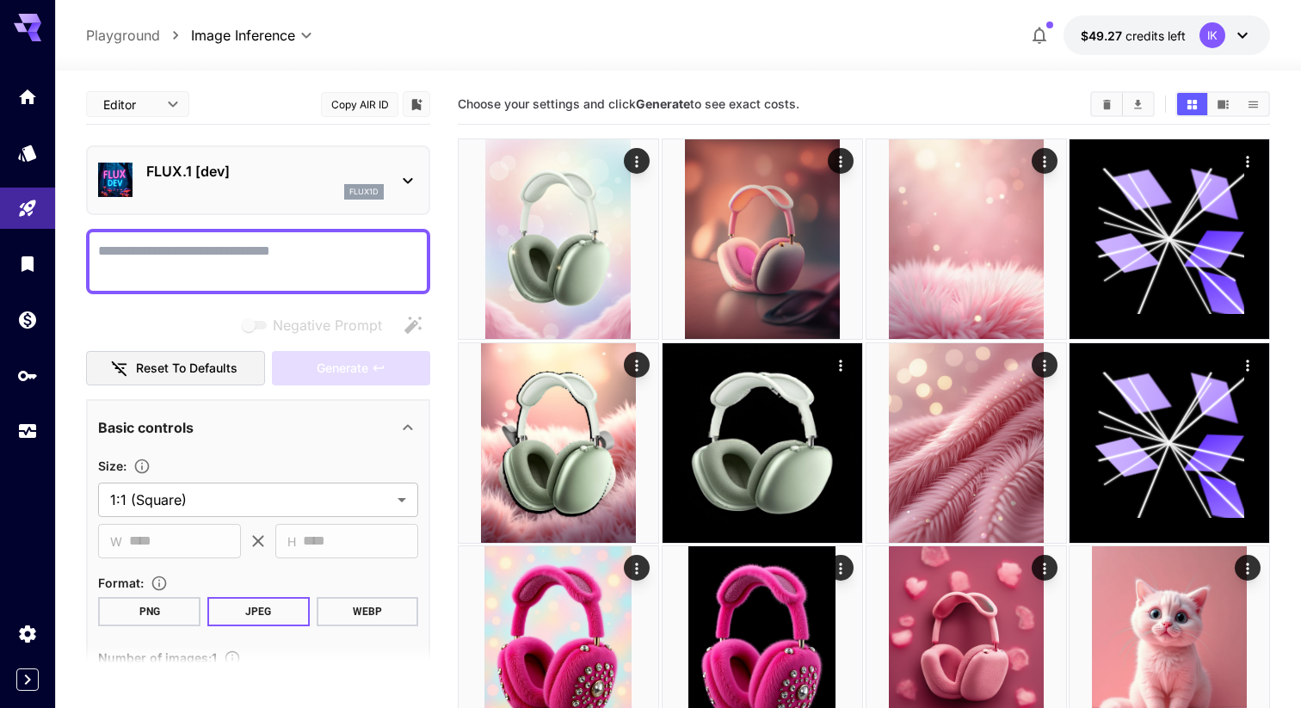
click at [267, 185] on div "flux1d" at bounding box center [265, 191] width 238 height 15
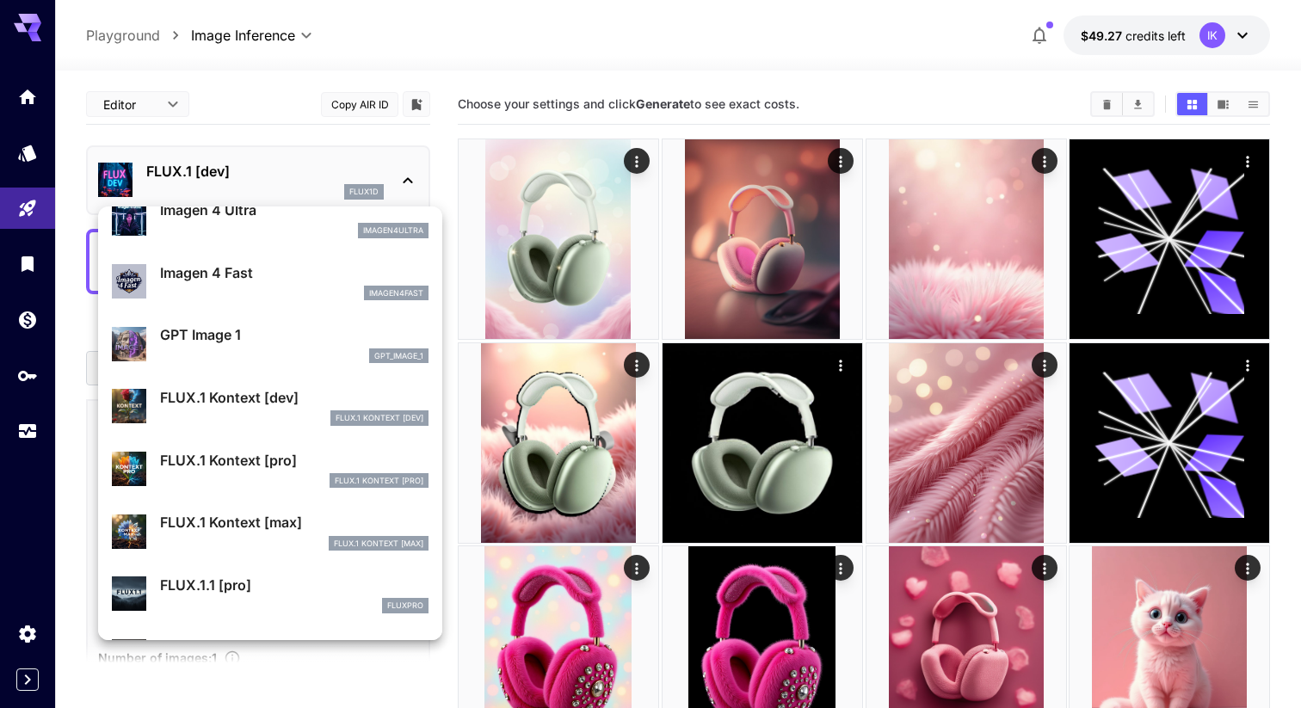
scroll to position [899, 0]
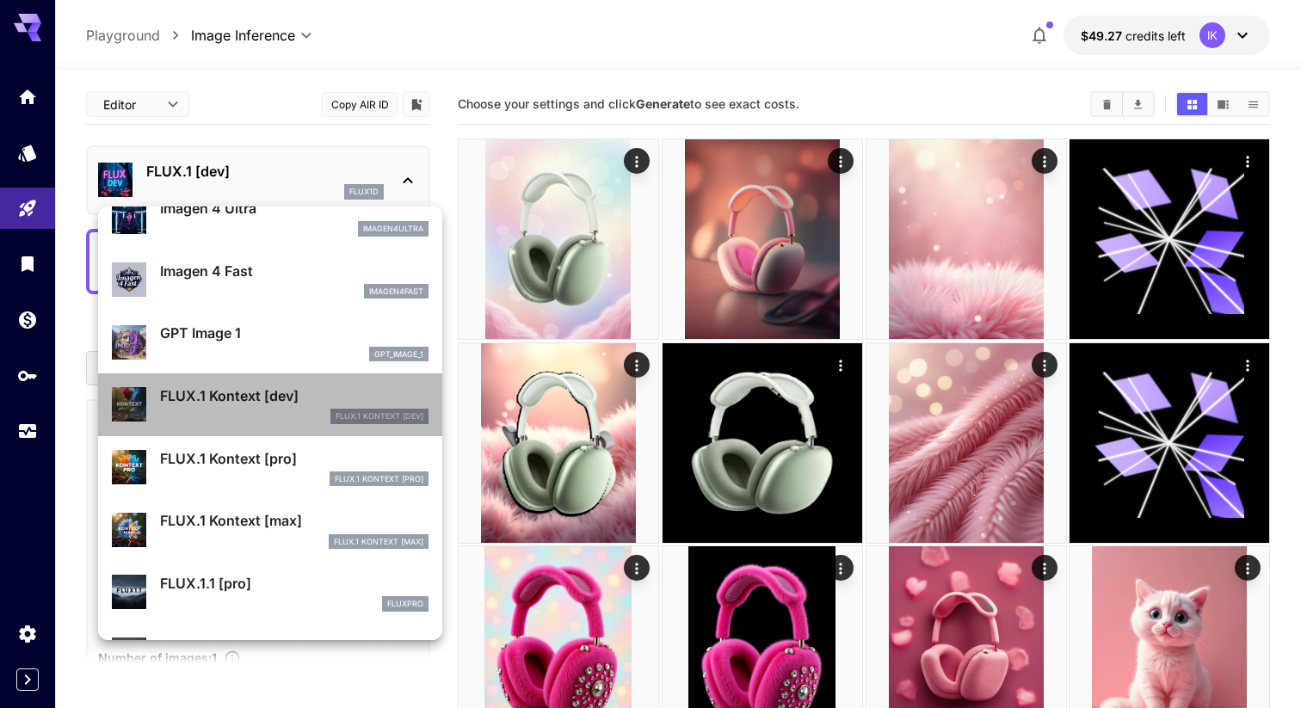
click at [266, 411] on div "FLUX.1 Kontext [dev]" at bounding box center [294, 416] width 269 height 15
type input "****"
type input "***"
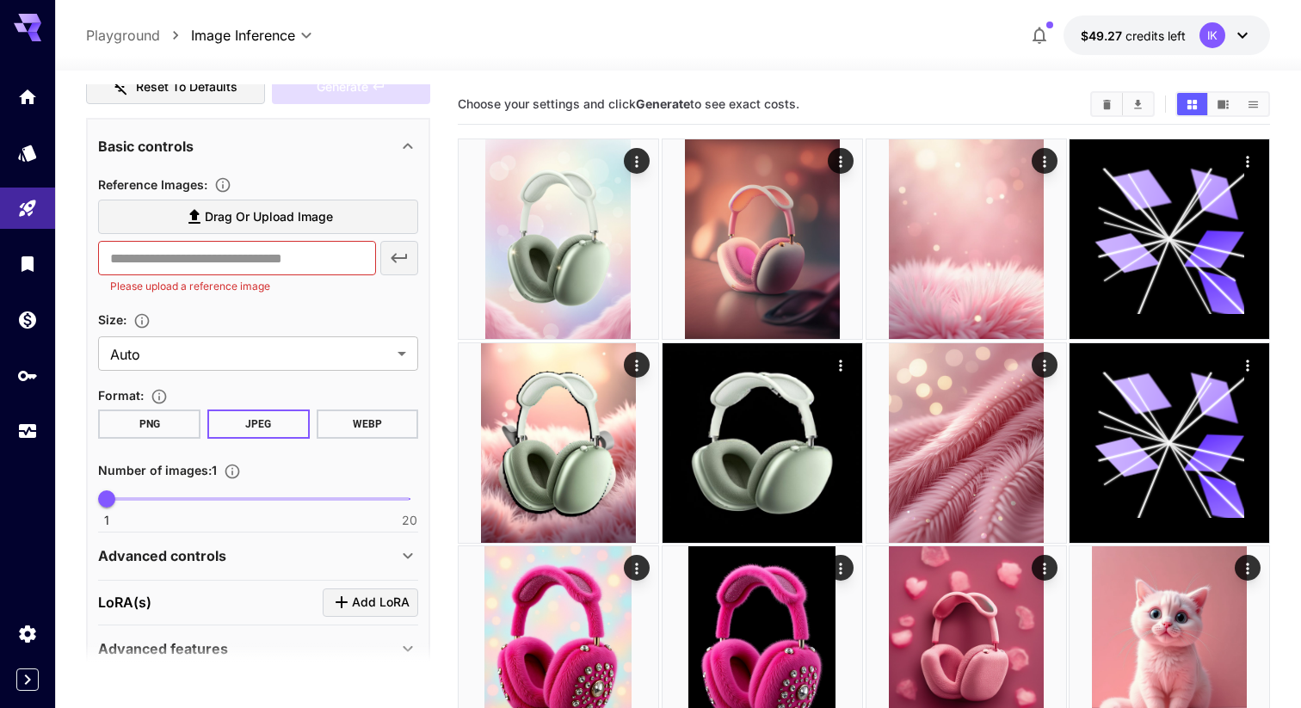
scroll to position [294, 0]
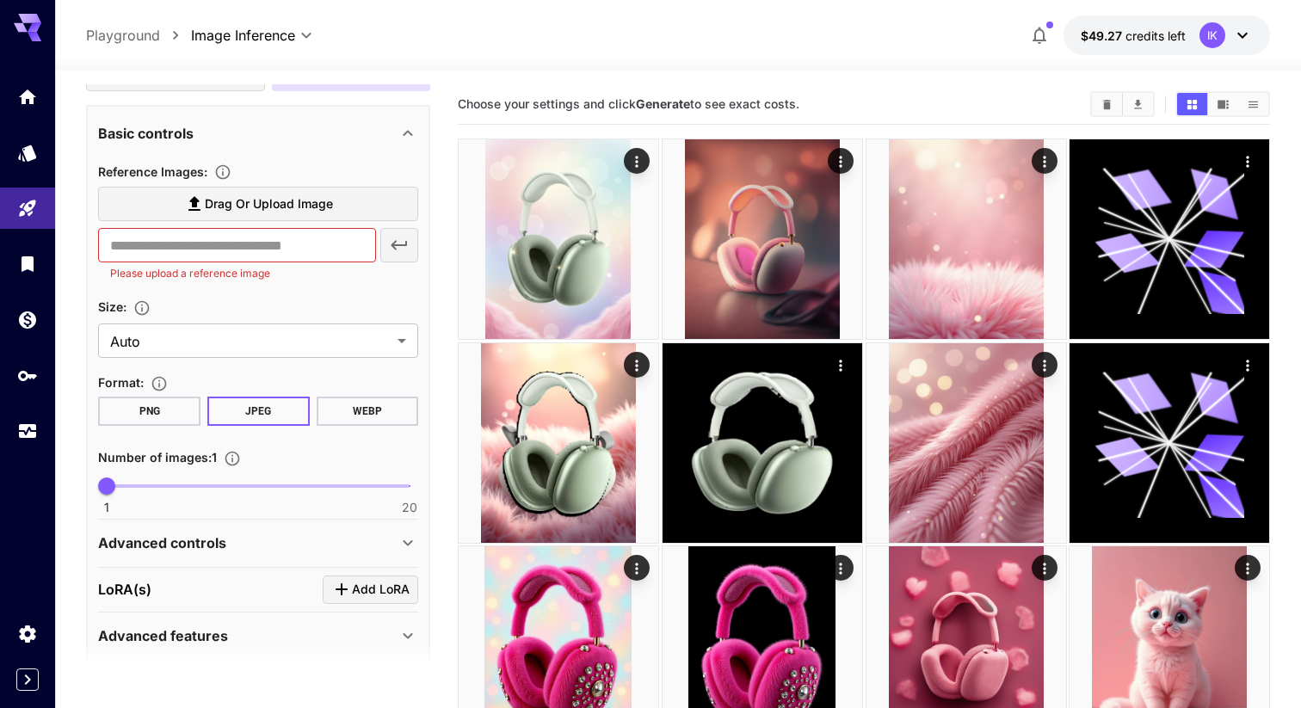
click at [281, 200] on span "Drag or upload image" at bounding box center [269, 205] width 128 height 22
click at [0, 0] on input "Drag or upload image" at bounding box center [0, 0] width 0 height 0
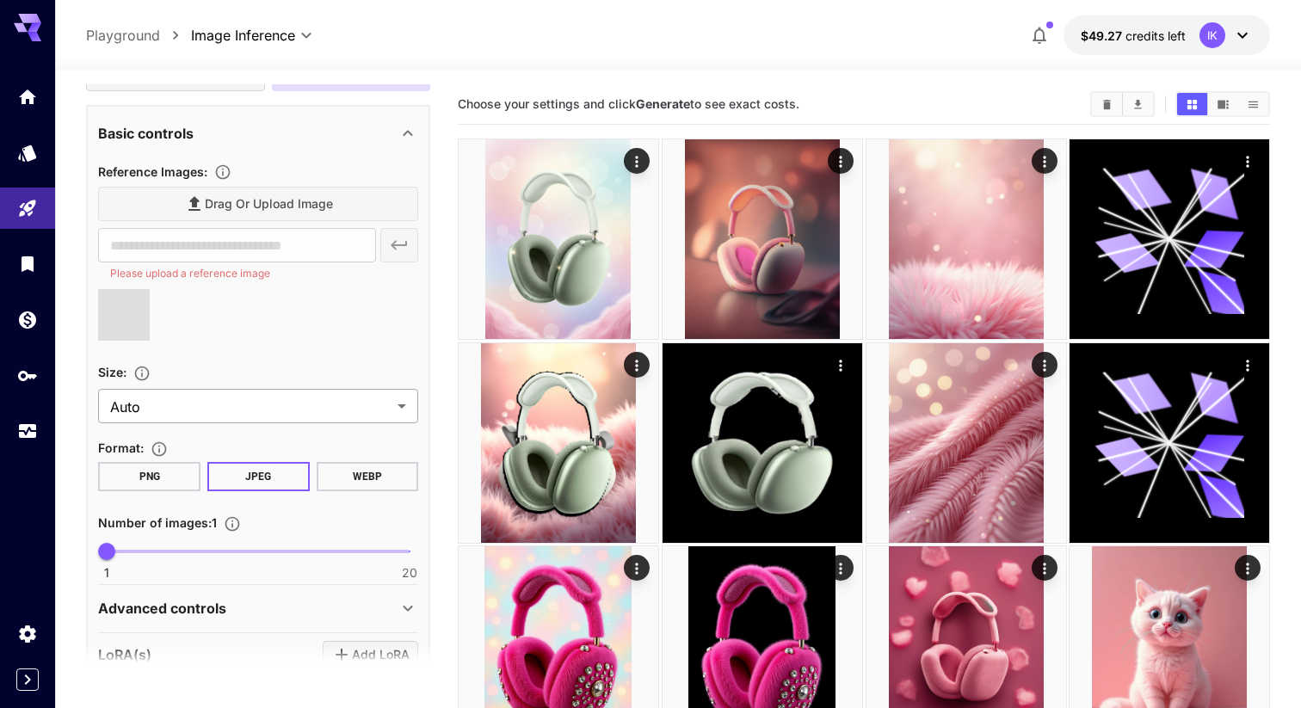
scroll to position [425, 0]
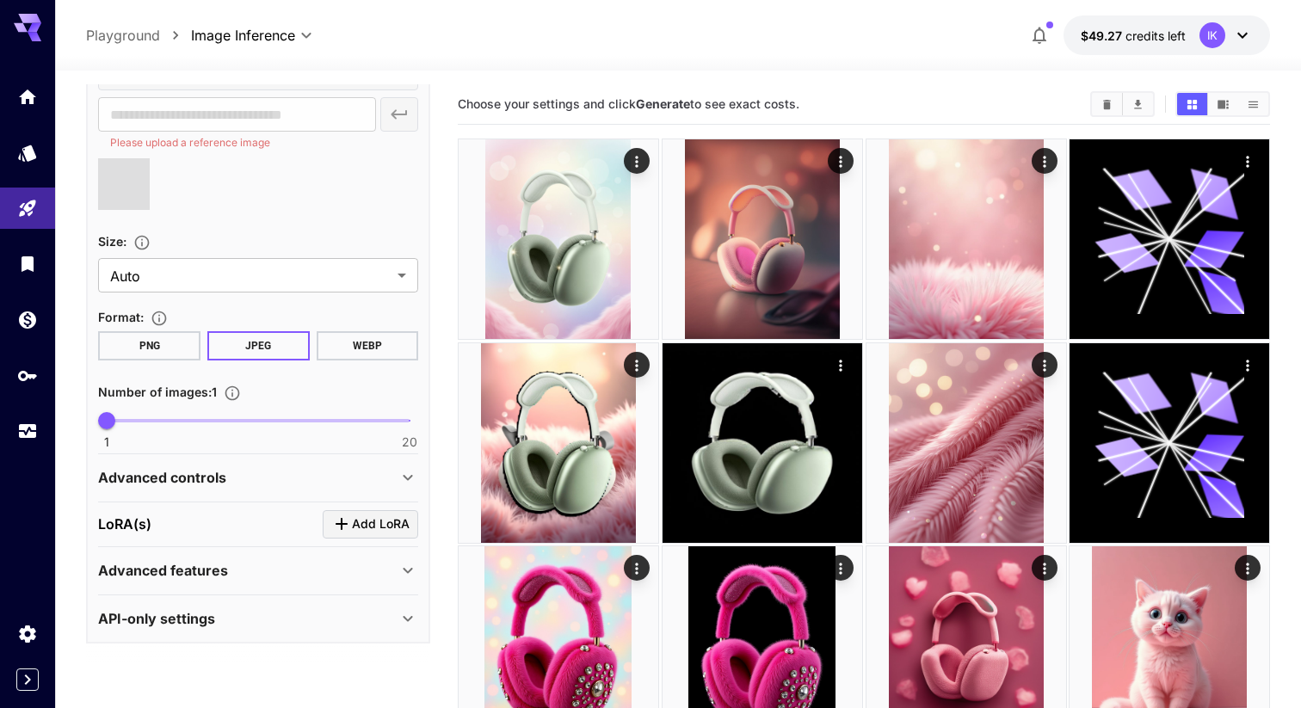
click at [205, 472] on p "Advanced controls" at bounding box center [162, 477] width 128 height 21
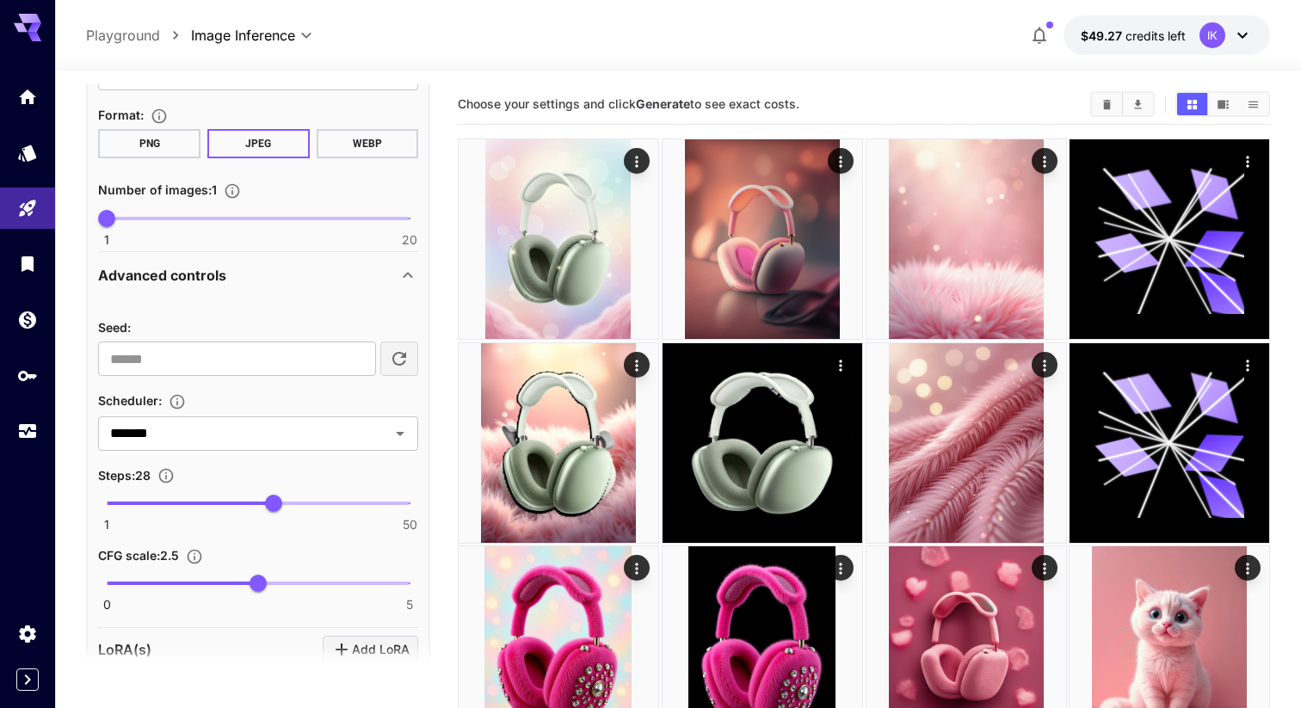
scroll to position [753, 0]
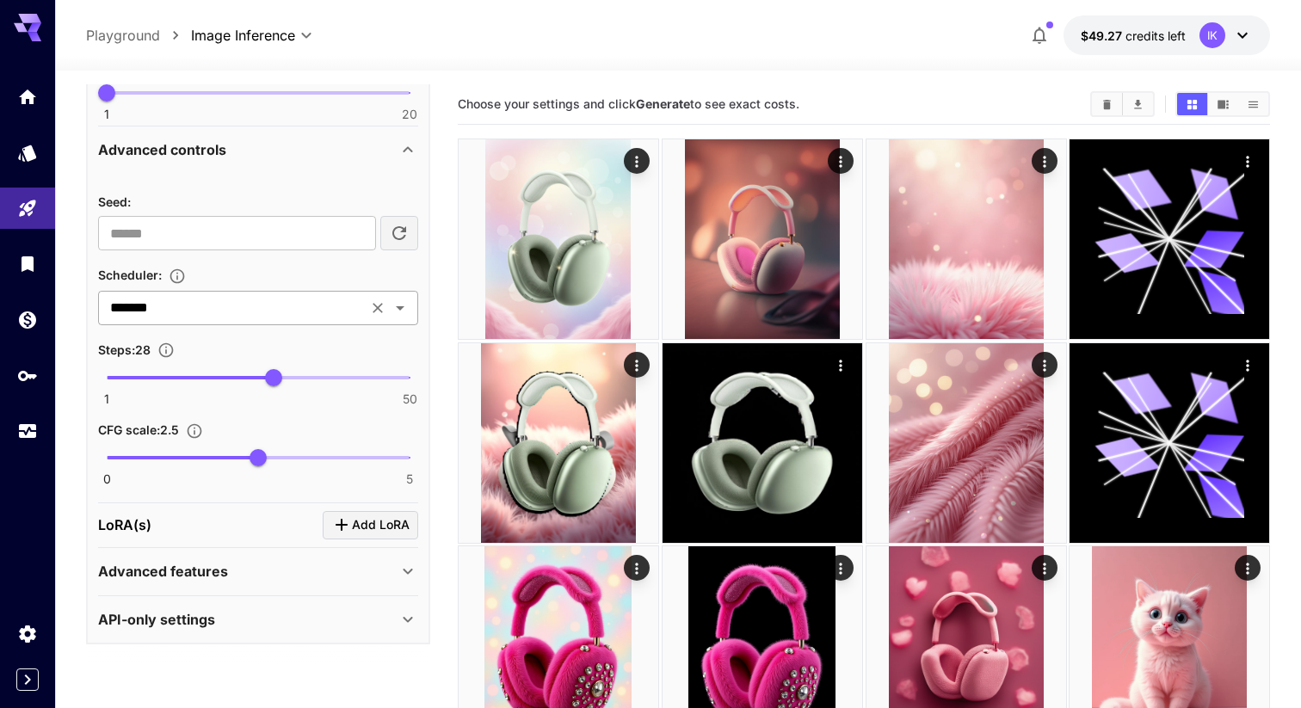
click at [232, 301] on input "*******" at bounding box center [232, 308] width 259 height 24
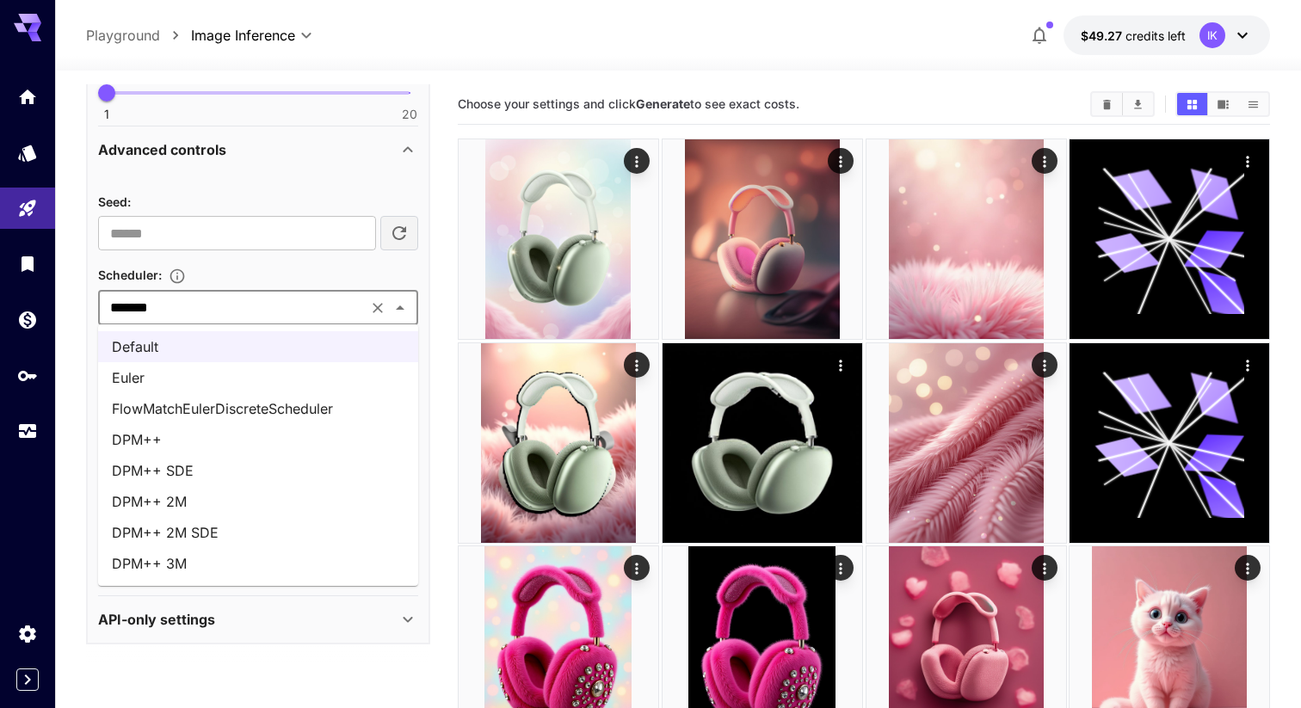
click at [188, 532] on li "DPM++ 2M SDE" at bounding box center [258, 532] width 320 height 31
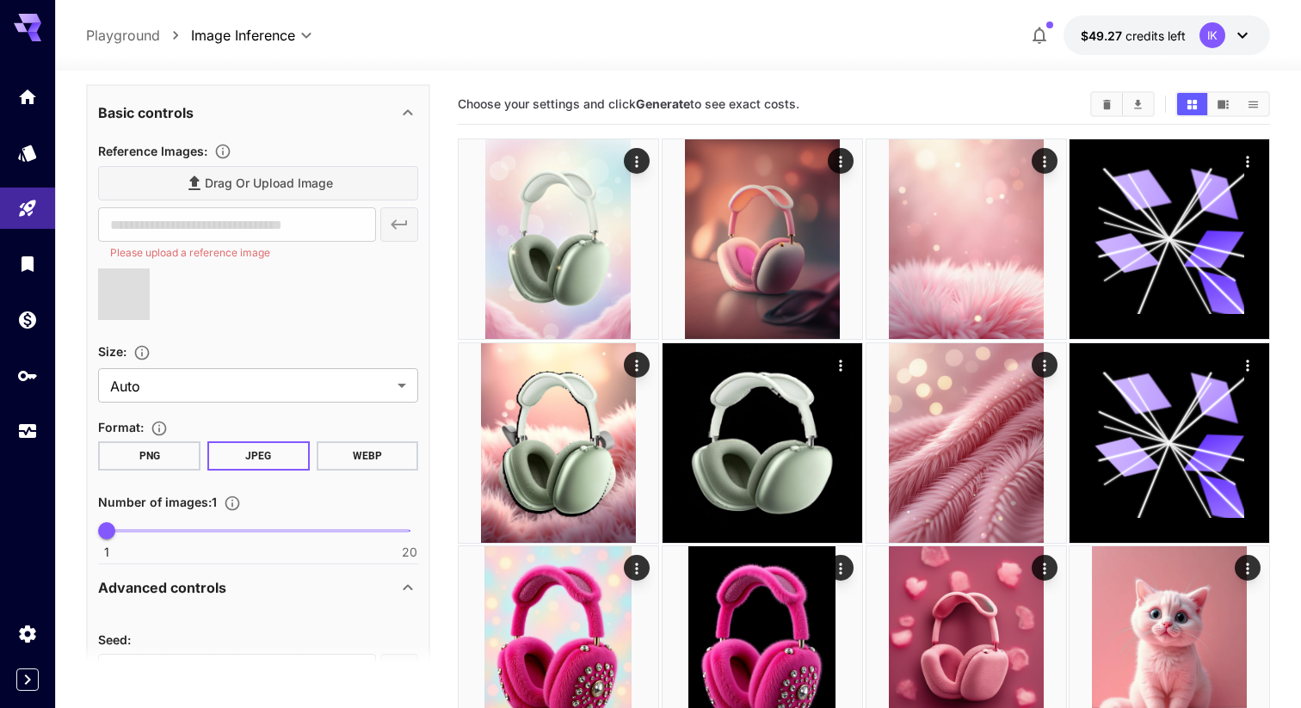
scroll to position [0, 0]
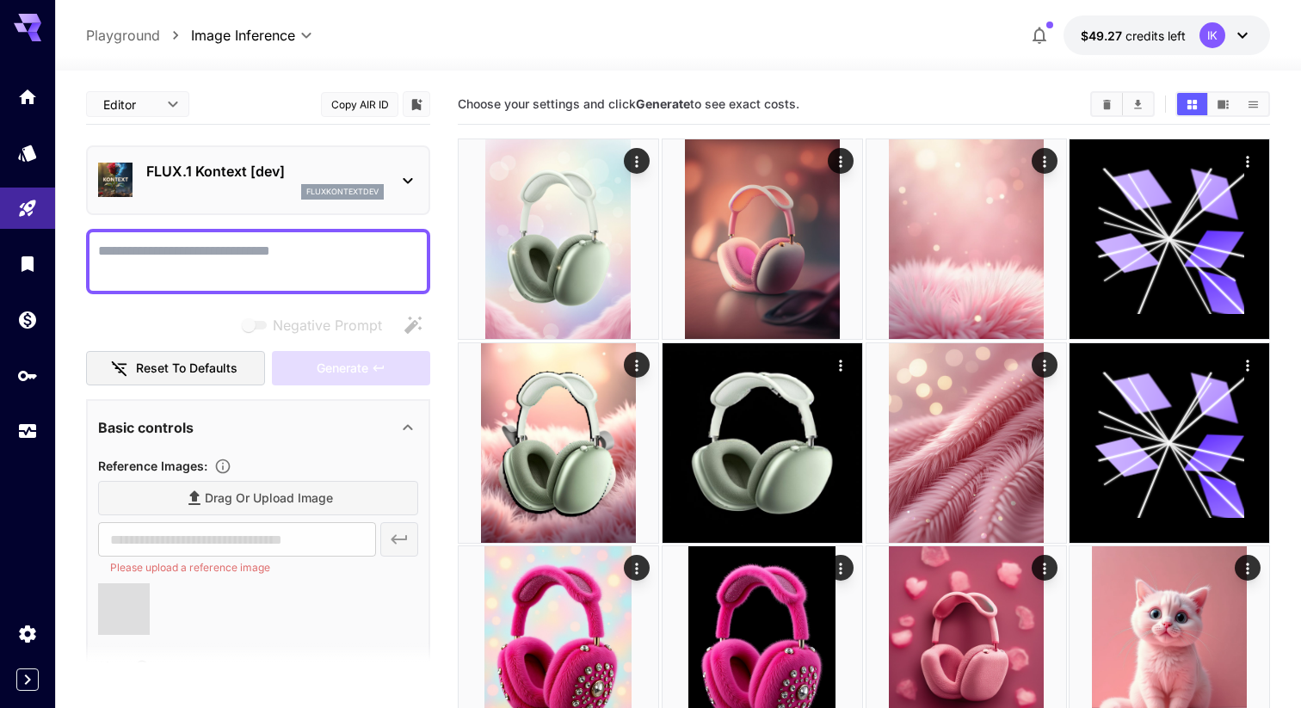
type input "**********"
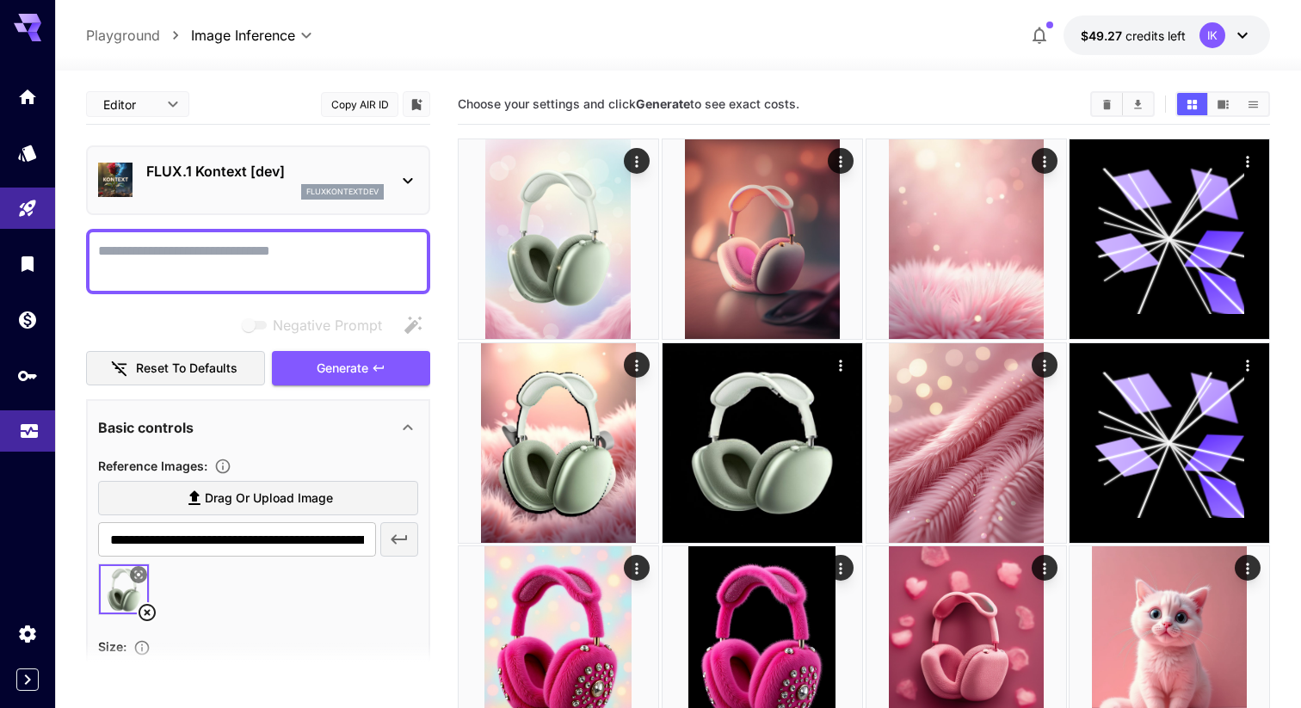
click at [22, 415] on link at bounding box center [27, 432] width 55 height 42
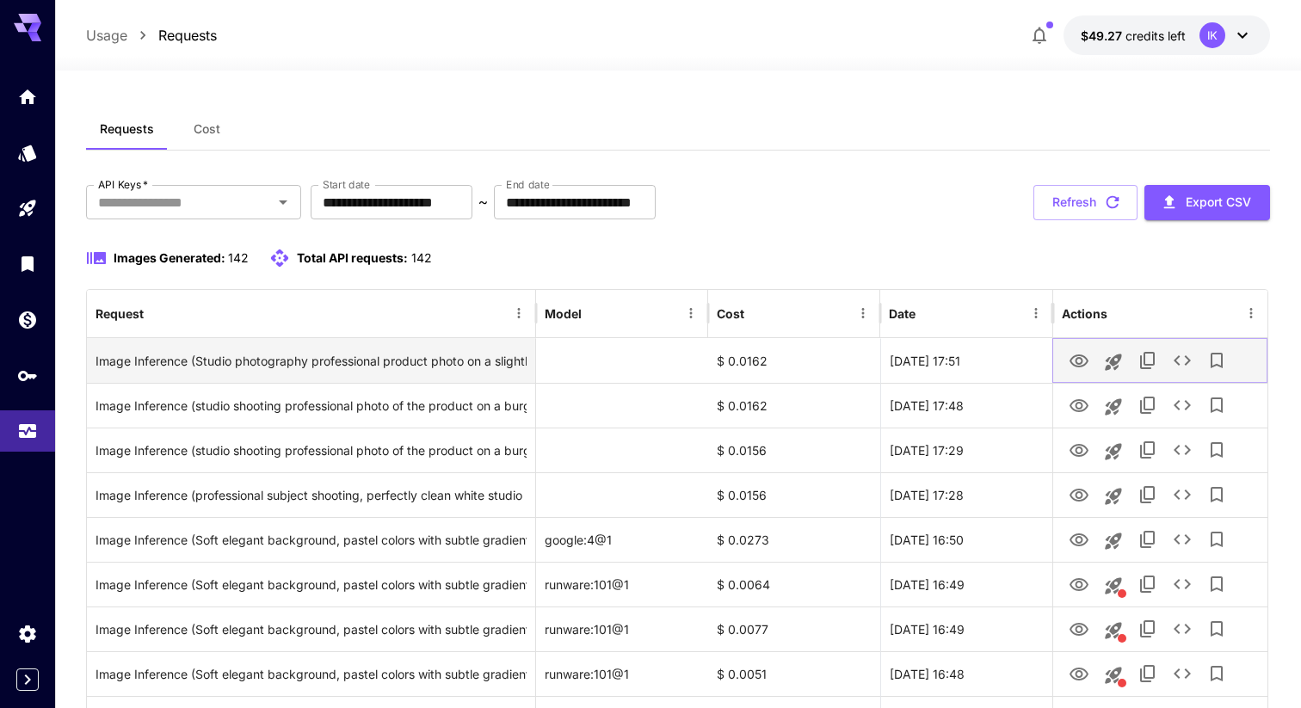
click at [1182, 356] on icon "See details" at bounding box center [1182, 360] width 21 height 21
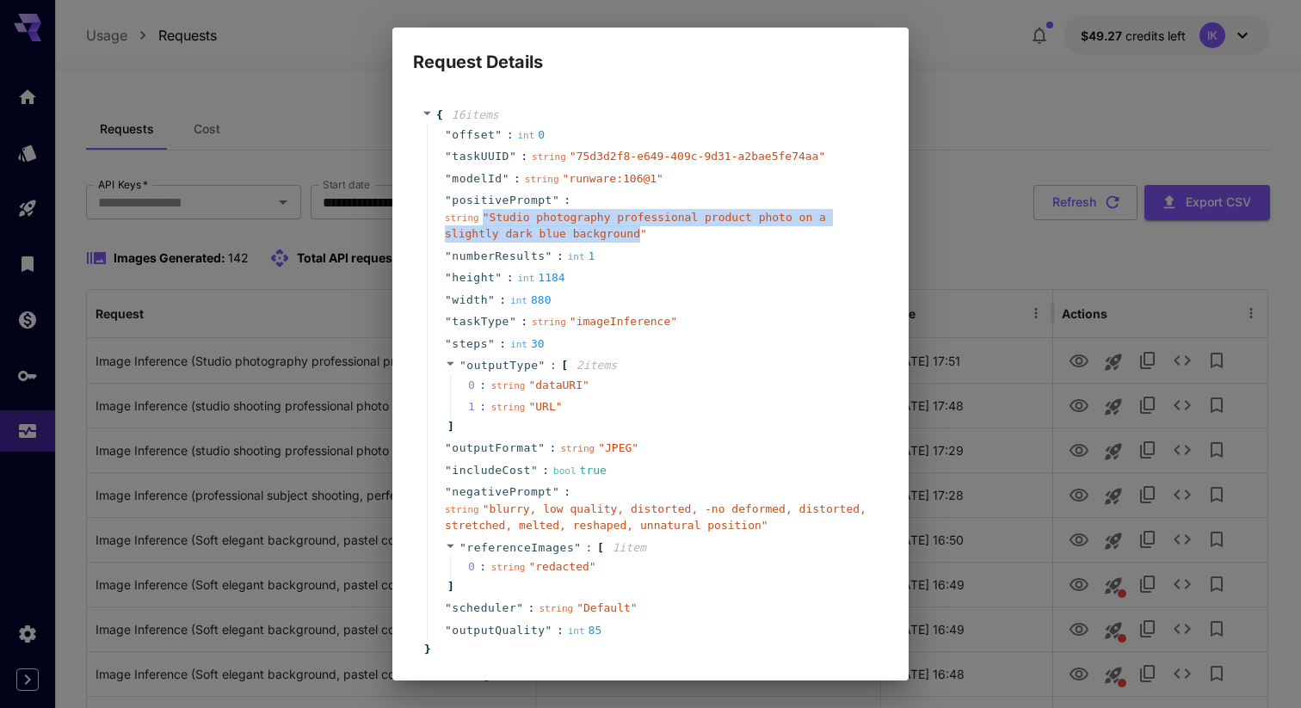
drag, startPoint x: 640, startPoint y: 232, endPoint x: 485, endPoint y: 218, distance: 156.4
click at [485, 218] on span "" Studio photography professional product photo on a slightly dark blue backgro…" at bounding box center [635, 226] width 381 height 30
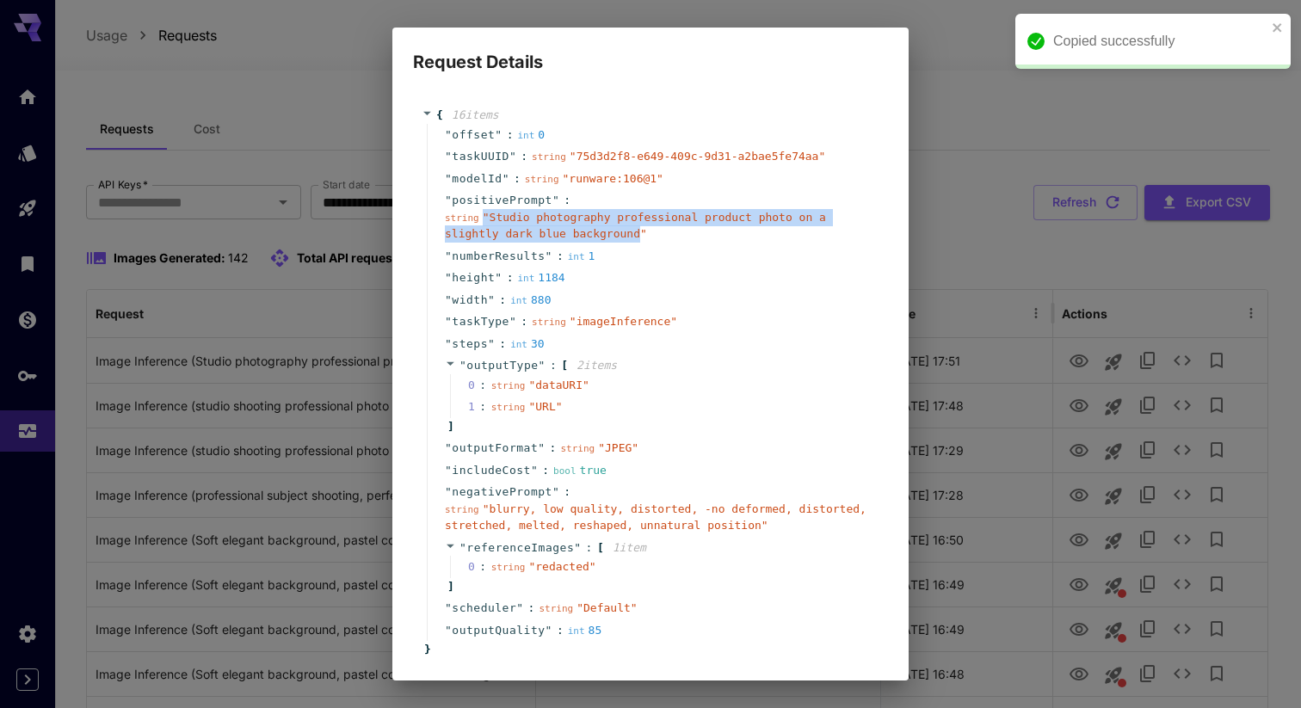
click at [485, 218] on span "" Studio photography professional product photo on a slightly dark blue backgro…" at bounding box center [635, 226] width 381 height 30
click at [539, 209] on div "string " Studio photography professional product photo on a slightly dark blue …" at bounding box center [657, 226] width 425 height 34
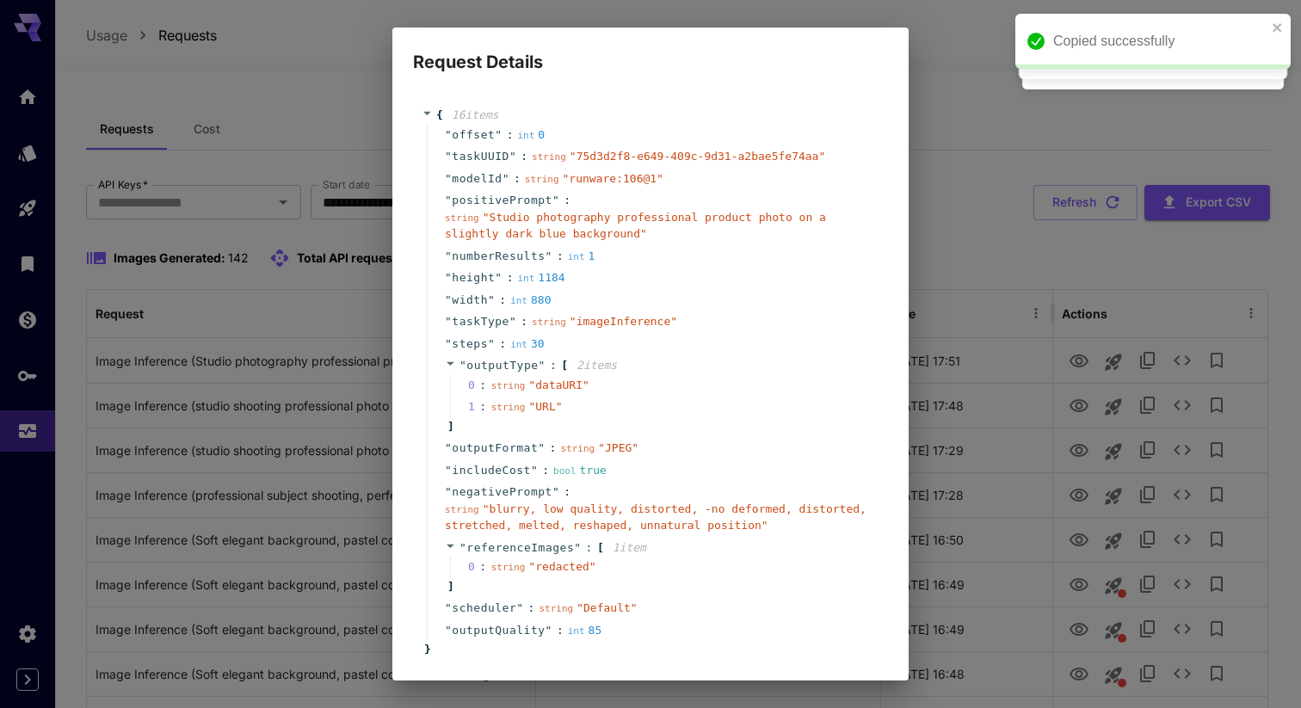
click at [865, 269] on div "" height " : int 1184" at bounding box center [653, 278] width 453 height 22
click at [911, 269] on div "Request Details { 16 item s " offset " : int 0 " taskUUID " : string " 75d3d2f8…" at bounding box center [650, 354] width 1301 height 708
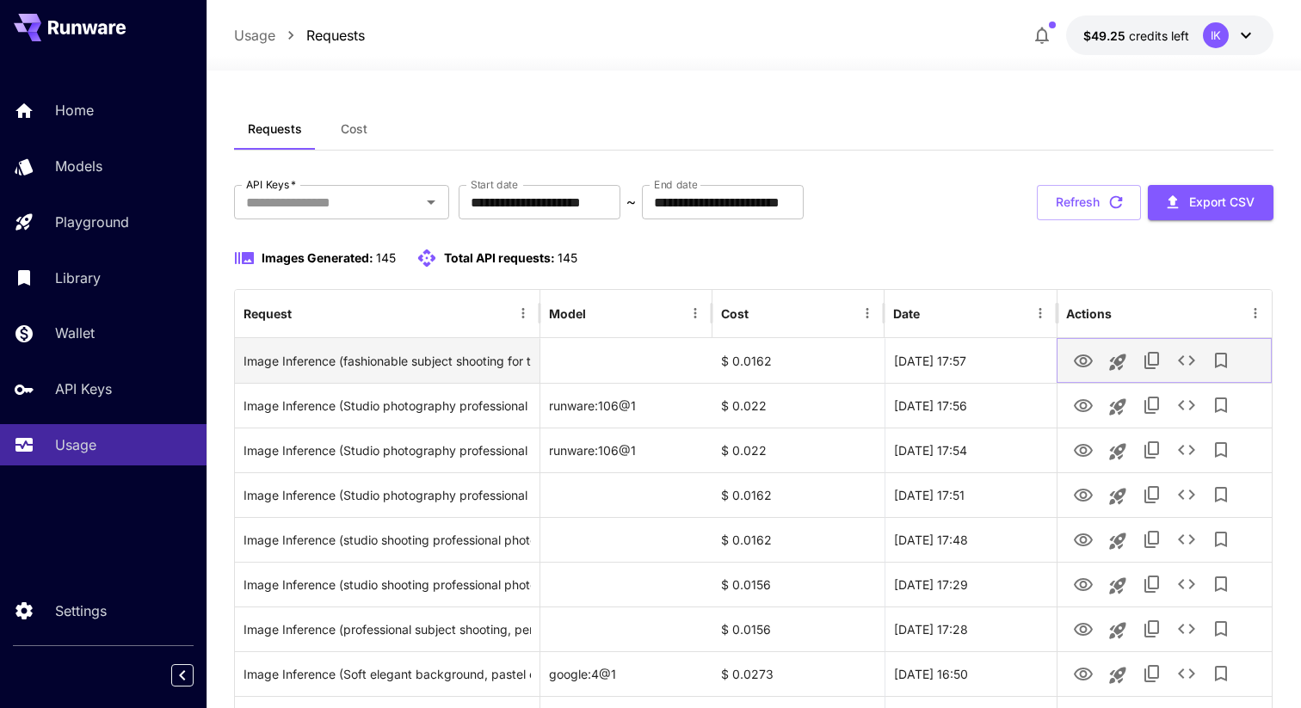
click at [1084, 367] on icon "View Image" at bounding box center [1083, 361] width 21 height 21
click at [1188, 358] on icon "See details" at bounding box center [1186, 360] width 21 height 21
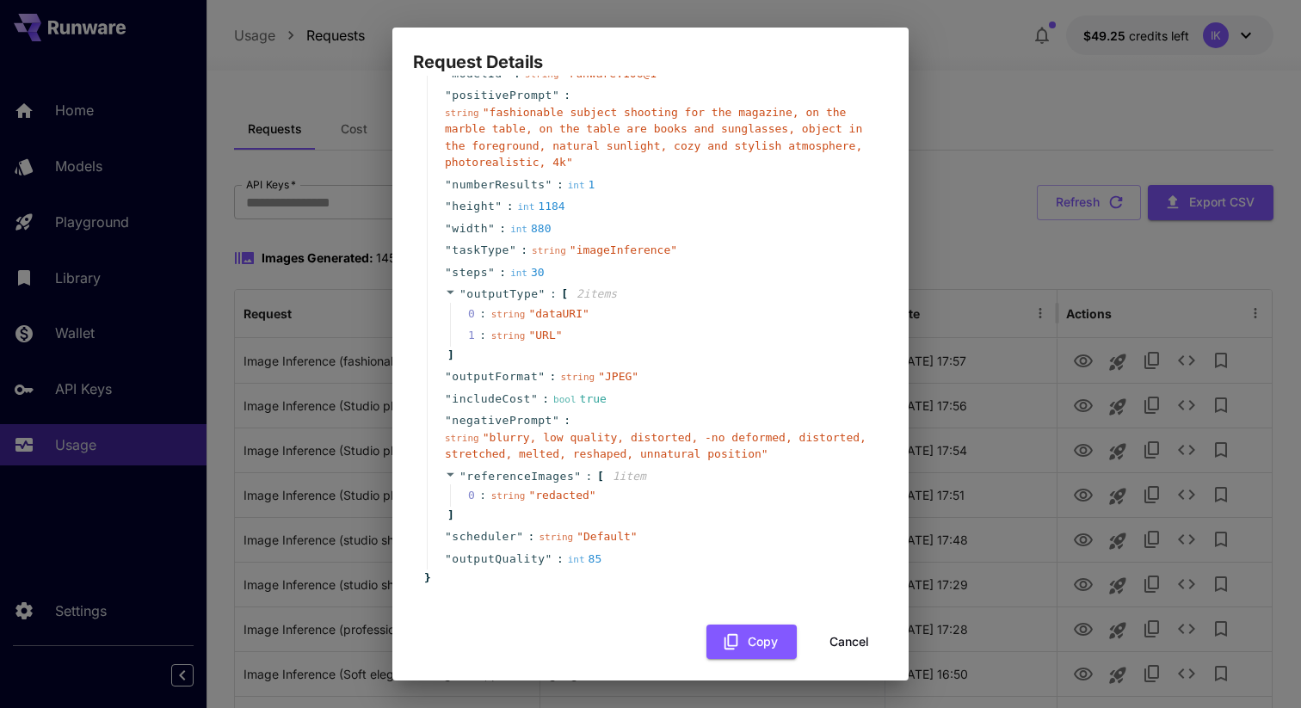
scroll to position [113, 0]
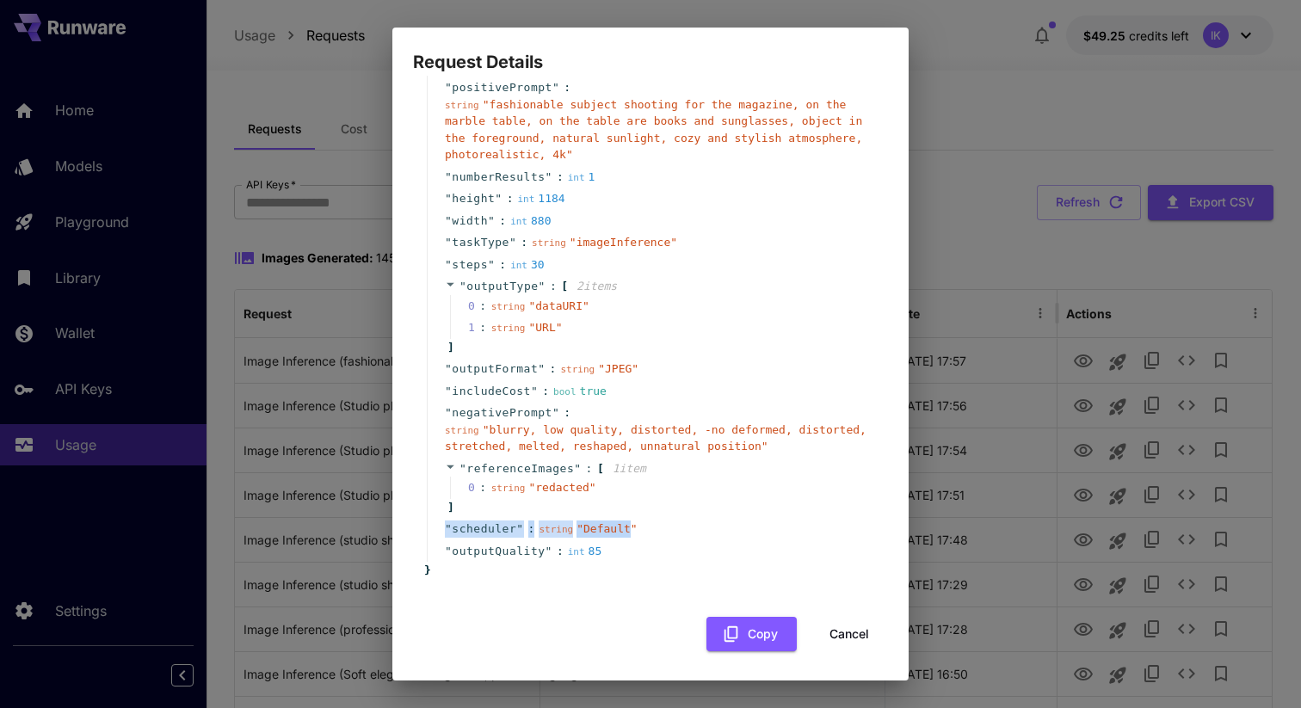
drag, startPoint x: 632, startPoint y: 529, endPoint x: 446, endPoint y: 530, distance: 185.9
click at [446, 530] on div "" scheduler " : string " Default "" at bounding box center [653, 529] width 453 height 22
drag, startPoint x: 692, startPoint y: 529, endPoint x: 441, endPoint y: 526, distance: 251.3
click at [441, 526] on div "" scheduler " : string " Default "" at bounding box center [653, 529] width 453 height 22
copy div "" scheduler " : string " Default ""
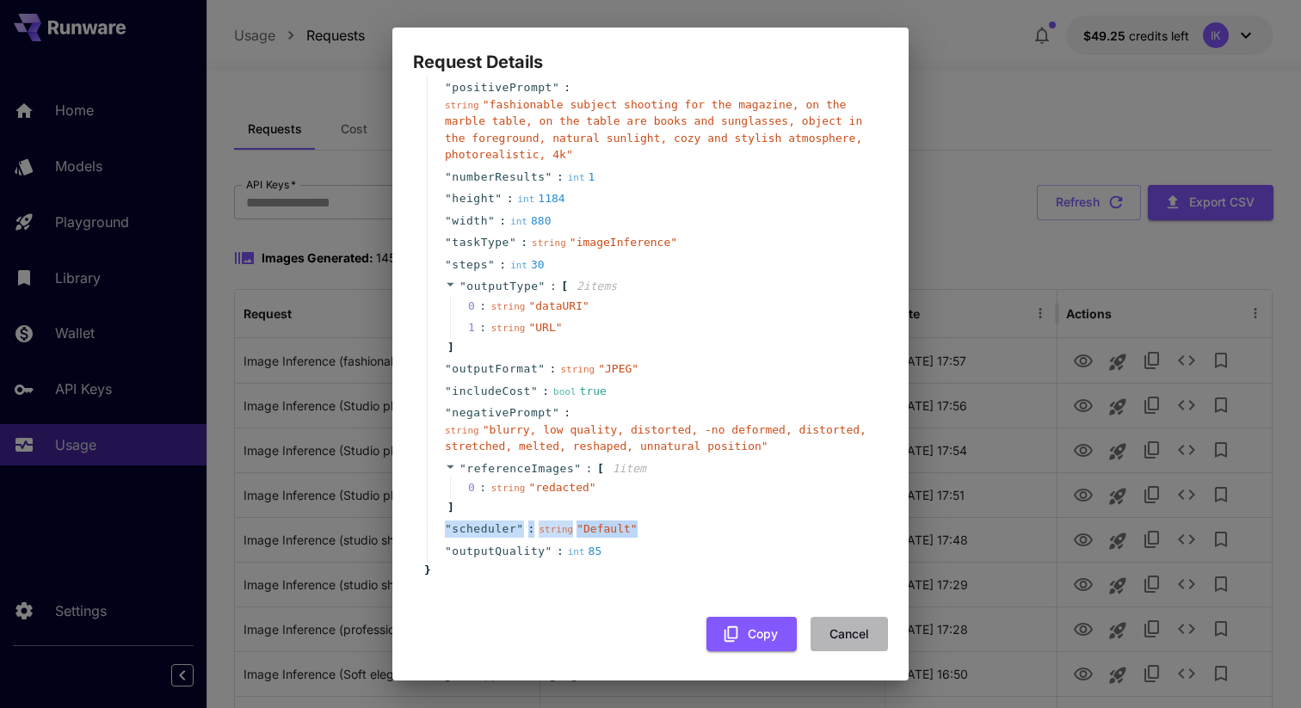
click at [848, 623] on button "Cancel" at bounding box center [849, 634] width 77 height 35
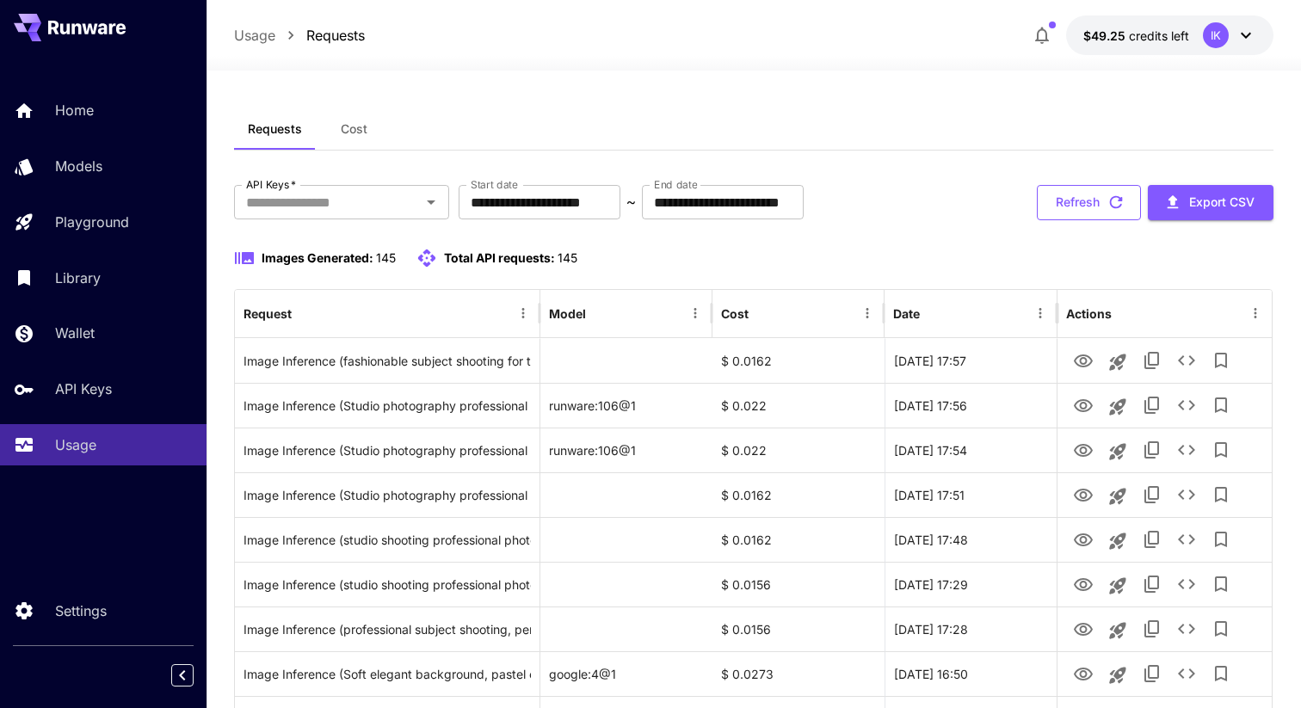
click at [1097, 200] on button "Refresh" at bounding box center [1089, 202] width 104 height 35
click at [1084, 206] on button "Refresh" at bounding box center [1089, 202] width 104 height 35
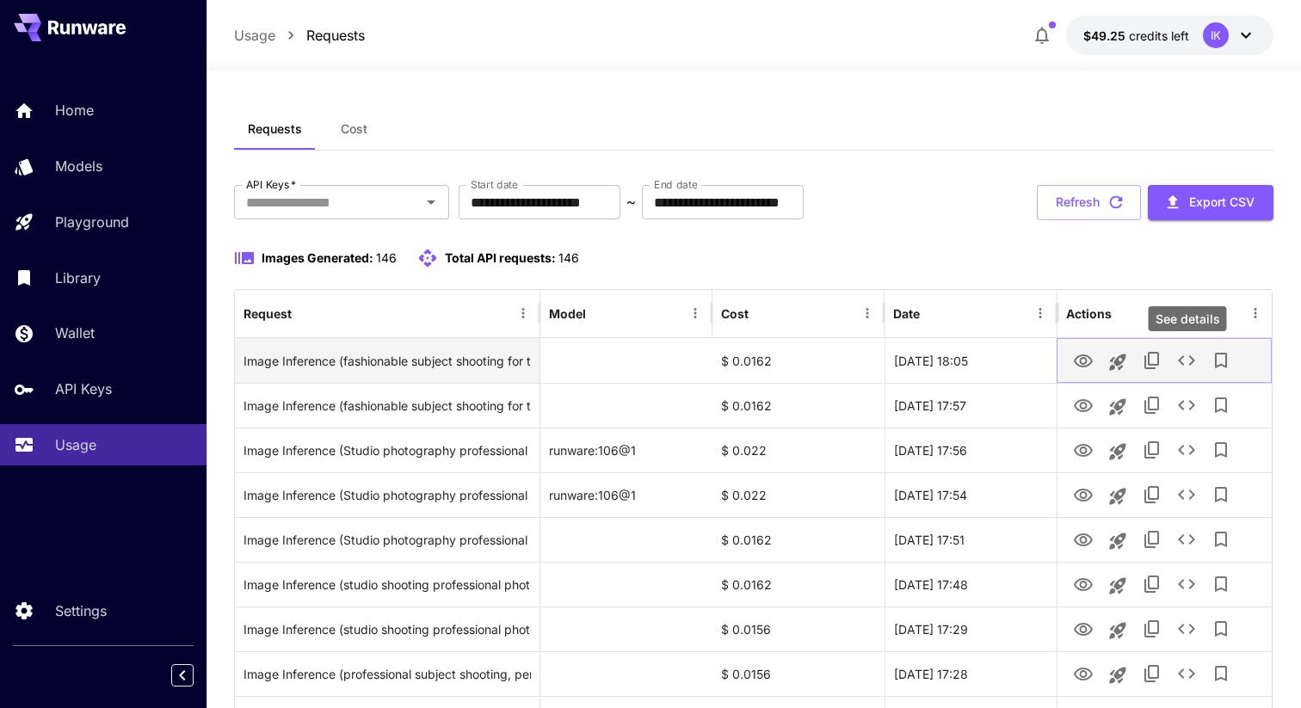
click at [1190, 364] on icon "See details" at bounding box center [1186, 360] width 17 height 10
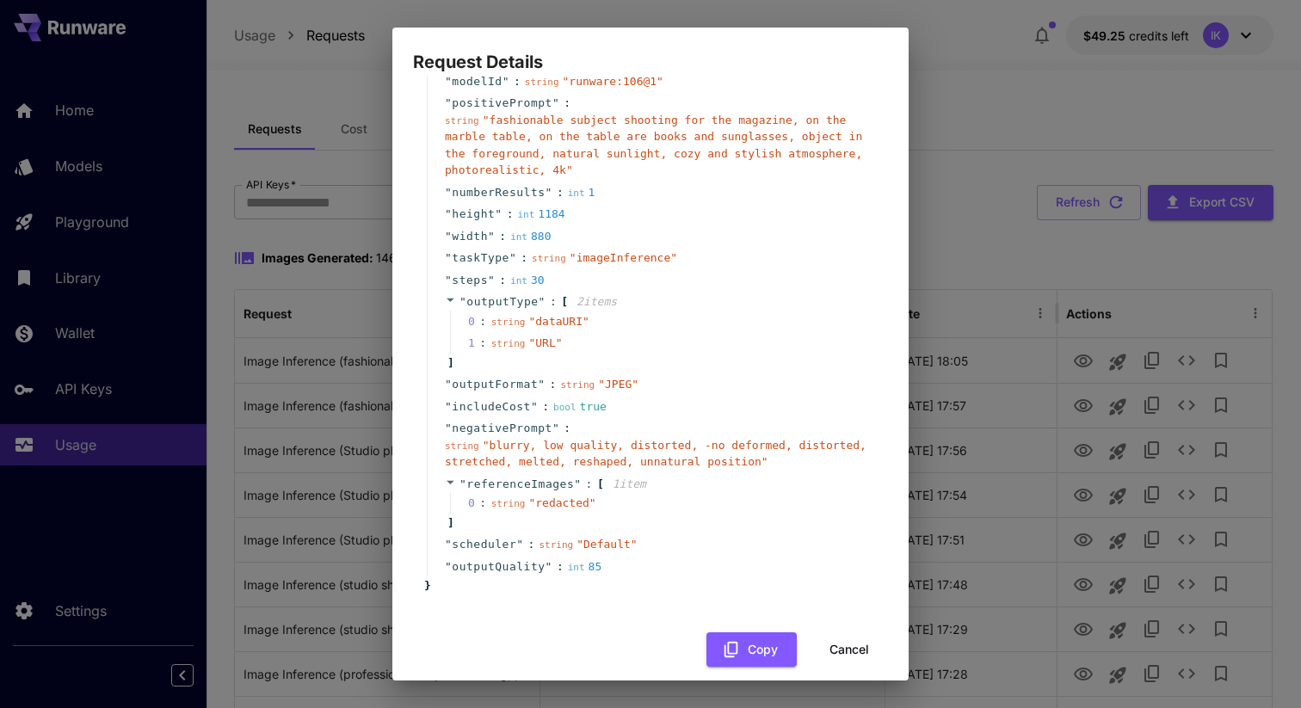
scroll to position [114, 0]
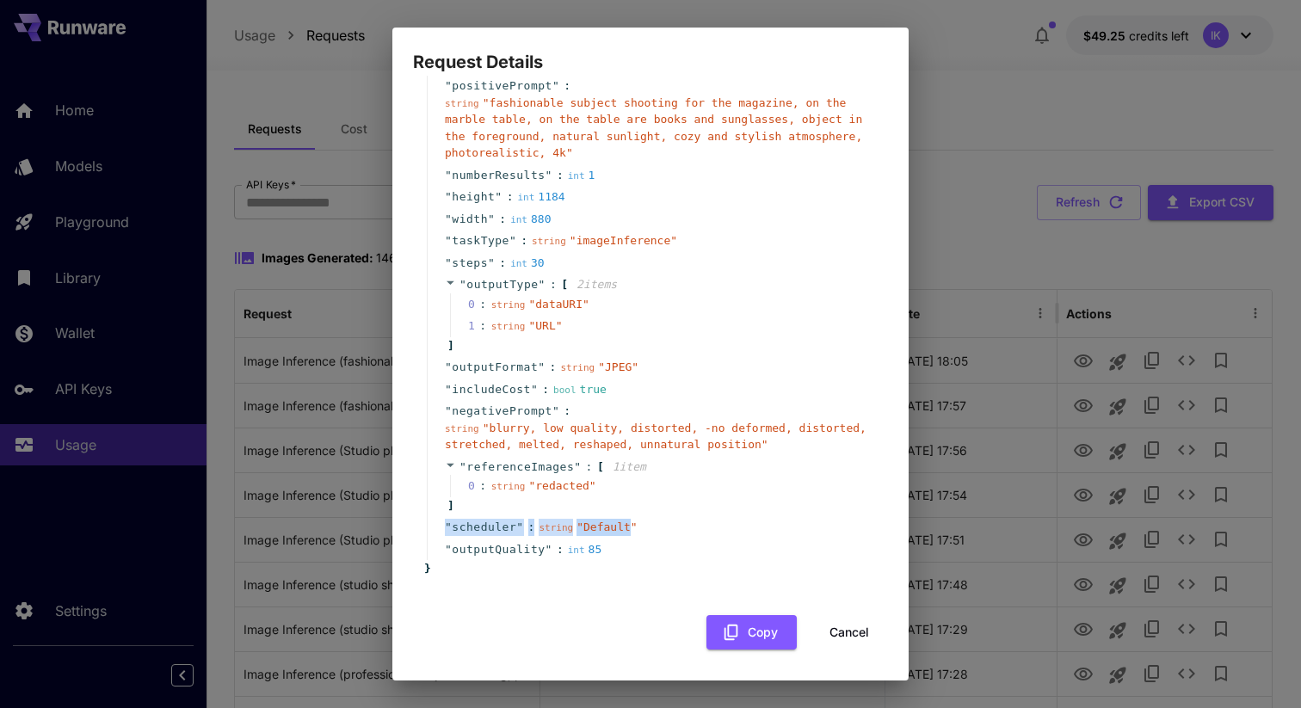
drag, startPoint x: 633, startPoint y: 522, endPoint x: 446, endPoint y: 523, distance: 187.6
click at [446, 523] on div "" scheduler " : string " Default "" at bounding box center [653, 527] width 453 height 22
click at [619, 516] on div "" scheduler " : string " Default "" at bounding box center [653, 527] width 453 height 22
click at [828, 628] on button "Cancel" at bounding box center [849, 632] width 77 height 35
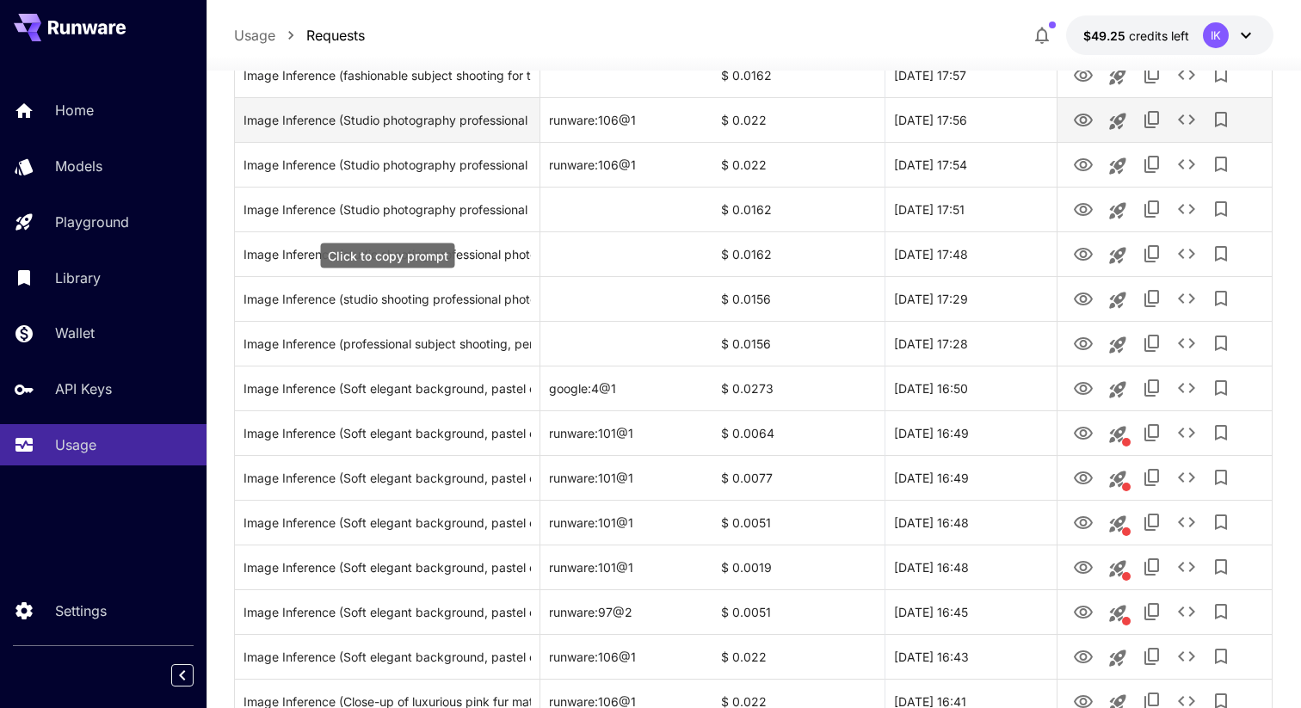
scroll to position [410, 0]
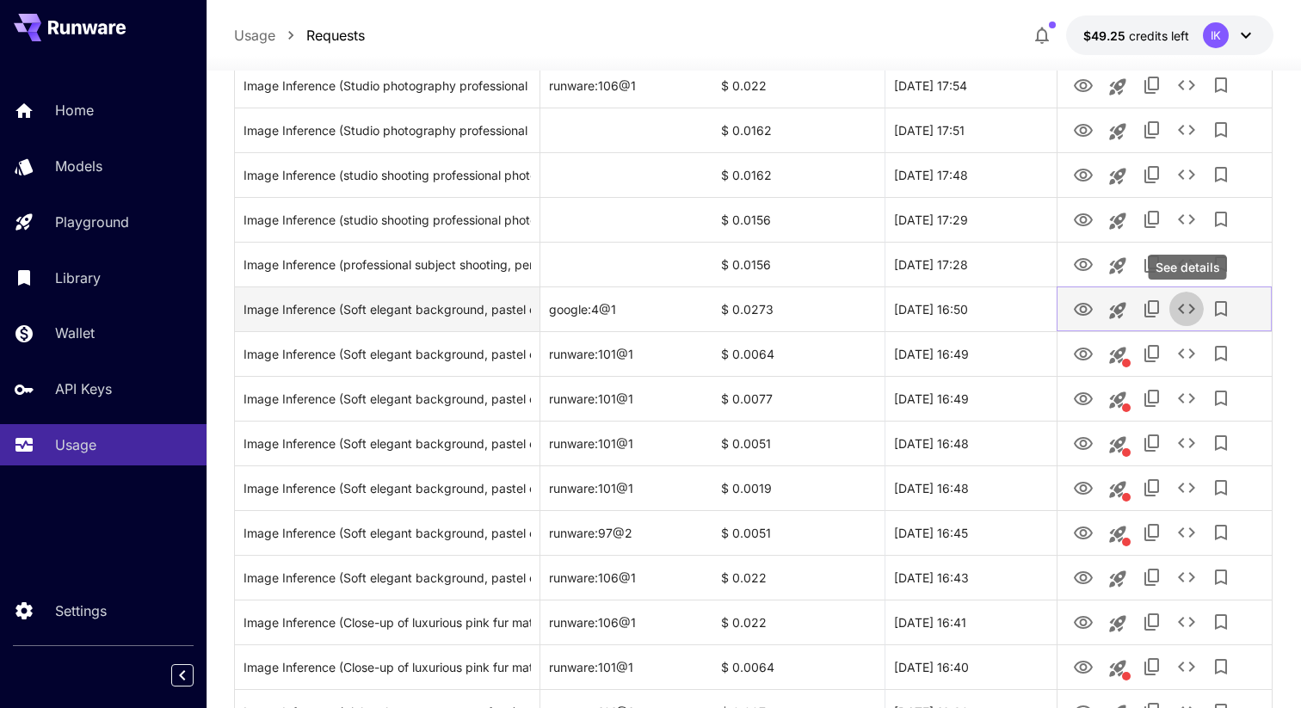
click at [1176, 304] on icon "See details" at bounding box center [1186, 309] width 21 height 21
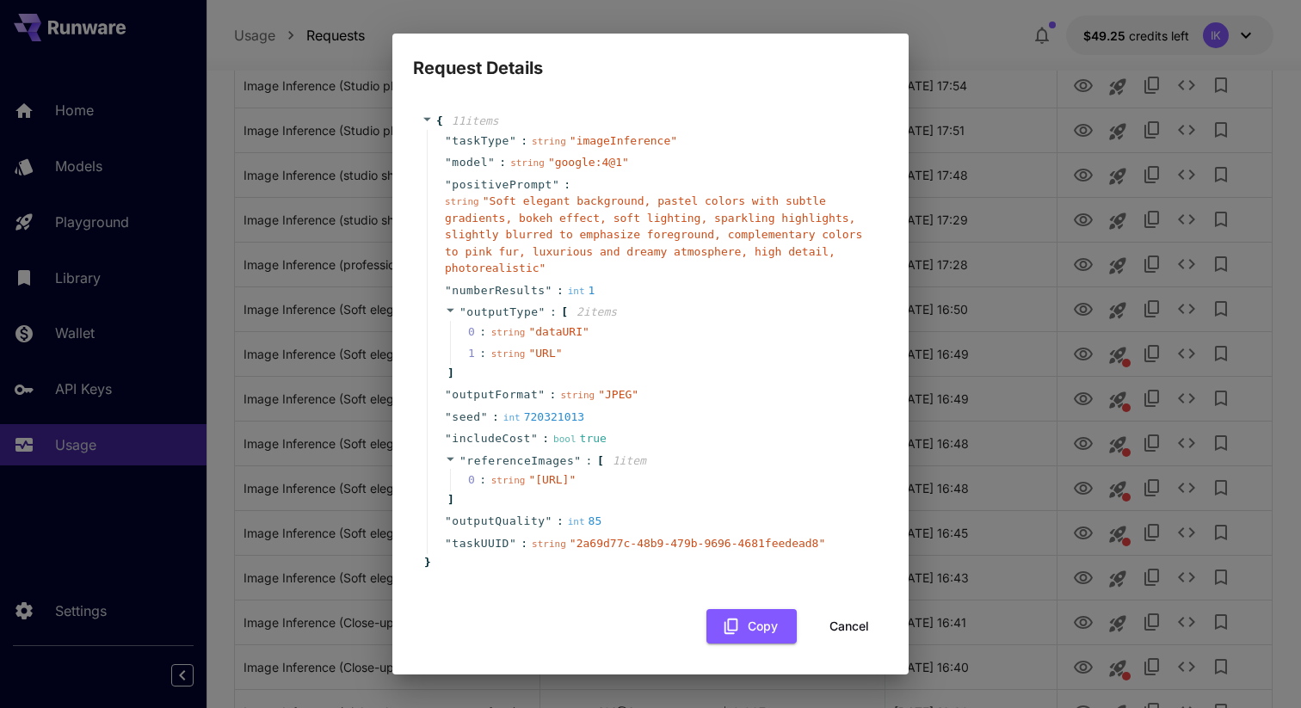
scroll to position [0, 0]
drag, startPoint x: 543, startPoint y: 281, endPoint x: 452, endPoint y: 286, distance: 91.3
click at [452, 286] on span "numberResults" at bounding box center [498, 290] width 93 height 17
copy span "numberResults"
click at [502, 386] on span "outputFormat" at bounding box center [495, 394] width 86 height 17
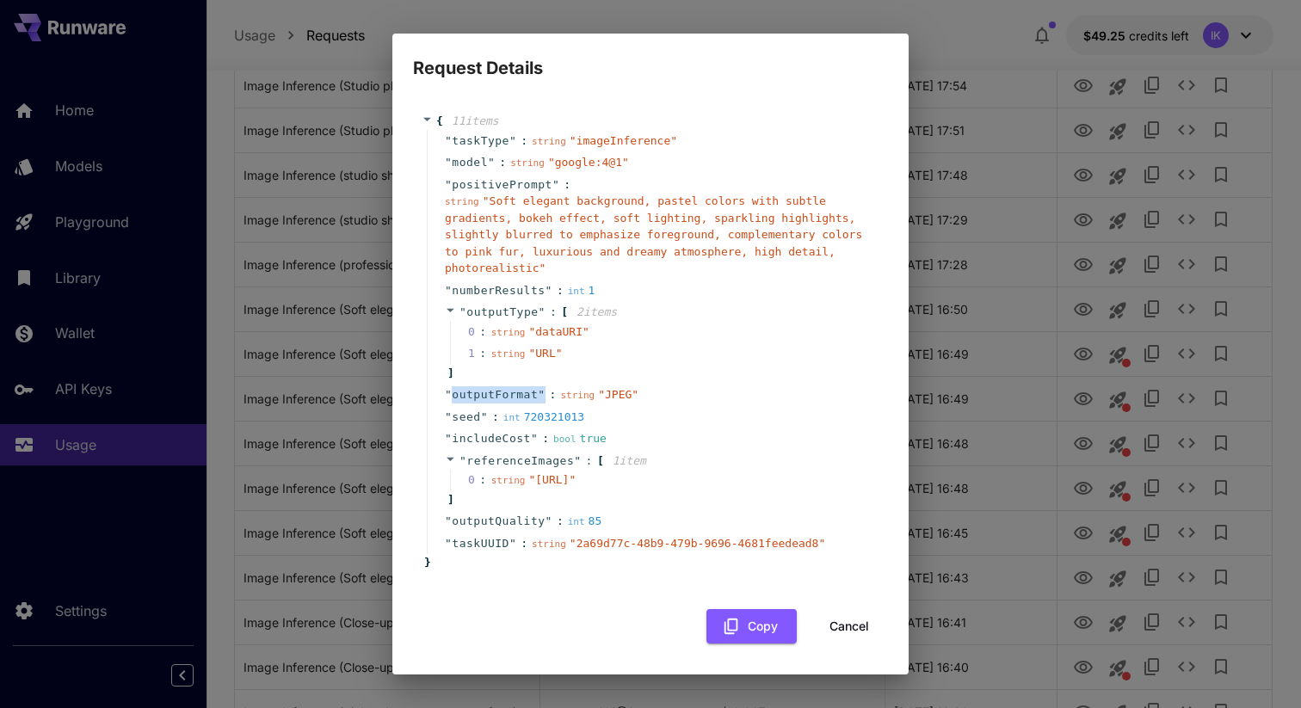
drag, startPoint x: 545, startPoint y: 385, endPoint x: 449, endPoint y: 394, distance: 96.0
click at [449, 393] on span "" outputFormat " :" at bounding box center [502, 394] width 115 height 13
drag, startPoint x: 441, startPoint y: 386, endPoint x: 644, endPoint y: 386, distance: 203.1
click at [644, 386] on div "" outputFormat " : string " JPEG "" at bounding box center [653, 395] width 453 height 22
copy div "" outputFormat " : string " JPEG ""
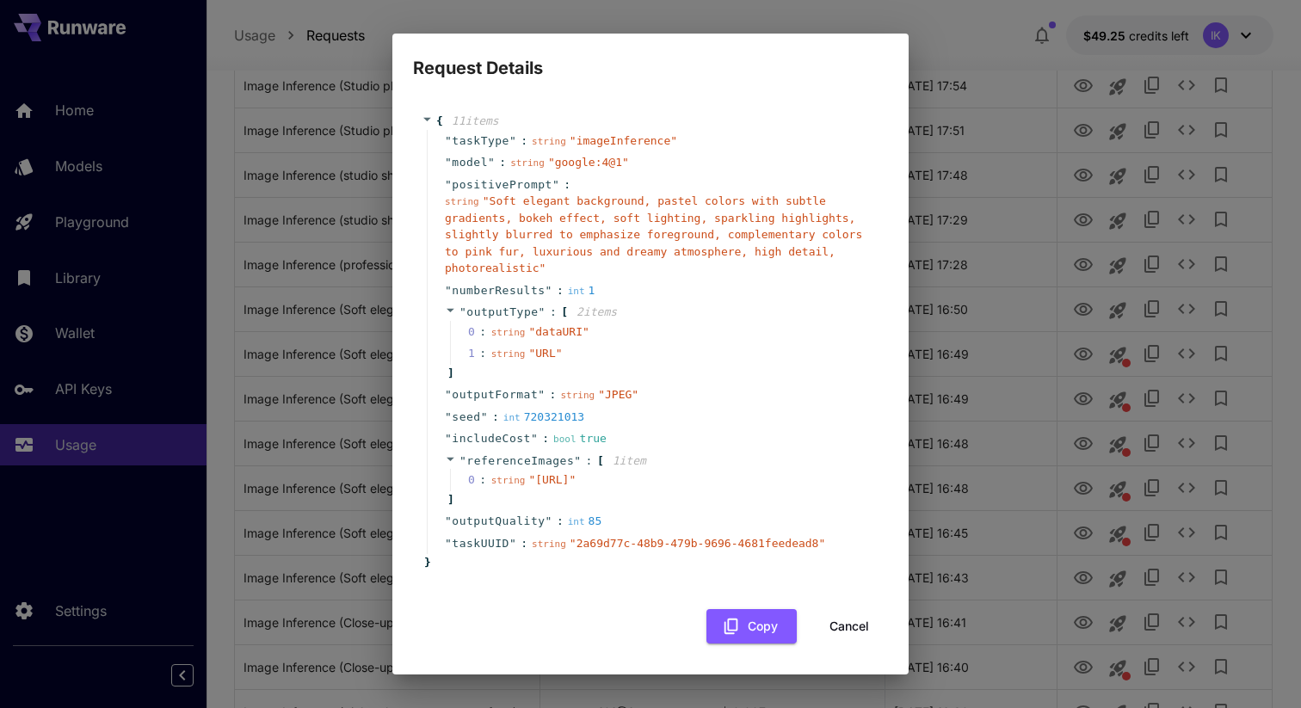
click at [509, 440] on span "includeCost" at bounding box center [491, 438] width 79 height 17
drag, startPoint x: 439, startPoint y: 411, endPoint x: 608, endPoint y: 412, distance: 169.5
click at [608, 428] on div "" includeCost " : bool true" at bounding box center [653, 439] width 453 height 22
click at [622, 406] on div "" seed " : int 720321013" at bounding box center [653, 417] width 453 height 22
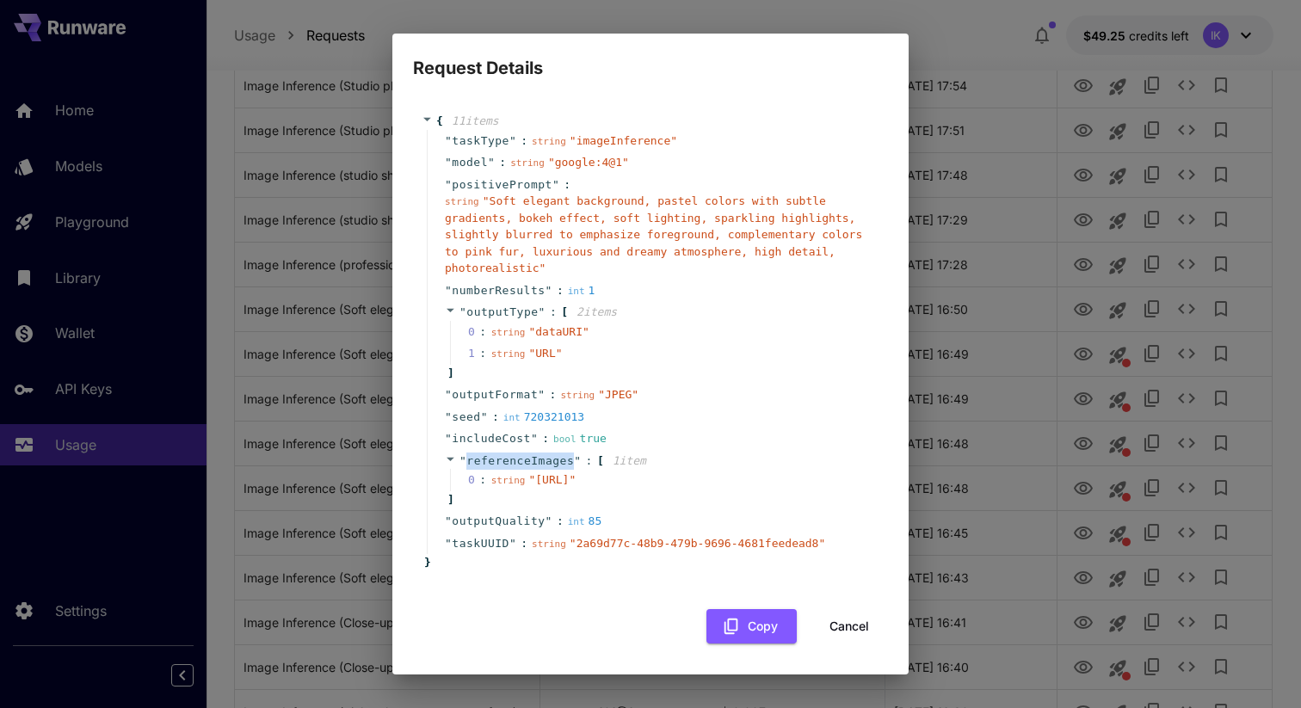
drag, startPoint x: 577, startPoint y: 433, endPoint x: 467, endPoint y: 436, distance: 109.4
click at [467, 454] on span "" referenceImages "" at bounding box center [521, 460] width 122 height 13
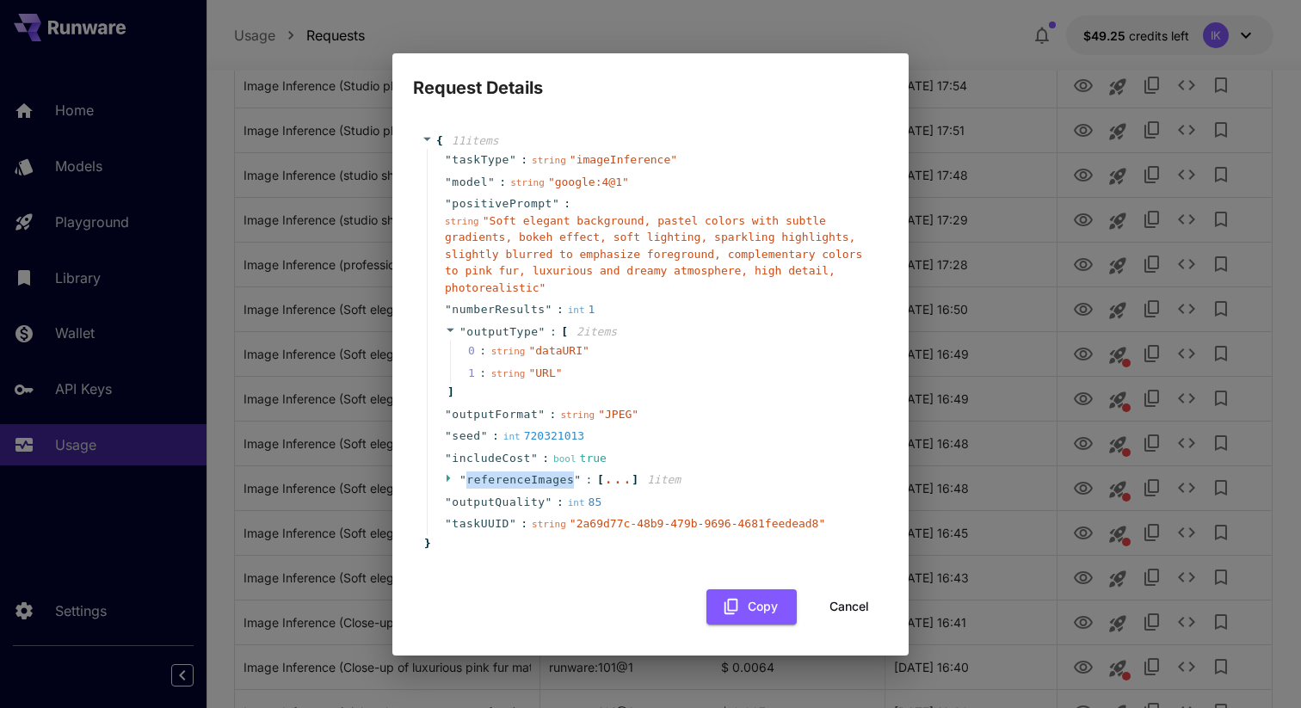
copy span "referenceImages"
click at [841, 598] on button "Cancel" at bounding box center [849, 607] width 77 height 35
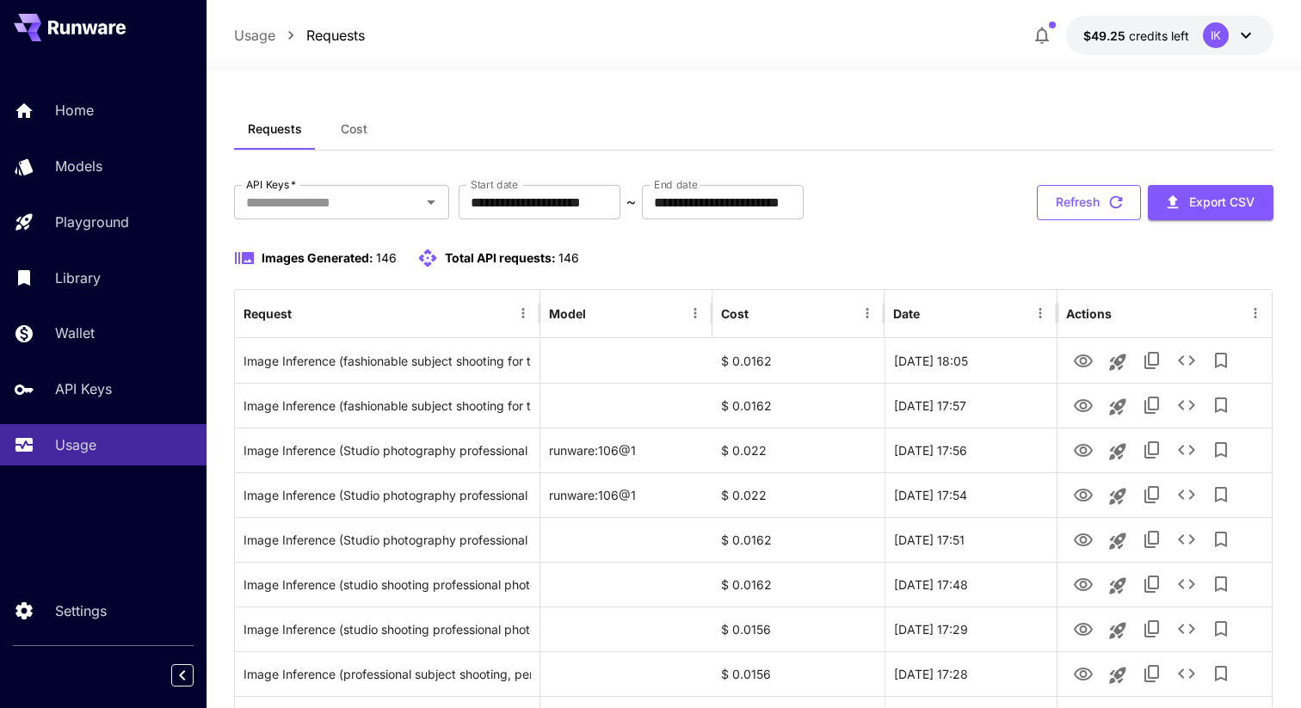
click at [1113, 188] on button "Refresh" at bounding box center [1089, 202] width 104 height 35
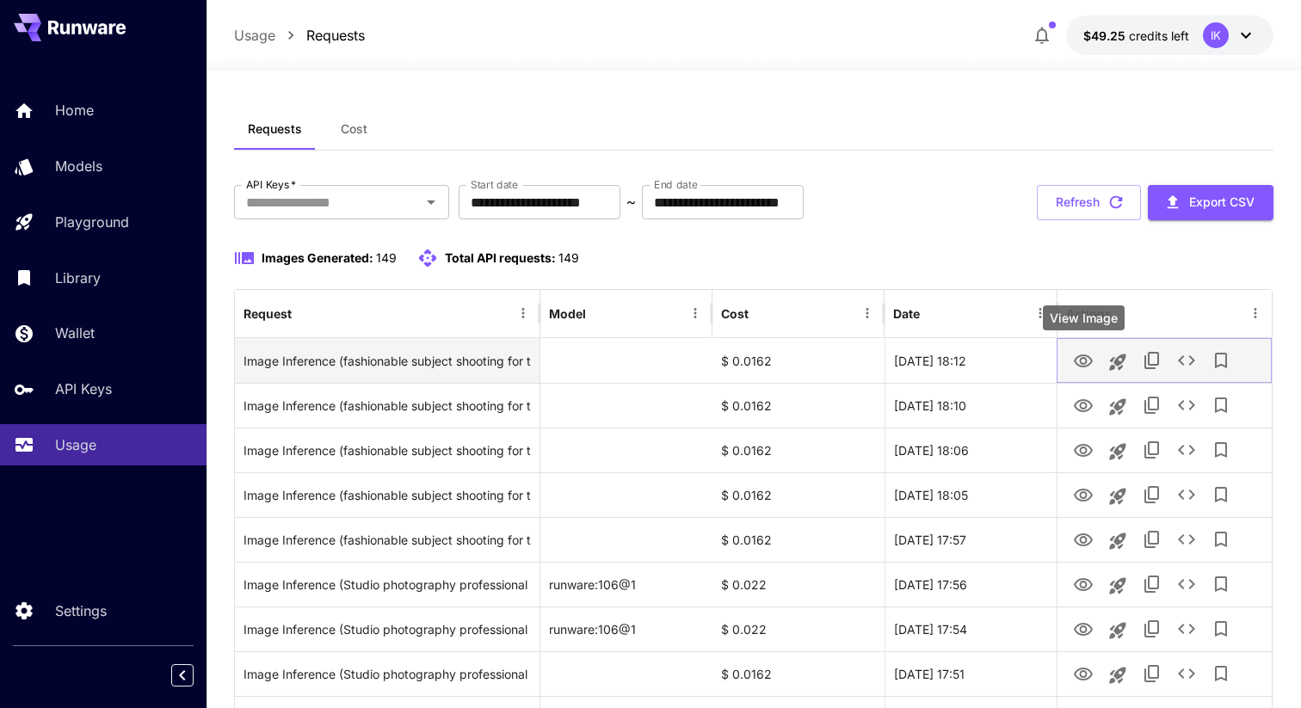
click at [1087, 357] on icon "View Image" at bounding box center [1083, 361] width 21 height 21
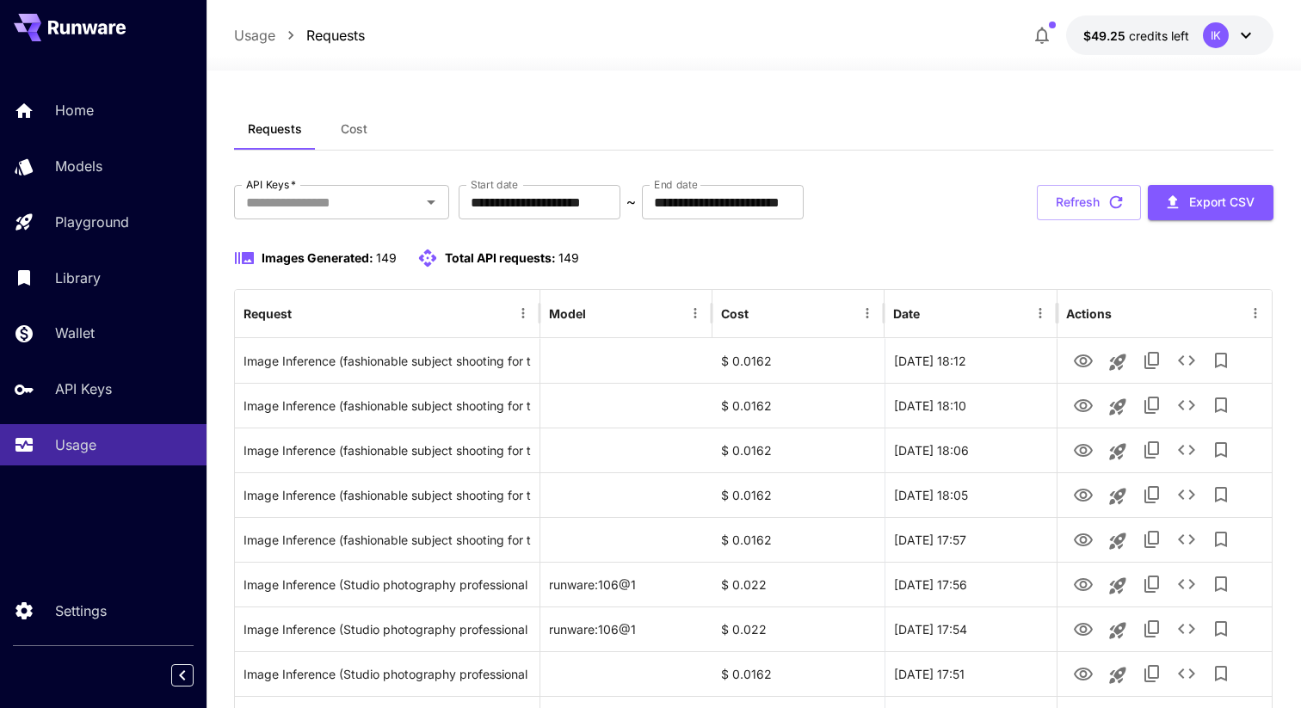
click at [1148, 48] on button "$49.25 credits left IK" at bounding box center [1169, 35] width 207 height 40
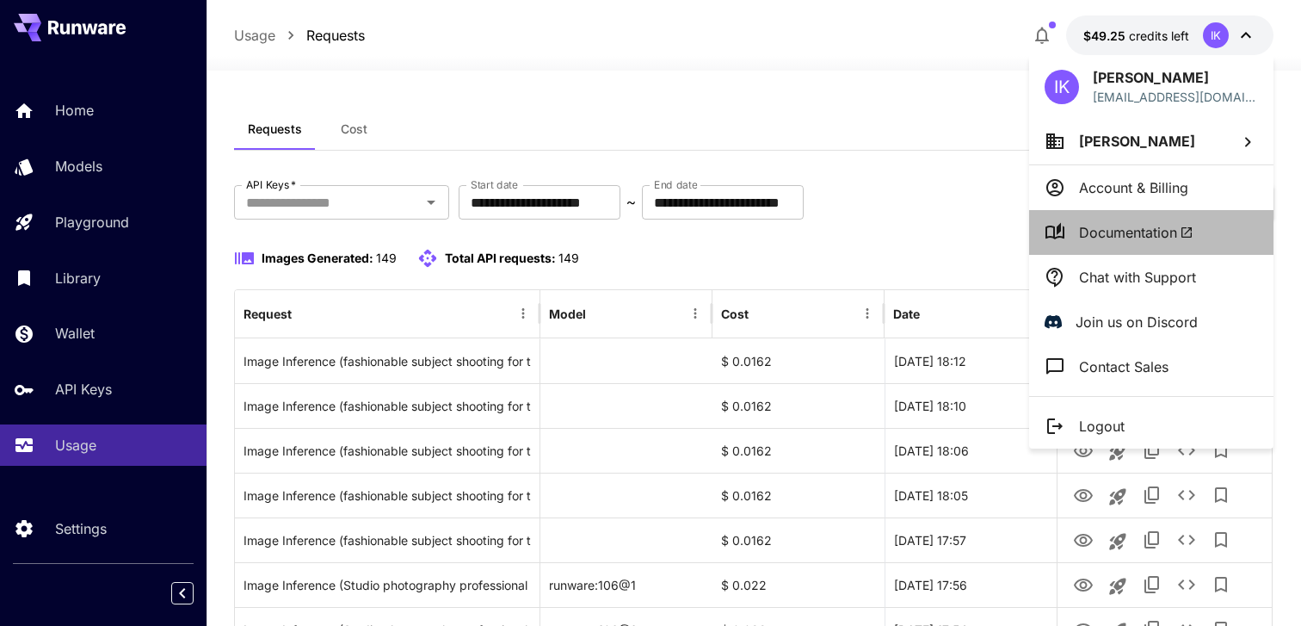
click at [1107, 230] on span "Documentation" at bounding box center [1136, 232] width 114 height 21
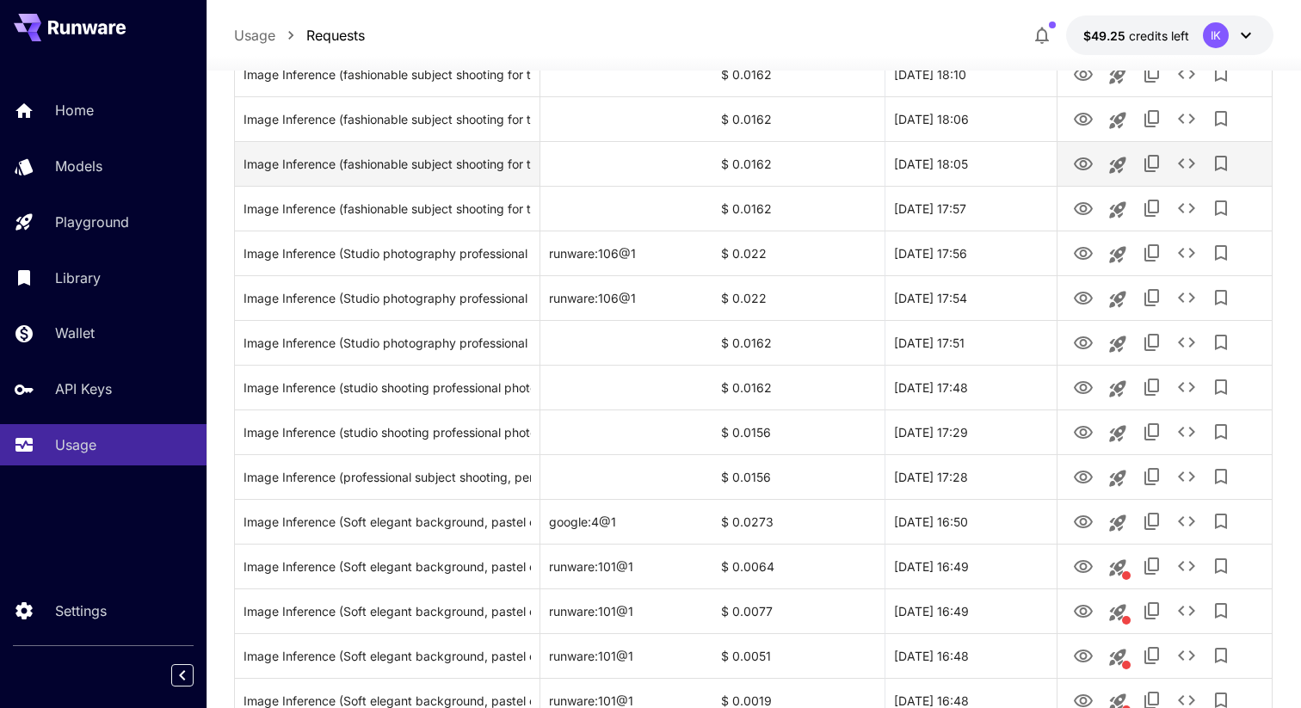
scroll to position [411, 0]
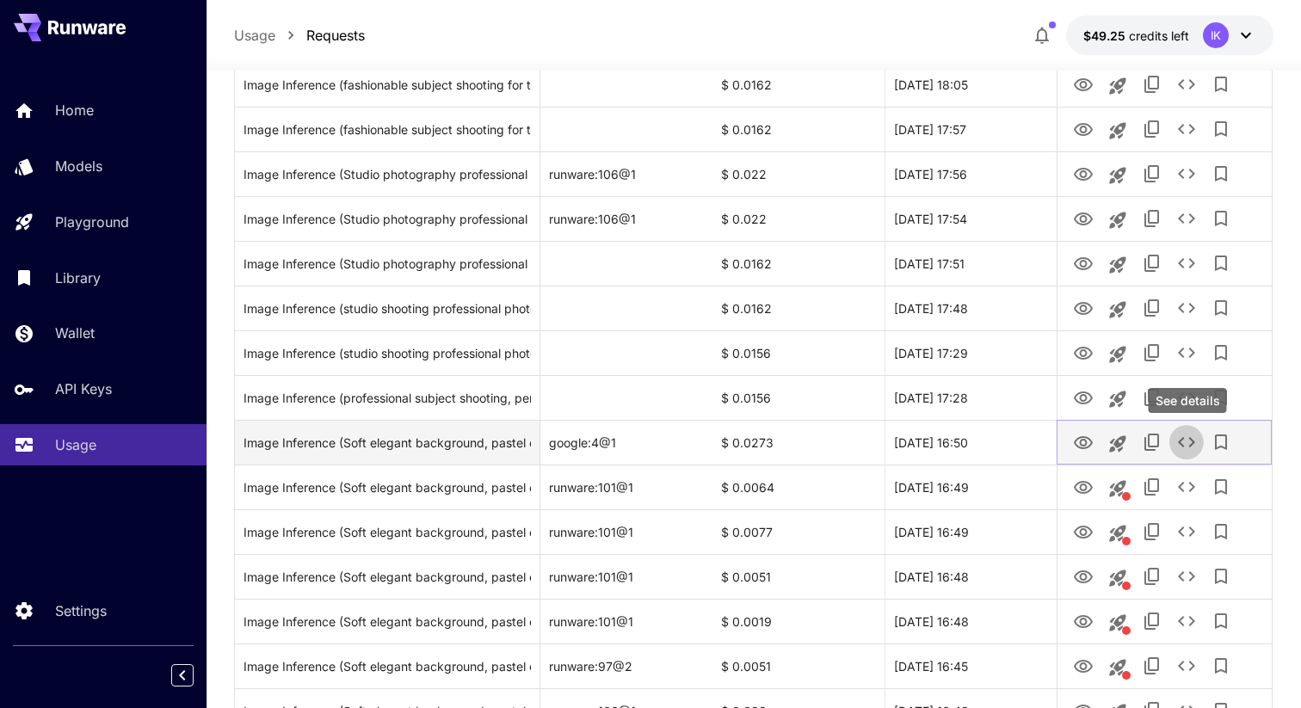
click at [1180, 441] on icon "See details" at bounding box center [1186, 442] width 17 height 10
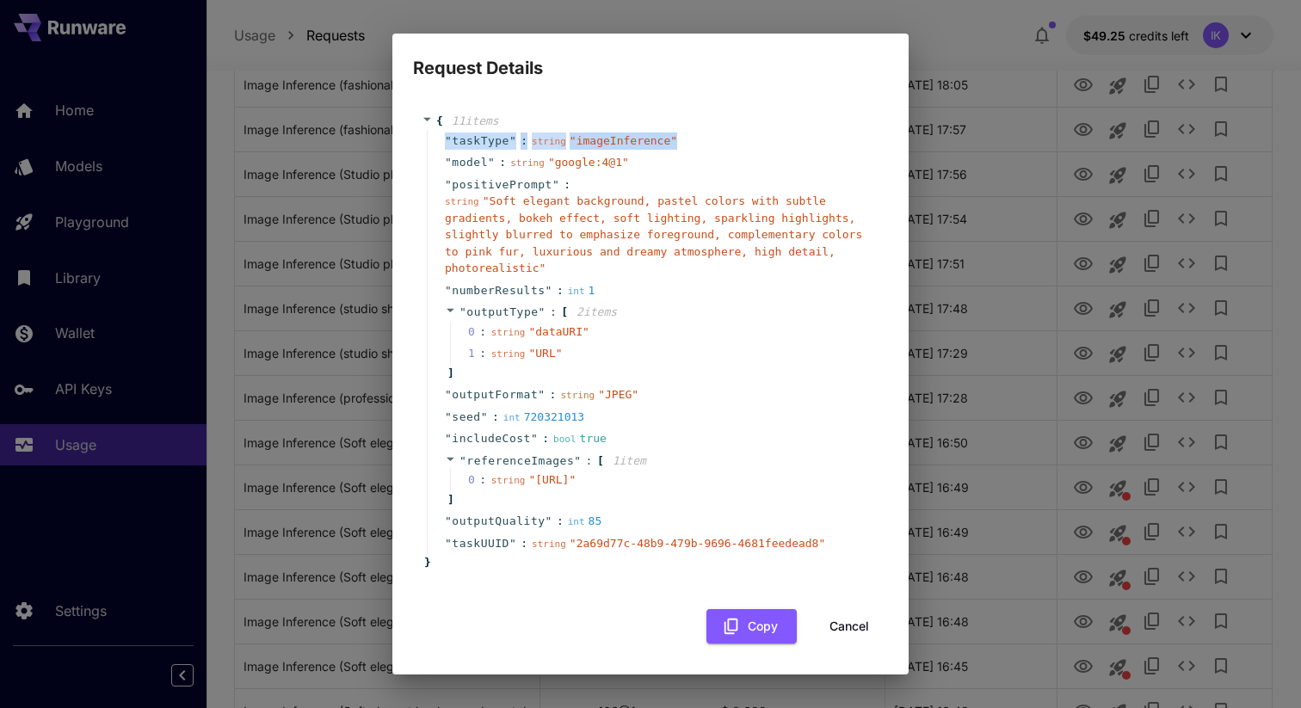
drag, startPoint x: 696, startPoint y: 133, endPoint x: 445, endPoint y: 137, distance: 251.3
click at [445, 137] on div "" taskType " : string " imageInference "" at bounding box center [653, 141] width 453 height 22
copy div "" taskType " : string " imageInference ""
click at [587, 245] on span "" Soft elegant background, pastel colors with subtle gradients, bokeh effect, s…" at bounding box center [653, 234] width 417 height 80
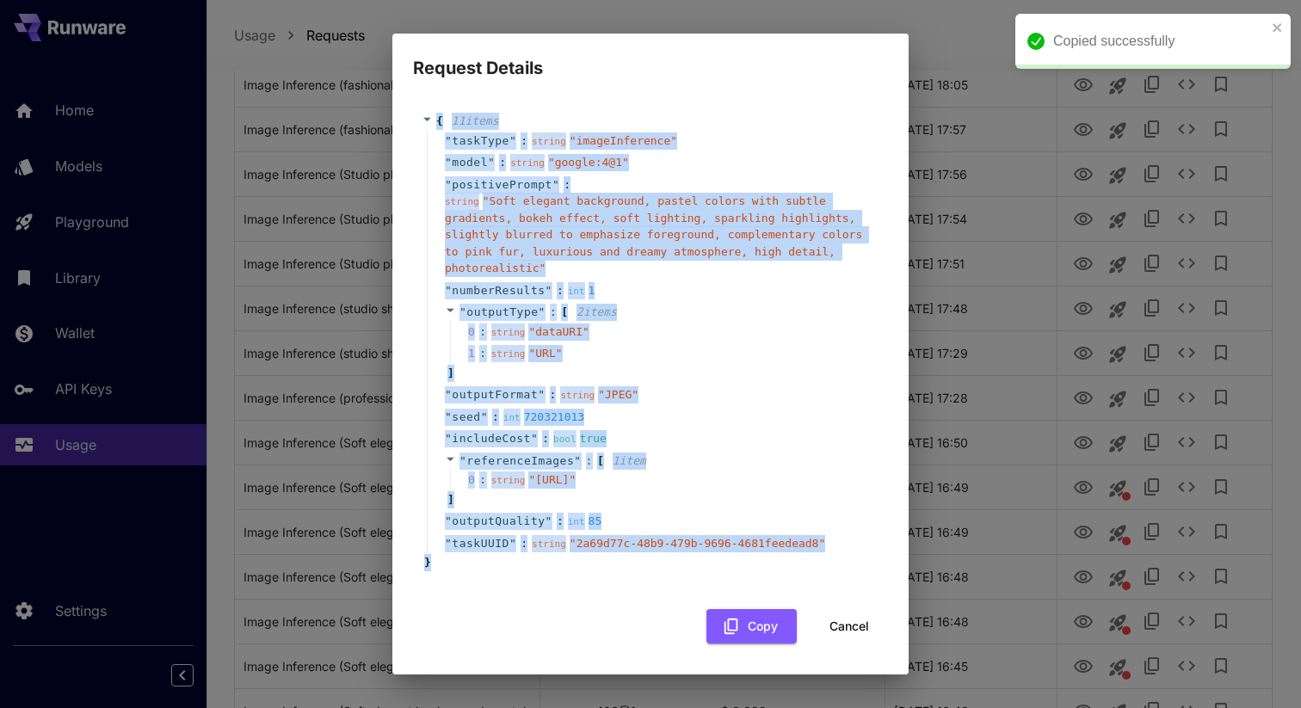
drag, startPoint x: 448, startPoint y: 590, endPoint x: 429, endPoint y: 101, distance: 490.1
click at [429, 101] on div "{ 11 item s " taskType " : string " imageInference " " model " : string " googl…" at bounding box center [650, 342] width 475 height 493
click at [739, 301] on div "" outputType " : [ 2 item s 0 : string " dataURI " 1 : string " URL " ]" at bounding box center [653, 342] width 453 height 83
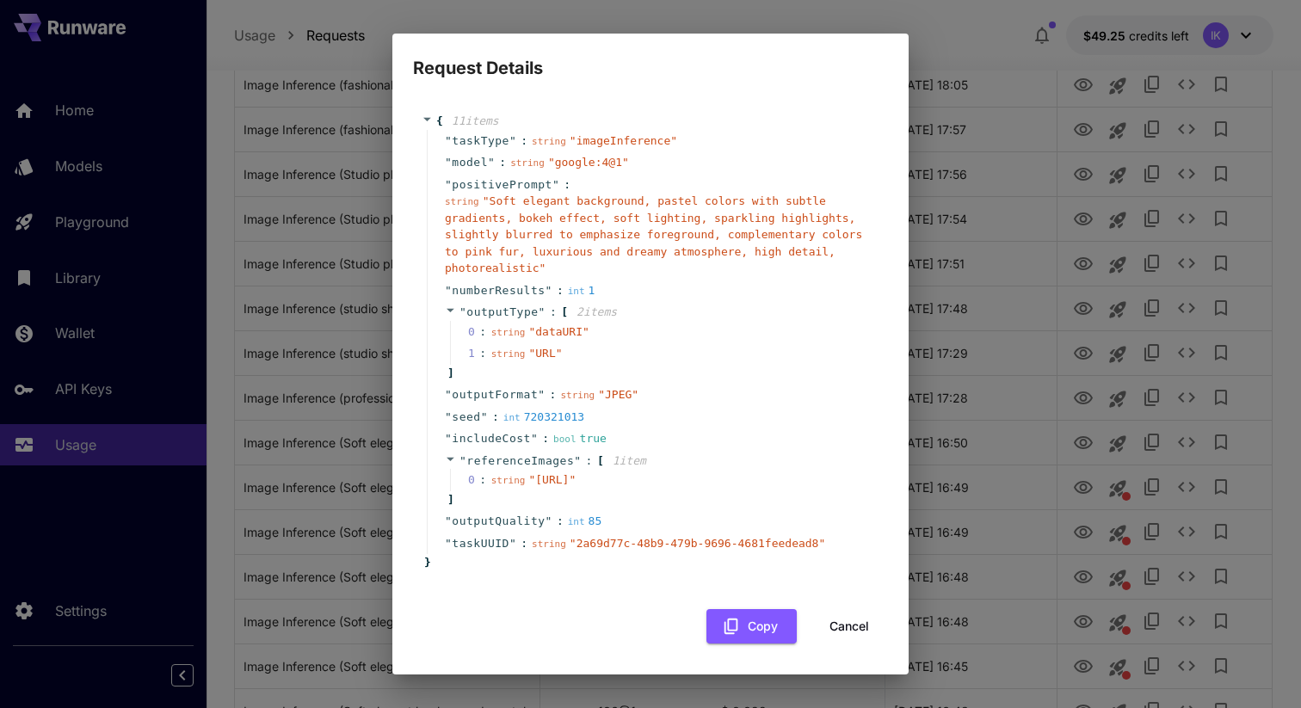
click at [452, 453] on span "" referenceImages " : [" at bounding box center [524, 461] width 159 height 17
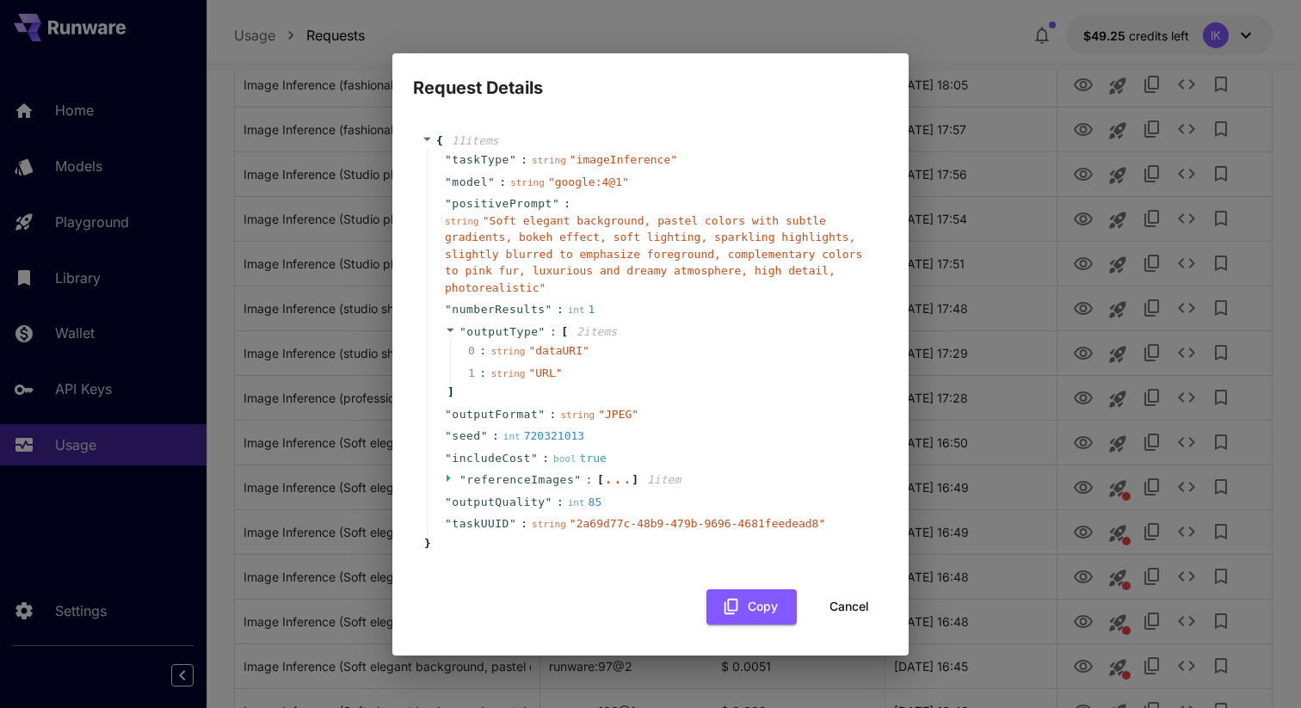
click at [498, 480] on span "referenceImages" at bounding box center [520, 479] width 108 height 13
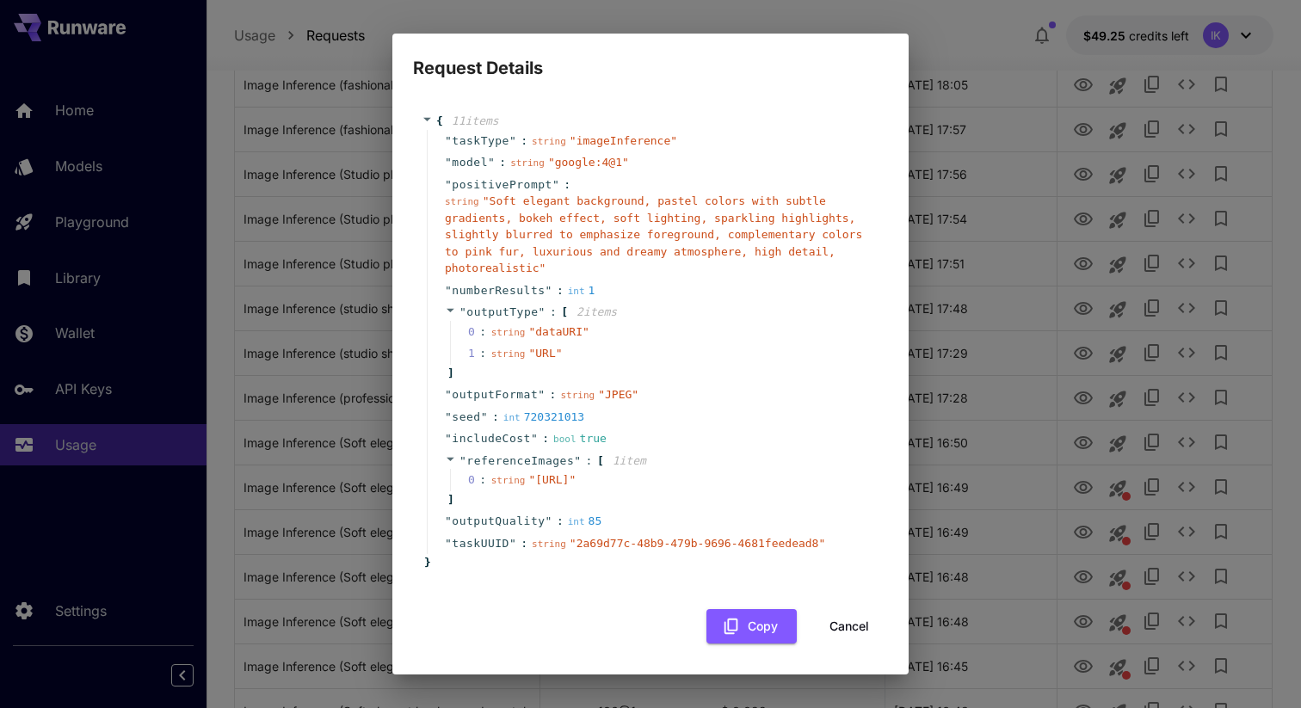
drag, startPoint x: 608, startPoint y: 508, endPoint x: 511, endPoint y: 487, distance: 98.6
click at [528, 486] on span "" https://im.runware.ai/image/ii/ee248bb7-6f2d-4308-9138-b0eb9baba320.png "" at bounding box center [551, 479] width 47 height 13
click at [594, 439] on div "bool true" at bounding box center [579, 438] width 53 height 17
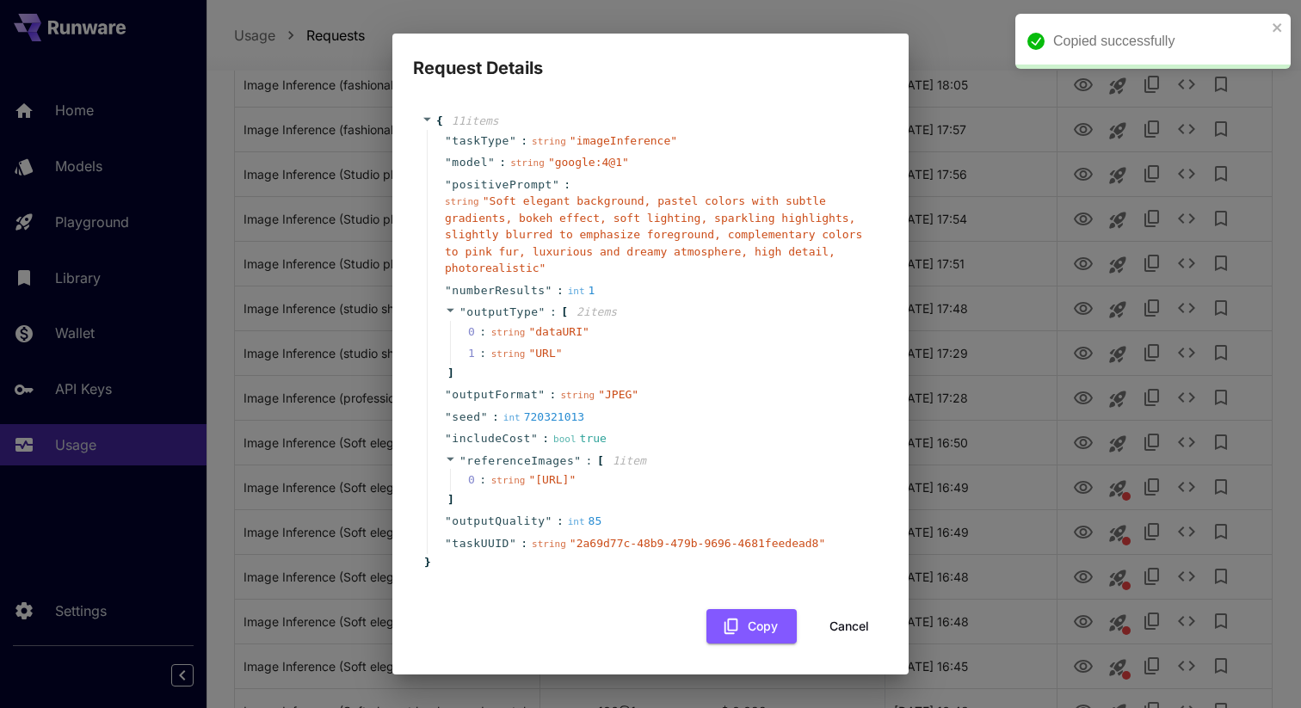
click at [525, 454] on span "referenceImages" at bounding box center [520, 460] width 108 height 13
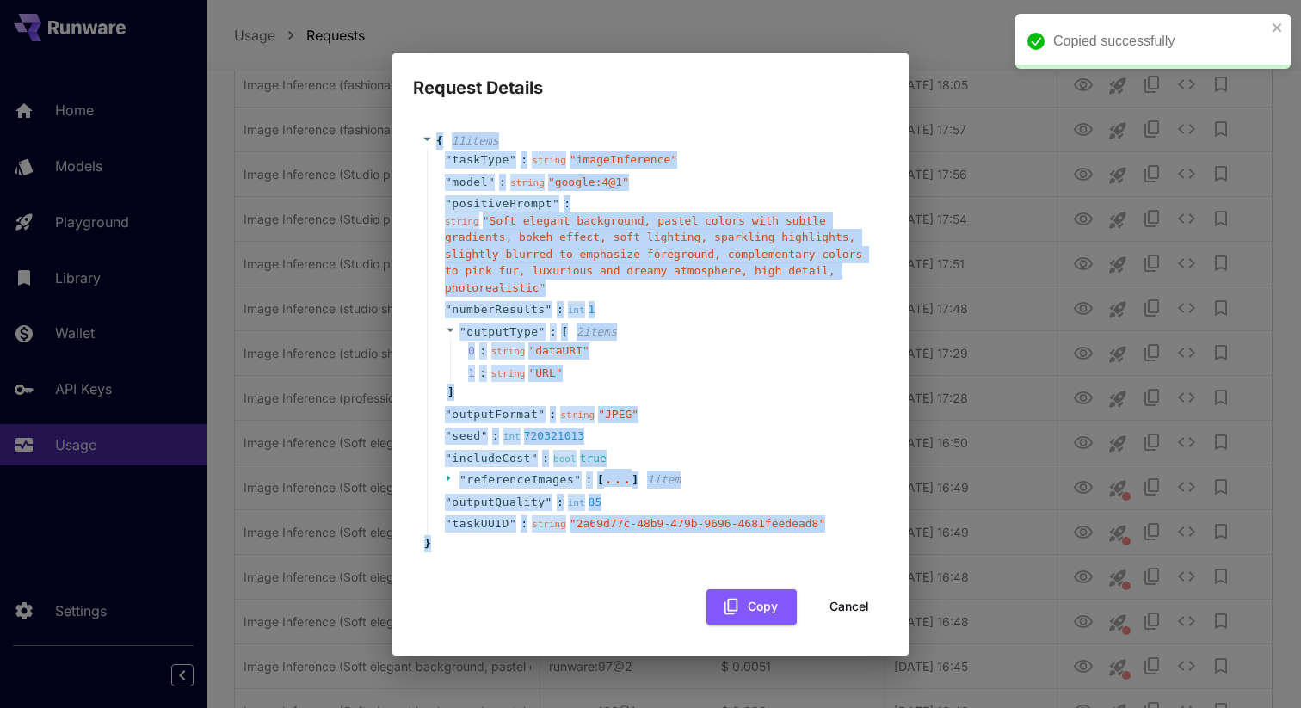
drag, startPoint x: 443, startPoint y: 554, endPoint x: 428, endPoint y: 139, distance: 416.0
click at [428, 139] on div "{ 11 item s " taskType " : string " imageInference " " model " : string " googl…" at bounding box center [650, 342] width 475 height 454
copy div "{ 11 item s " taskType " : string " imageInference " " model " : string " googl…"
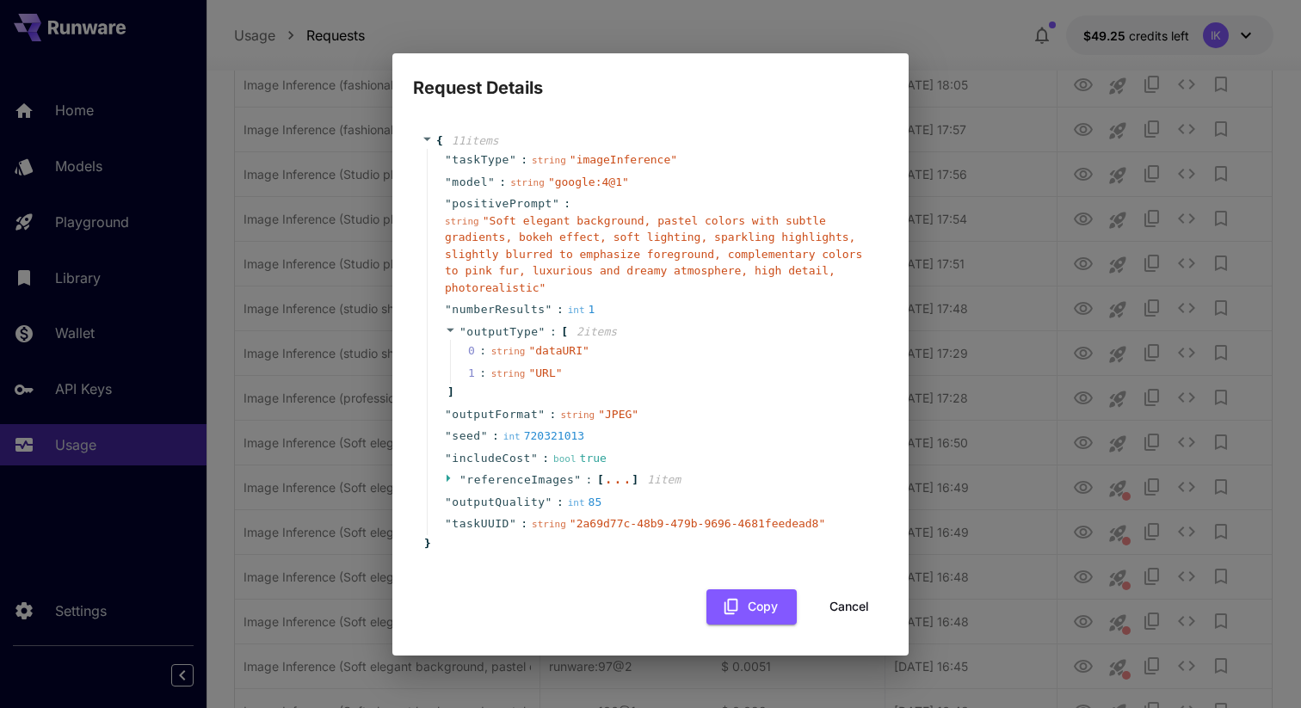
click at [445, 83] on h2 "Request Details" at bounding box center [650, 77] width 516 height 48
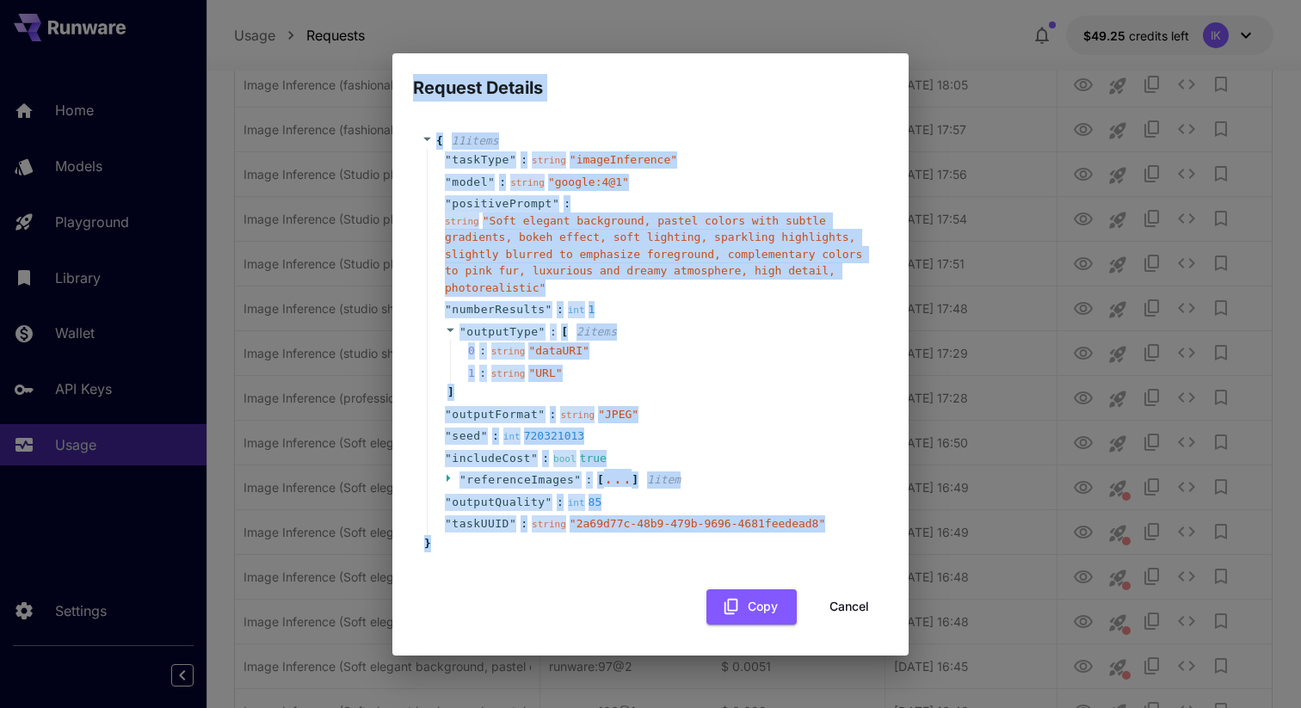
drag, startPoint x: 429, startPoint y: 538, endPoint x: 409, endPoint y: 73, distance: 465.2
click at [409, 73] on div "Request Details { 11 item s " taskType " : string " imageInference " " model " …" at bounding box center [650, 354] width 516 height 602
copy div "Request Details { 11 item s " taskType " : string " imageInference " " model " …"
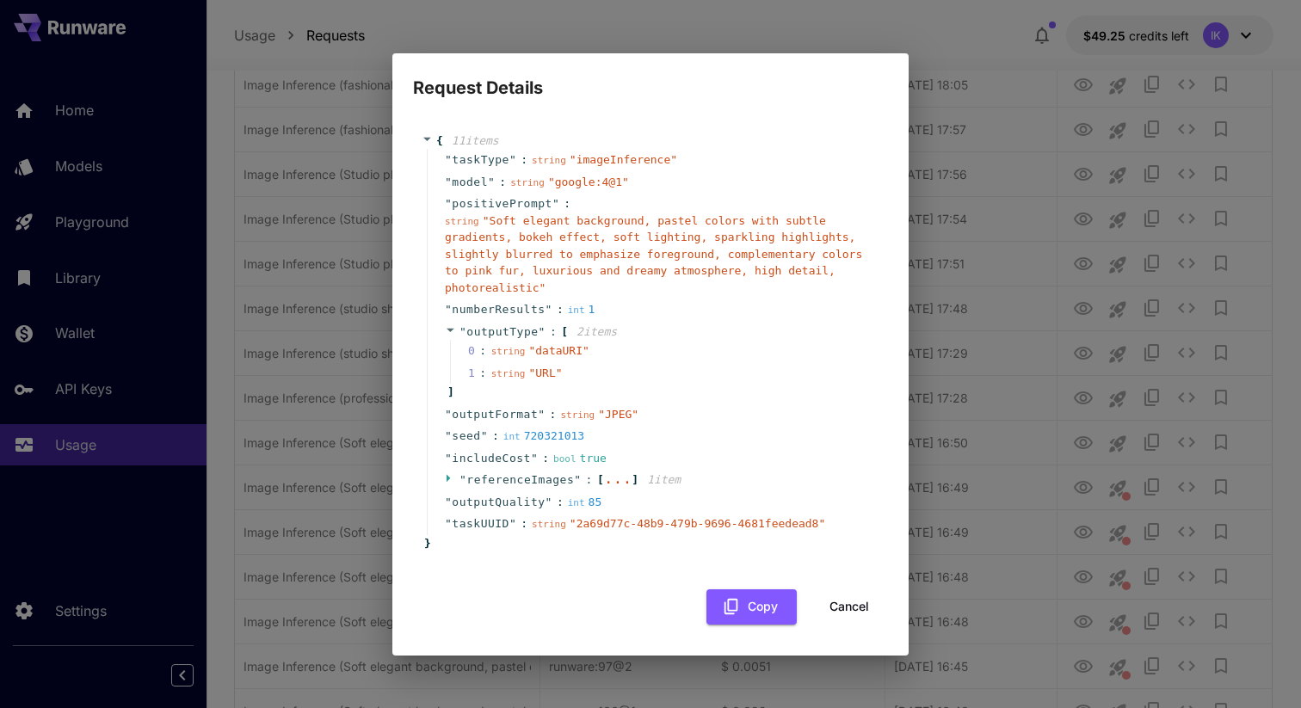
click at [546, 454] on span ":" at bounding box center [545, 458] width 7 height 17
click at [850, 611] on button "Cancel" at bounding box center [849, 607] width 77 height 35
